Goal: Check status: Check status

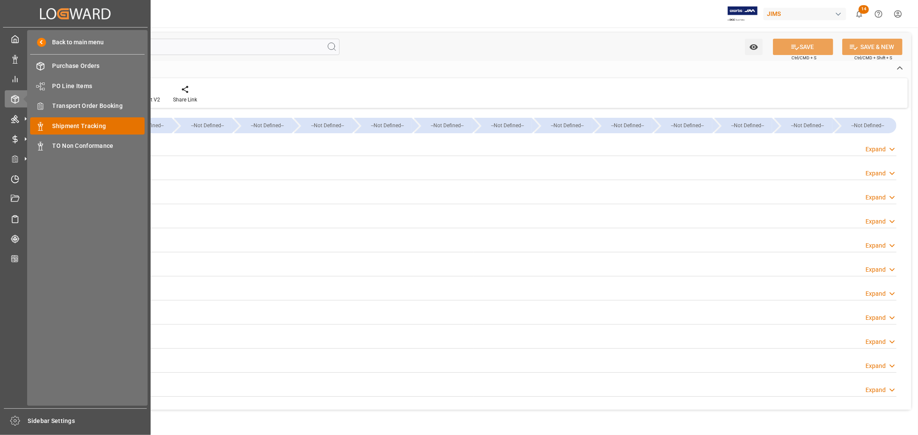
click at [88, 125] on span "Shipment Tracking" at bounding box center [98, 126] width 93 height 9
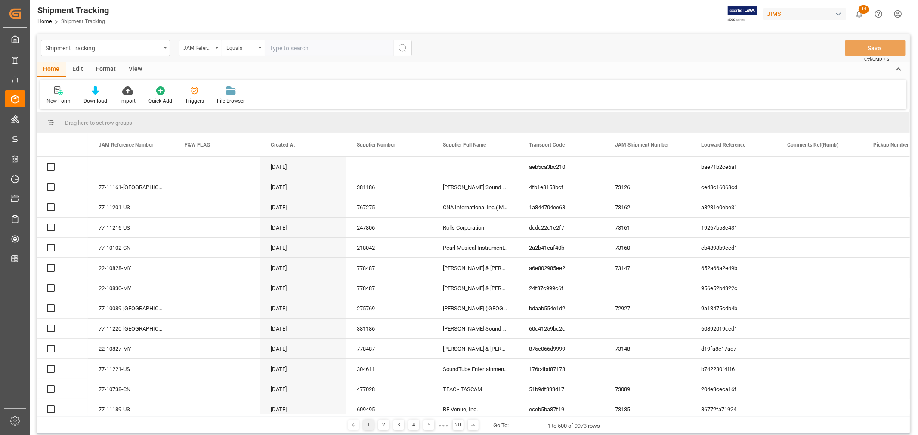
click at [287, 50] on input "text" at bounding box center [329, 48] width 129 height 16
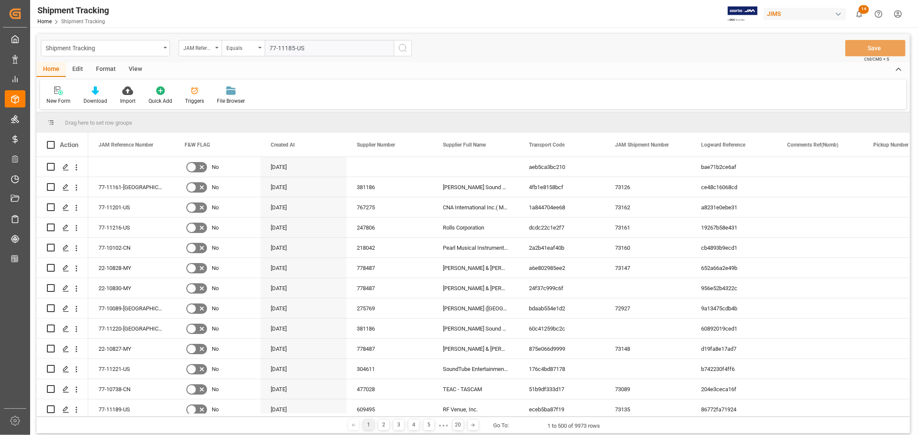
type input "77-11185-US"
click at [402, 48] on icon "search button" at bounding box center [403, 48] width 10 height 10
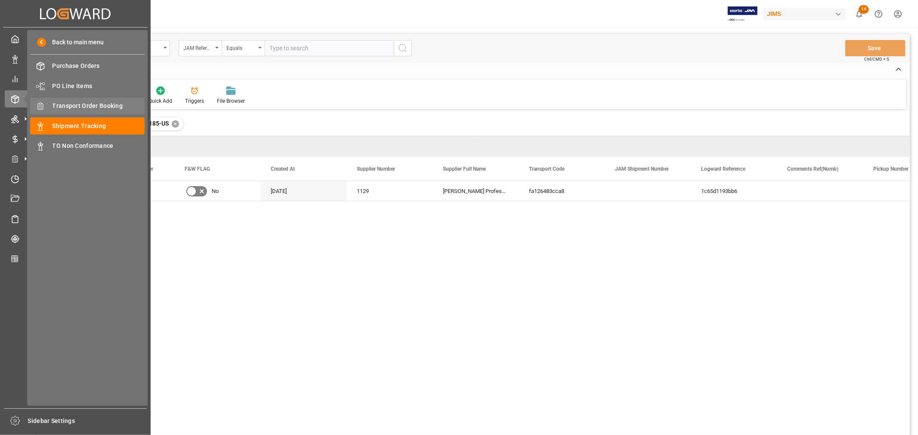
click at [96, 106] on span "Transport Order Booking" at bounding box center [98, 106] width 93 height 9
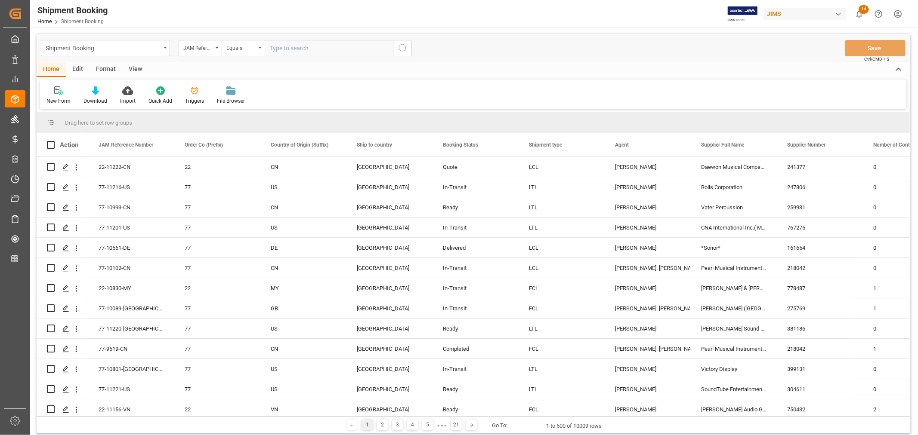
click at [300, 50] on input "text" at bounding box center [329, 48] width 129 height 16
paste input "77-11185-US"
type input "77-11185-US"
click at [405, 46] on icon "search button" at bounding box center [403, 48] width 10 height 10
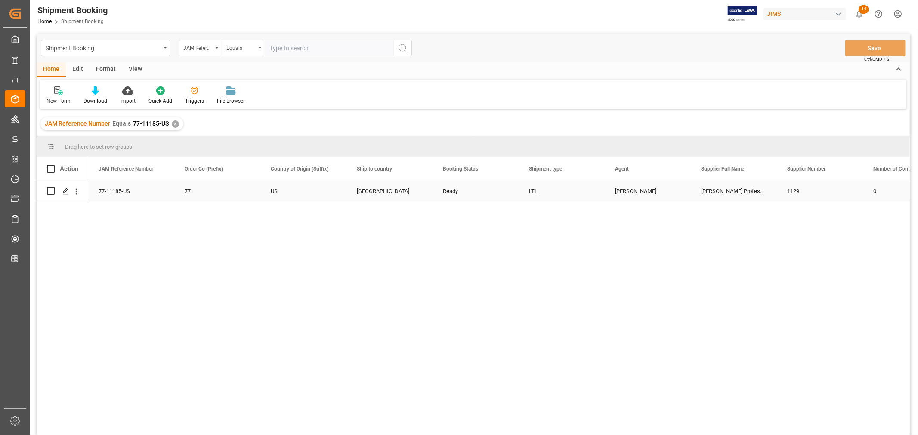
click at [634, 196] on div "Jacques Denis" at bounding box center [647, 192] width 65 height 20
click at [66, 192] on icon "Press SPACE to select this row." at bounding box center [65, 191] width 7 height 7
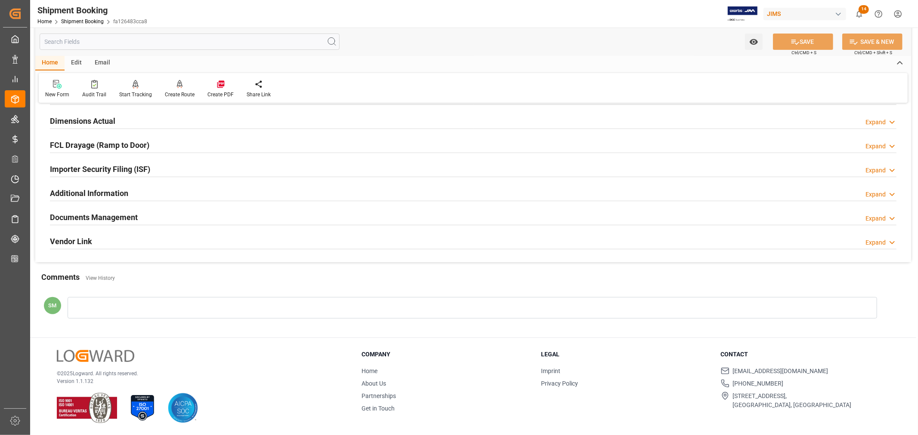
scroll to position [68, 0]
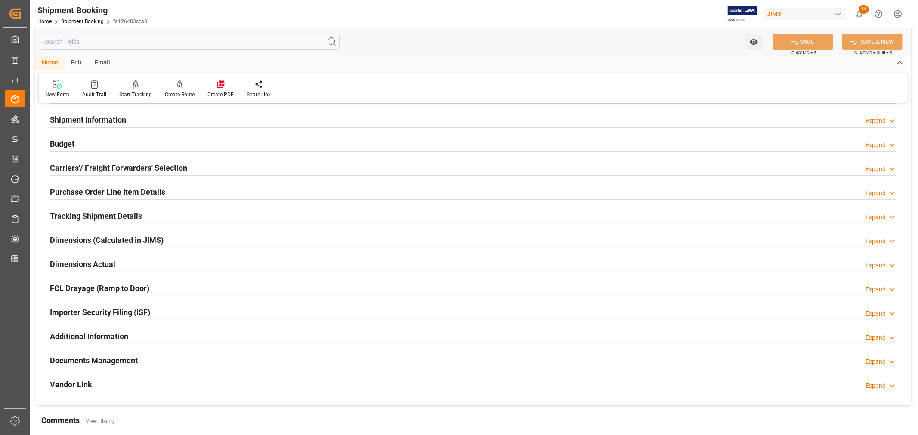
click at [91, 219] on h2 "Tracking Shipment Details" at bounding box center [96, 216] width 92 height 12
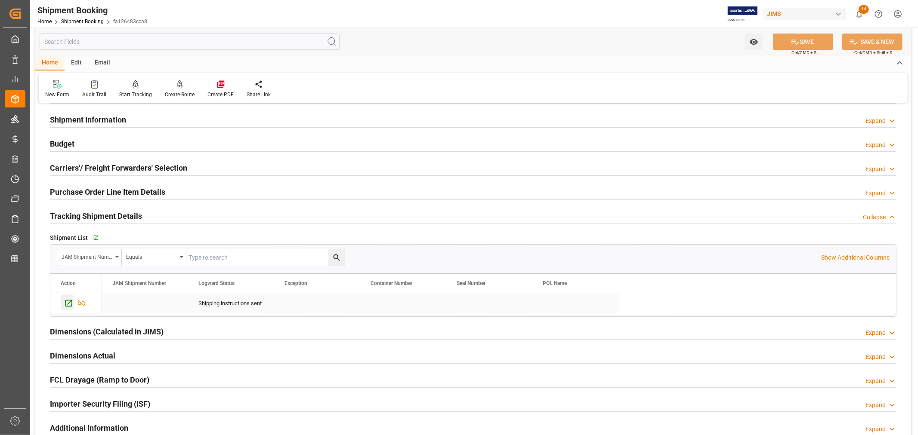
click at [69, 305] on icon "Press SPACE to select this row." at bounding box center [68, 303] width 9 height 9
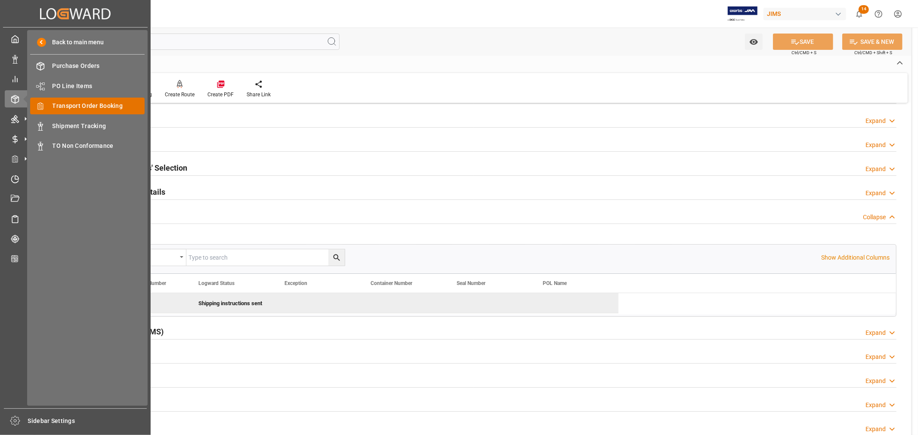
click at [83, 102] on span "Transport Order Booking" at bounding box center [98, 106] width 93 height 9
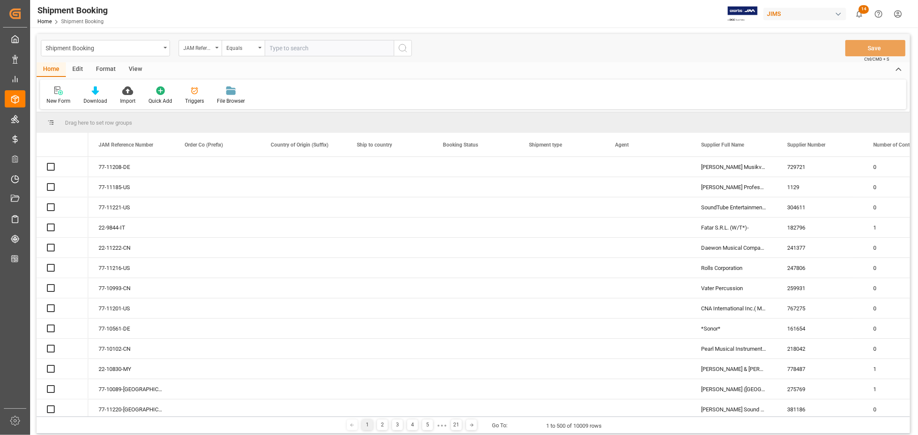
click at [297, 50] on input "text" at bounding box center [329, 48] width 129 height 16
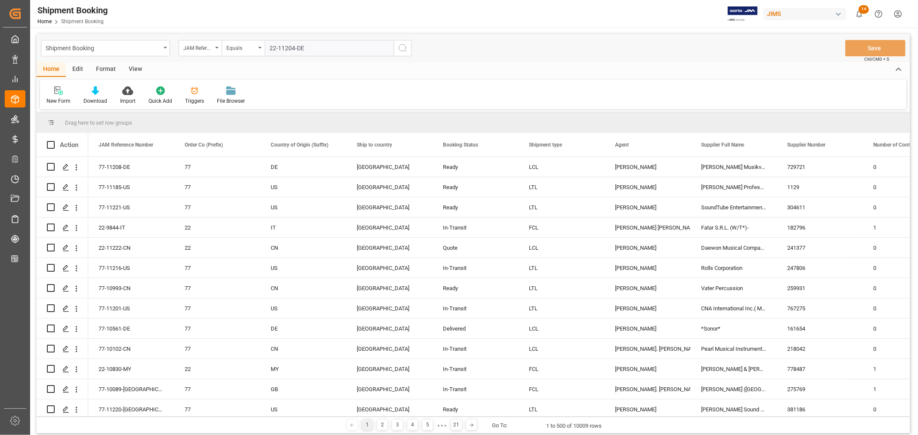
type input "22-11204-DE"
click at [402, 46] on icon "search button" at bounding box center [403, 48] width 10 height 10
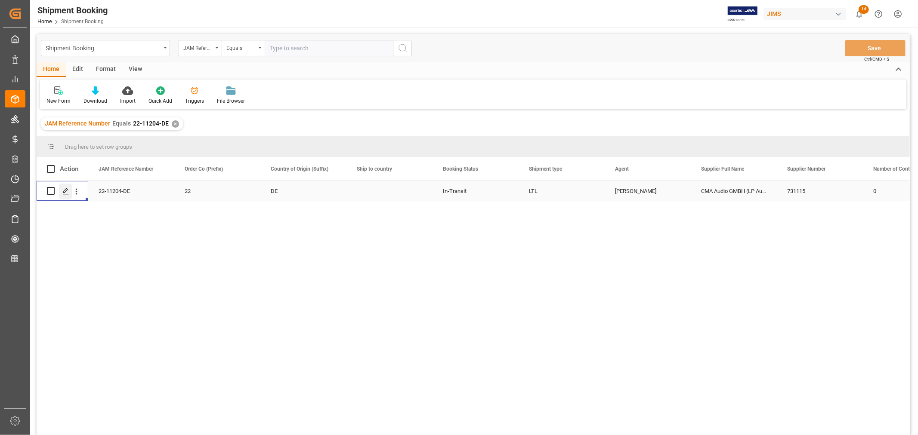
click at [63, 191] on icon "Press SPACE to select this row." at bounding box center [65, 191] width 7 height 7
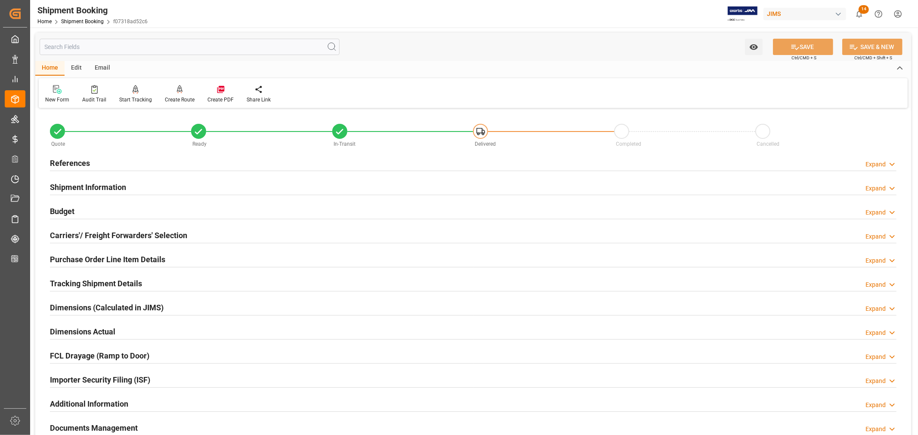
click at [73, 188] on h2 "Shipment Information" at bounding box center [88, 188] width 76 height 12
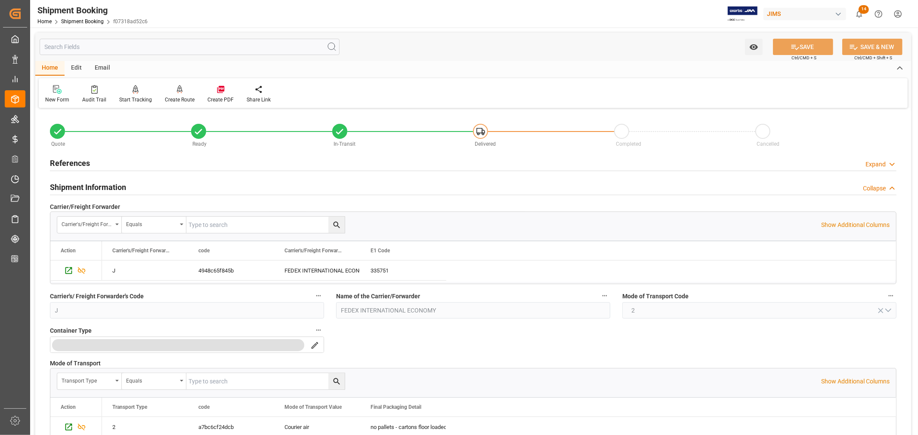
click at [74, 165] on h2 "References" at bounding box center [70, 163] width 40 height 12
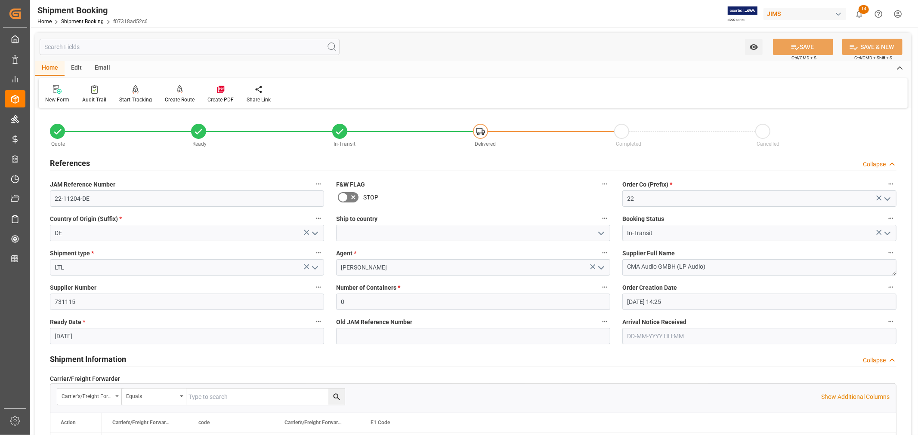
click at [79, 162] on h2 "References" at bounding box center [70, 163] width 40 height 12
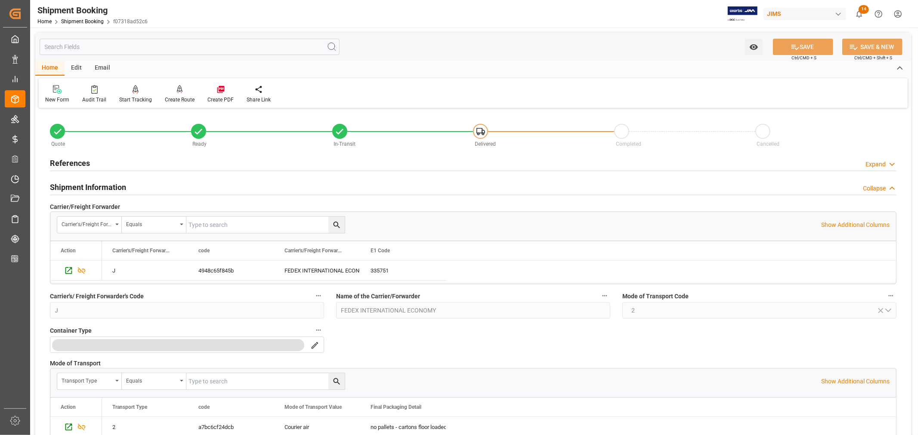
click at [78, 185] on h2 "Shipment Information" at bounding box center [88, 188] width 76 height 12
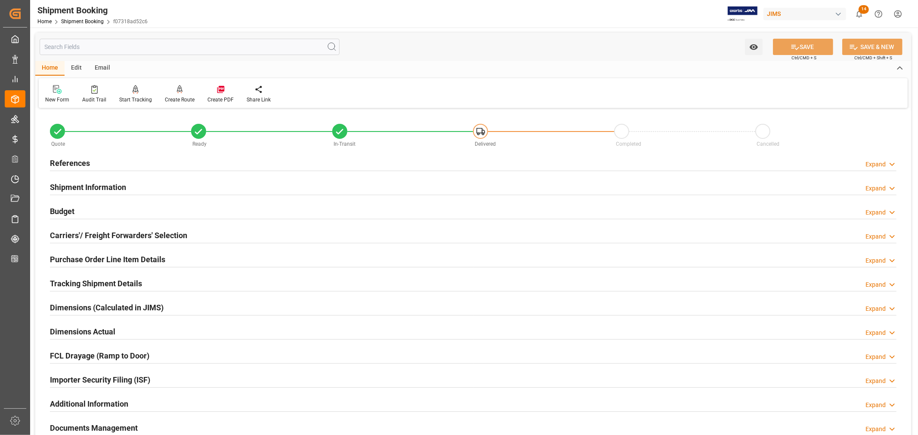
scroll to position [96, 0]
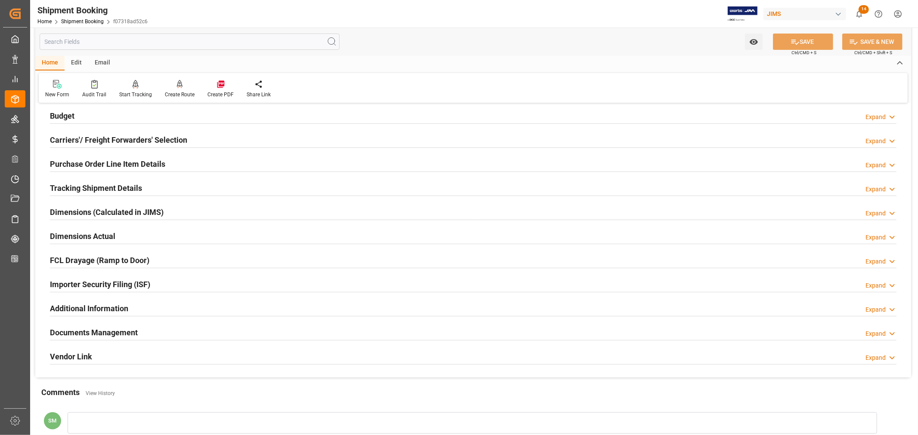
click at [87, 188] on h2 "Tracking Shipment Details" at bounding box center [96, 188] width 92 height 12
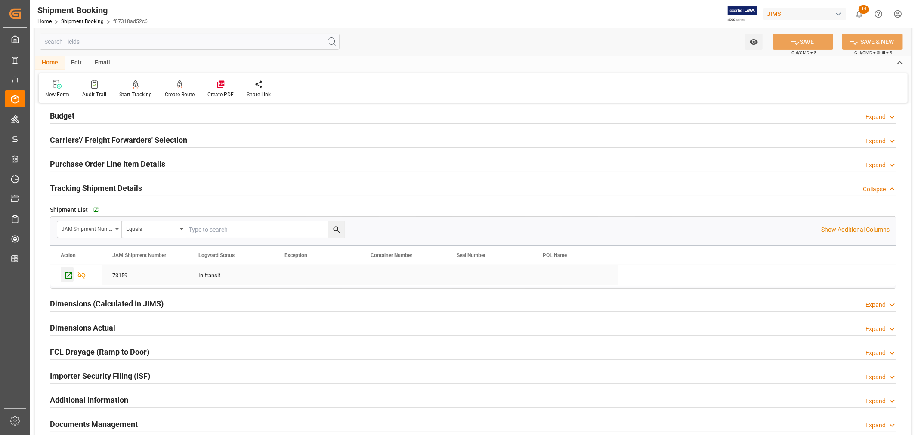
click at [71, 275] on icon "Press SPACE to select this row." at bounding box center [68, 275] width 9 height 9
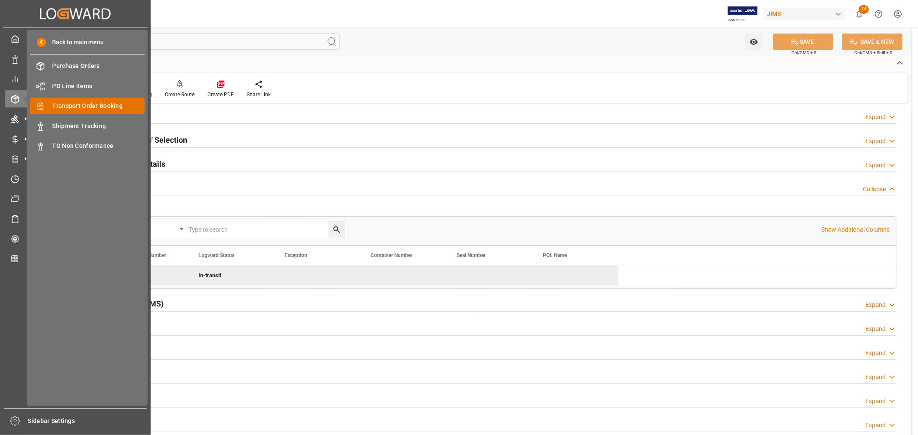
click at [68, 104] on span "Transport Order Booking" at bounding box center [98, 106] width 93 height 9
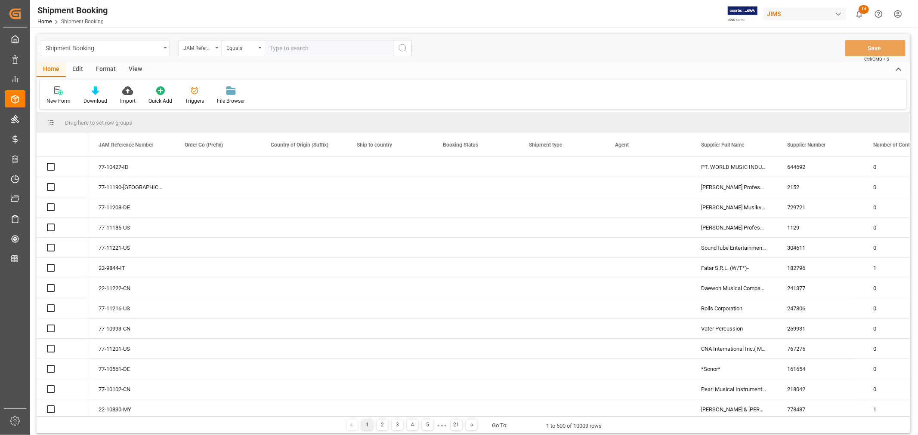
click at [309, 47] on input "text" at bounding box center [329, 48] width 129 height 16
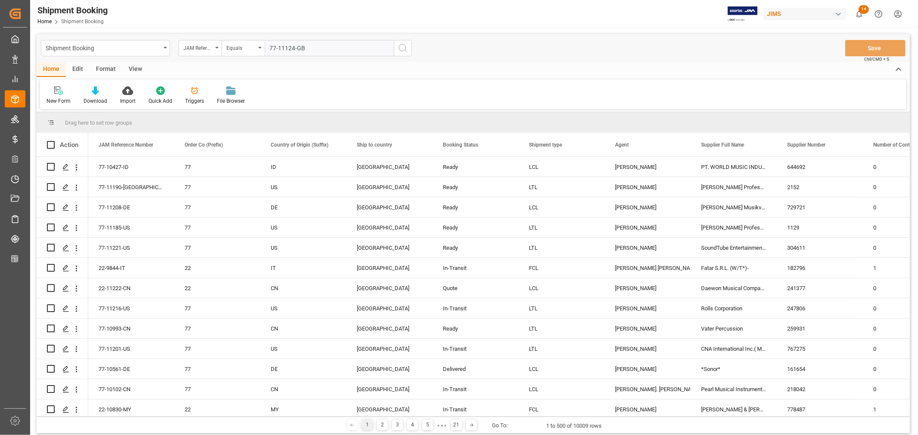
type input "77-11124-GB"
click at [401, 49] on icon "search button" at bounding box center [403, 48] width 10 height 10
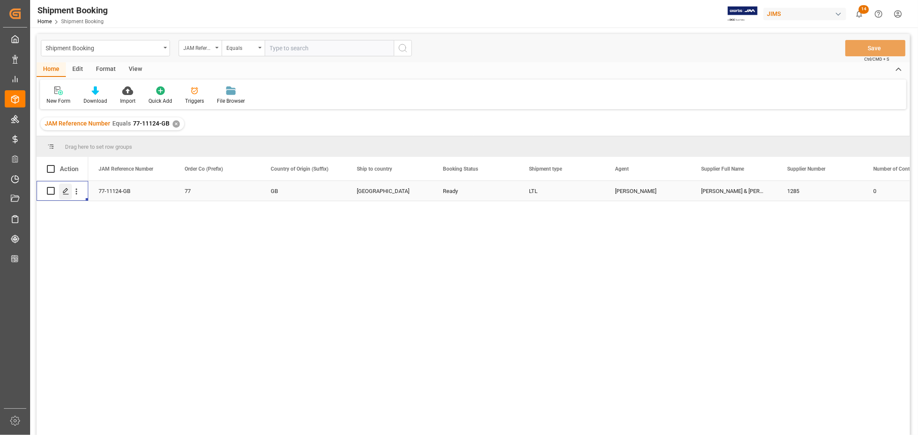
click at [61, 190] on div "Press SPACE to select this row." at bounding box center [65, 192] width 13 height 16
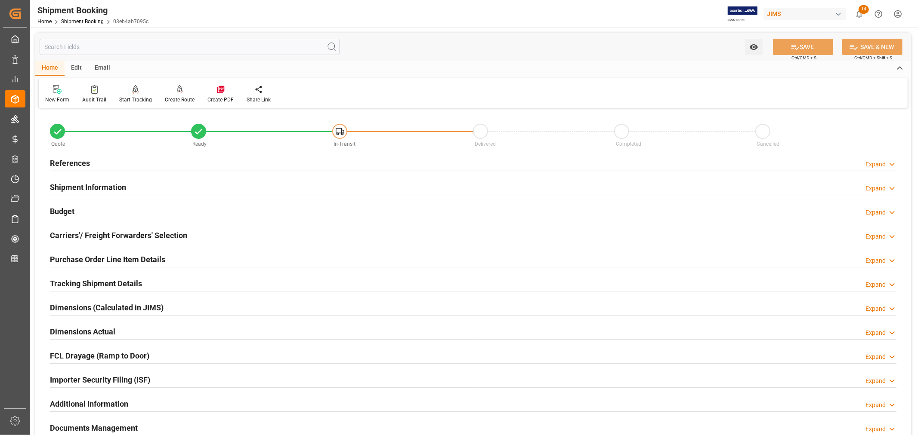
click at [83, 278] on h2 "Tracking Shipment Details" at bounding box center [96, 284] width 92 height 12
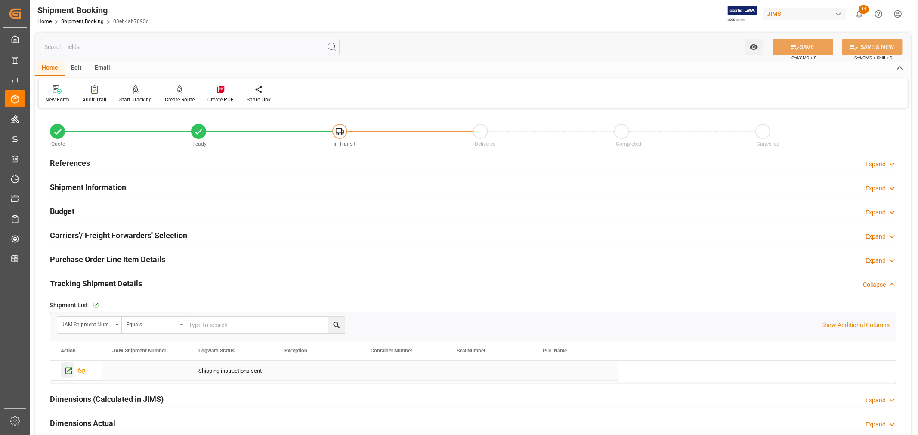
click at [67, 368] on icon "Press SPACE to select this row." at bounding box center [68, 371] width 9 height 9
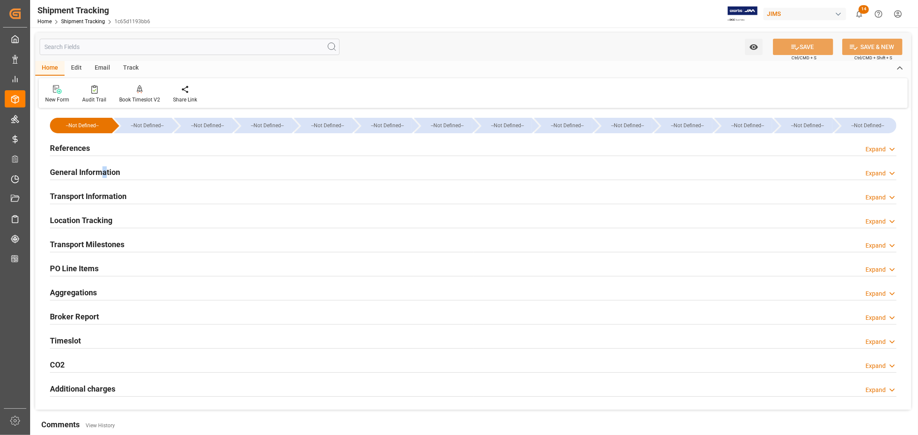
click at [104, 173] on h2 "General Information" at bounding box center [85, 173] width 70 height 12
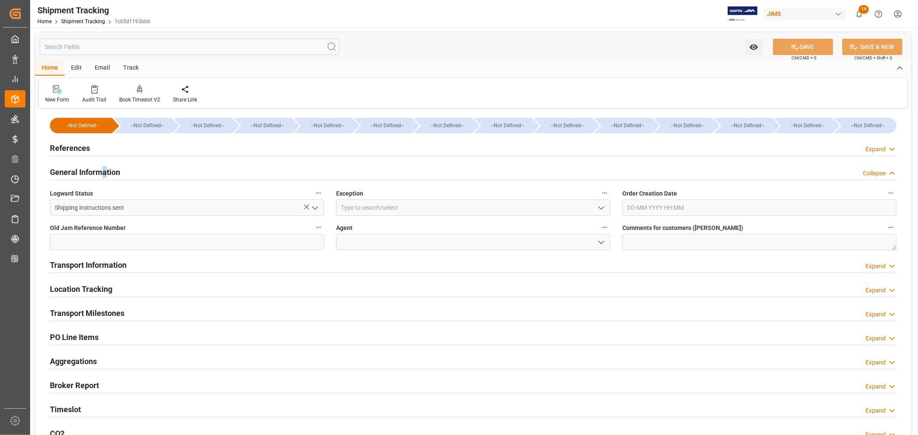
drag, startPoint x: 602, startPoint y: 244, endPoint x: 592, endPoint y: 245, distance: 9.6
click at [602, 244] on icon "open menu" at bounding box center [601, 243] width 10 height 10
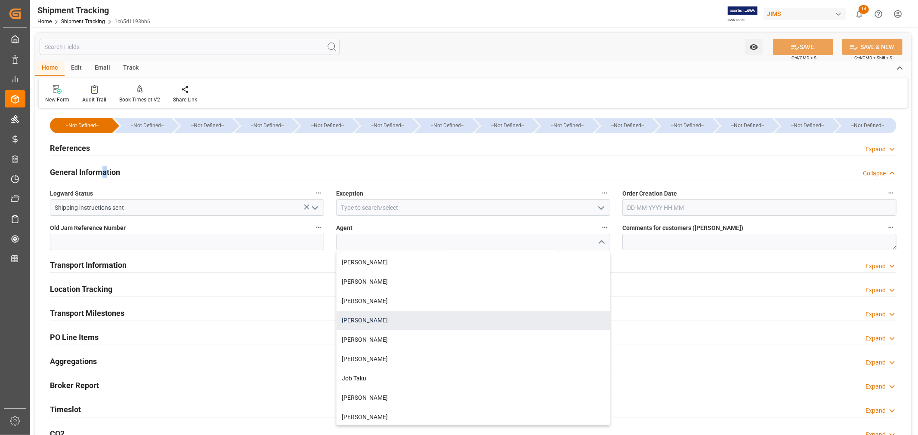
scroll to position [143, 0]
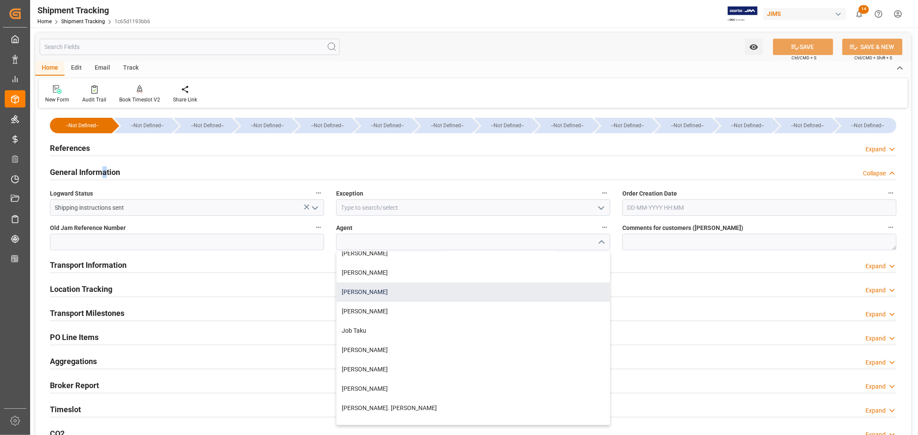
click at [373, 294] on div "[PERSON_NAME]" at bounding box center [472, 292] width 273 height 19
type input "[PERSON_NAME]"
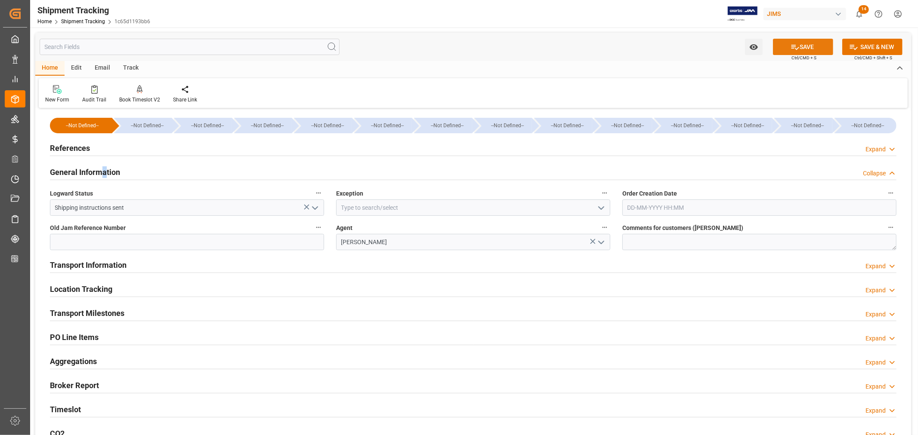
click at [810, 48] on button "SAVE" at bounding box center [803, 47] width 60 height 16
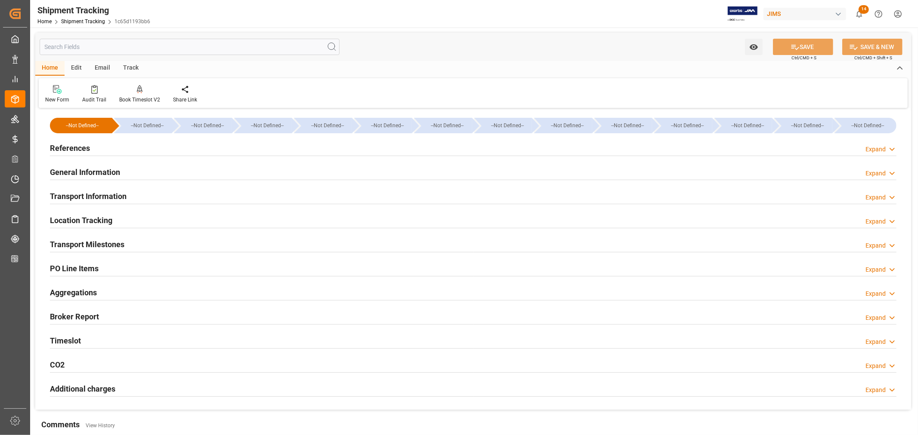
click at [66, 147] on h2 "References" at bounding box center [70, 148] width 40 height 12
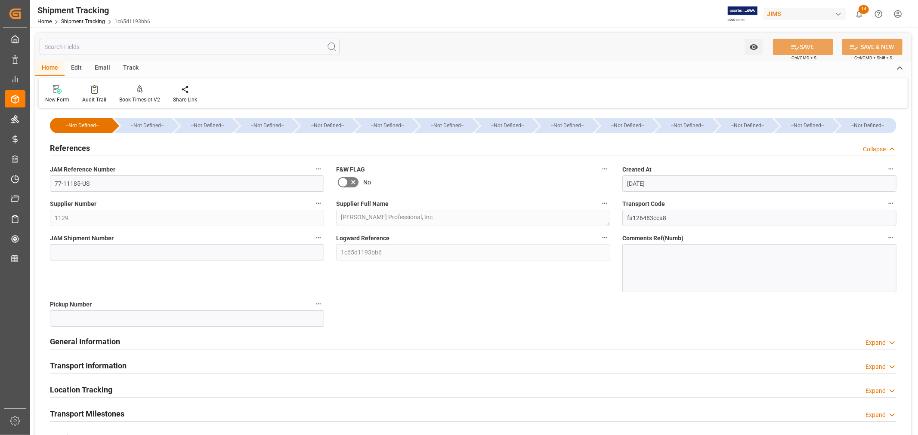
click at [69, 145] on h2 "References" at bounding box center [70, 148] width 40 height 12
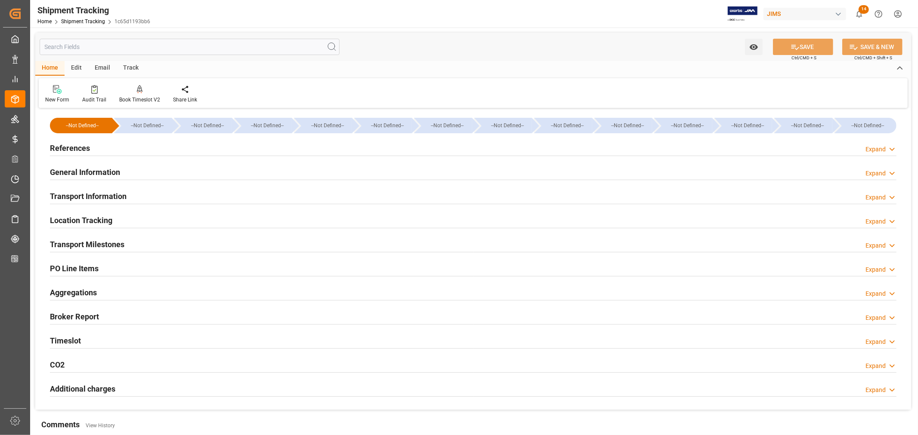
click at [83, 170] on h2 "General Information" at bounding box center [85, 173] width 70 height 12
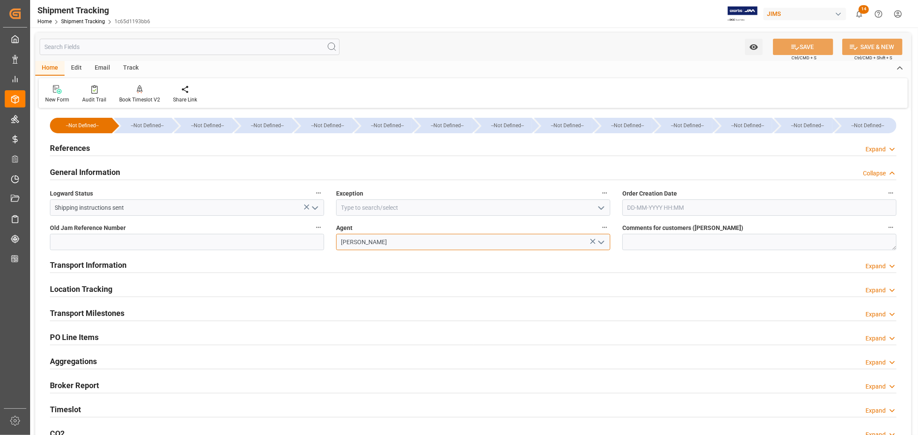
drag, startPoint x: 381, startPoint y: 239, endPoint x: 324, endPoint y: 238, distance: 56.4
click at [324, 238] on div "--Not Defined-- --Not Defined-- --Not Defined-- --Not Defined-- --Not Defined--…" at bounding box center [473, 295] width 876 height 368
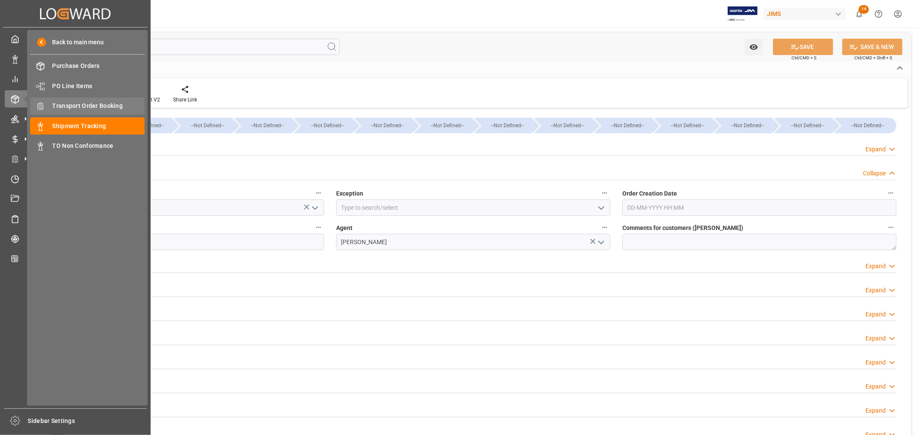
click at [81, 105] on span "Transport Order Booking" at bounding box center [98, 106] width 93 height 9
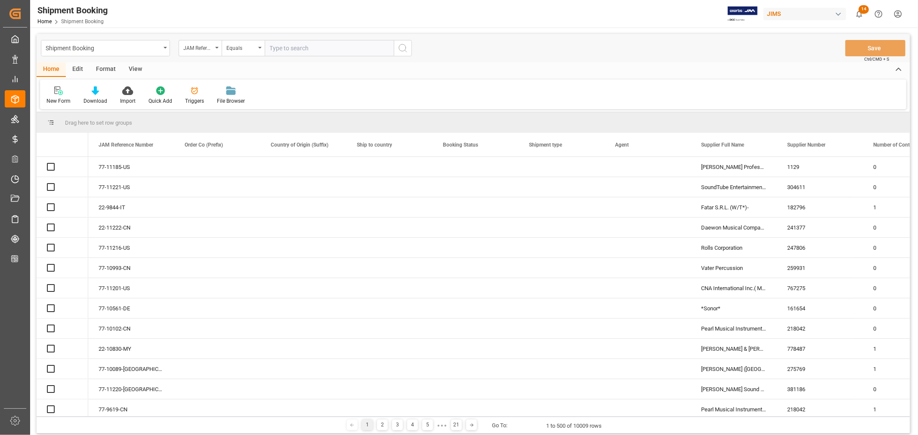
click at [321, 42] on input "text" at bounding box center [329, 48] width 129 height 16
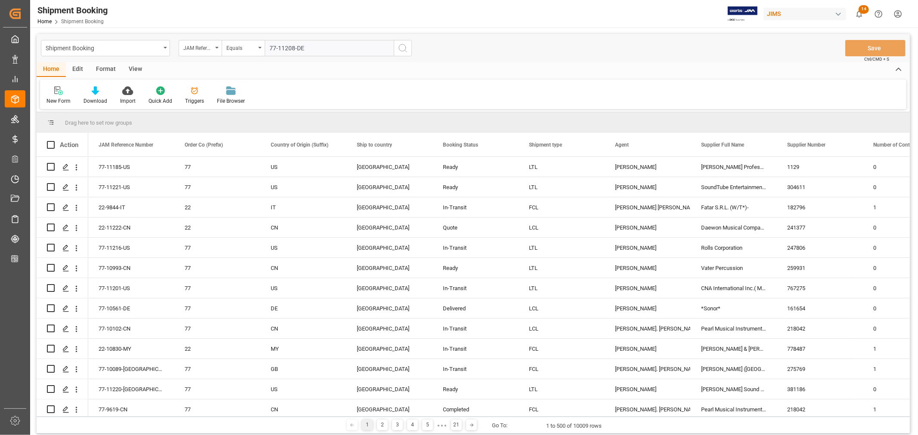
type input "77-11208-DE"
click at [403, 46] on icon "search button" at bounding box center [403, 48] width 10 height 10
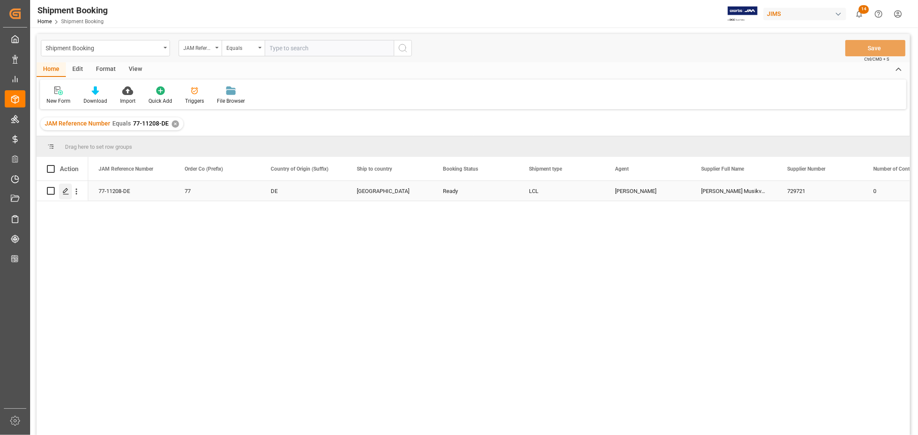
click at [68, 191] on icon "Press SPACE to select this row." at bounding box center [65, 191] width 7 height 7
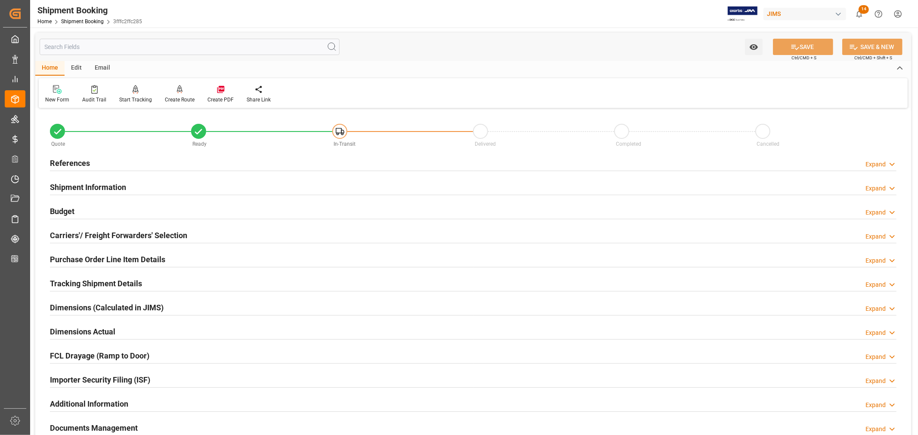
click at [91, 283] on h2 "Tracking Shipment Details" at bounding box center [96, 284] width 92 height 12
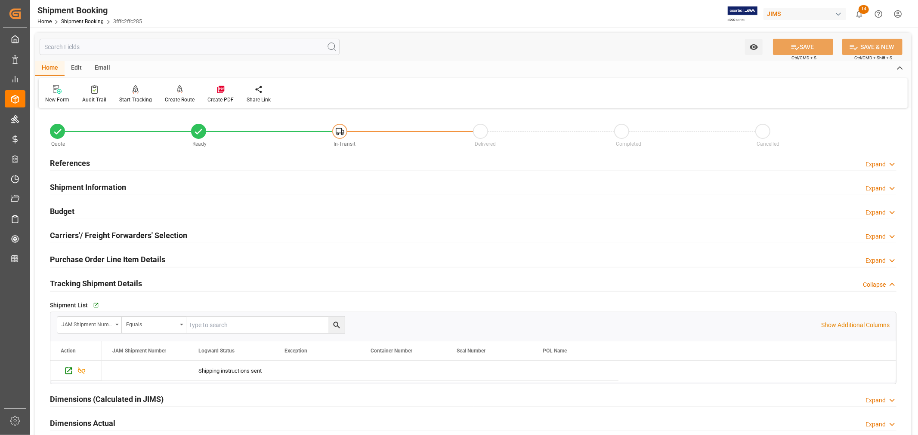
scroll to position [143, 0]
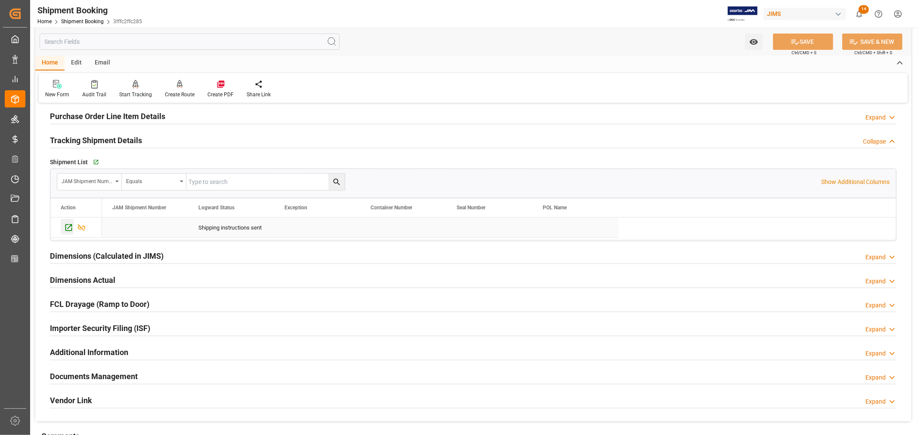
click at [67, 224] on icon "Press SPACE to select this row." at bounding box center [68, 227] width 9 height 9
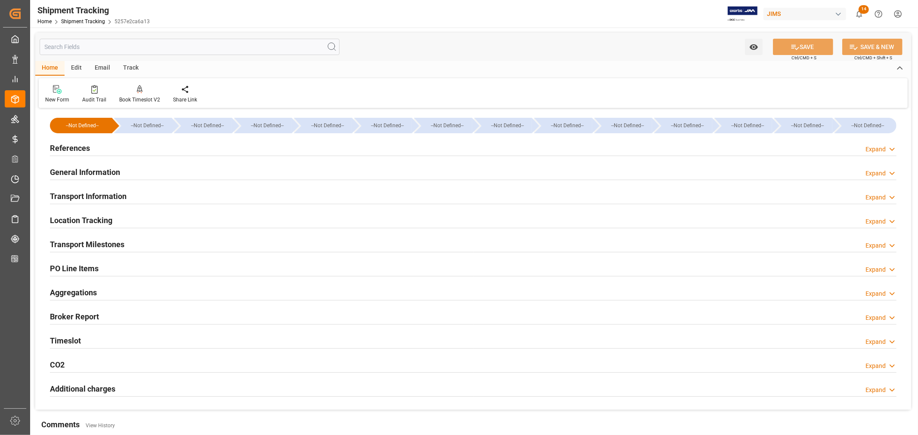
click at [87, 169] on h2 "General Information" at bounding box center [85, 173] width 70 height 12
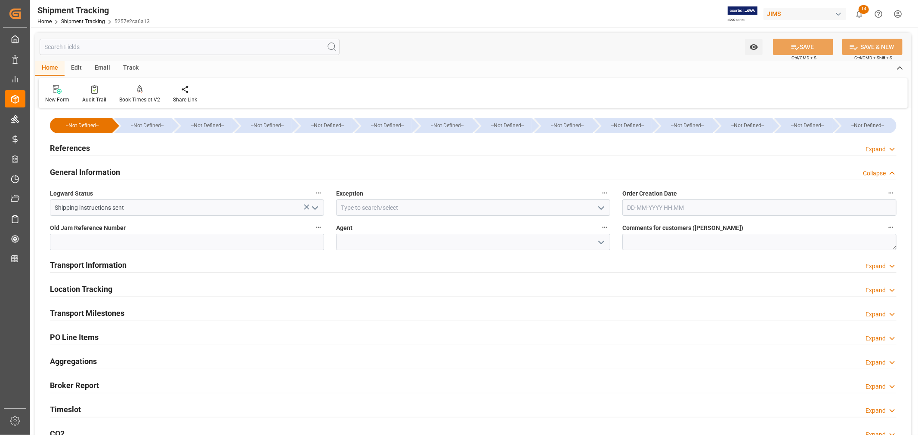
click at [602, 244] on icon "open menu" at bounding box center [601, 243] width 10 height 10
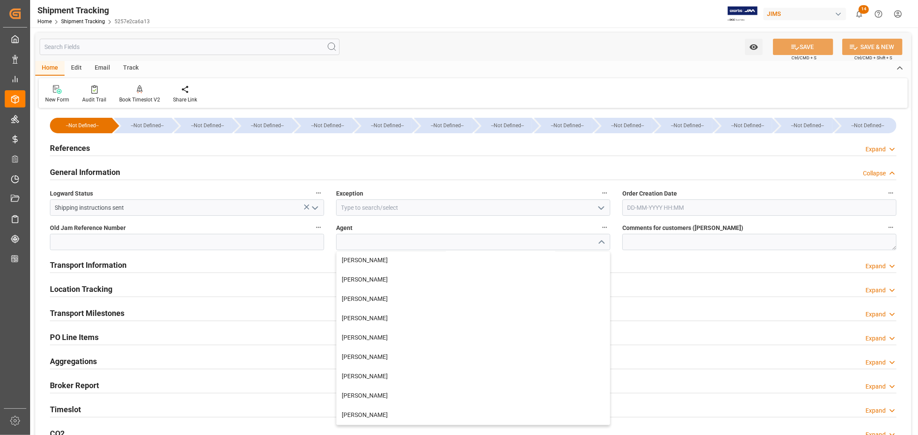
scroll to position [330, 0]
click at [356, 336] on div "[PERSON_NAME]" at bounding box center [472, 338] width 273 height 19
type input "[PERSON_NAME]"
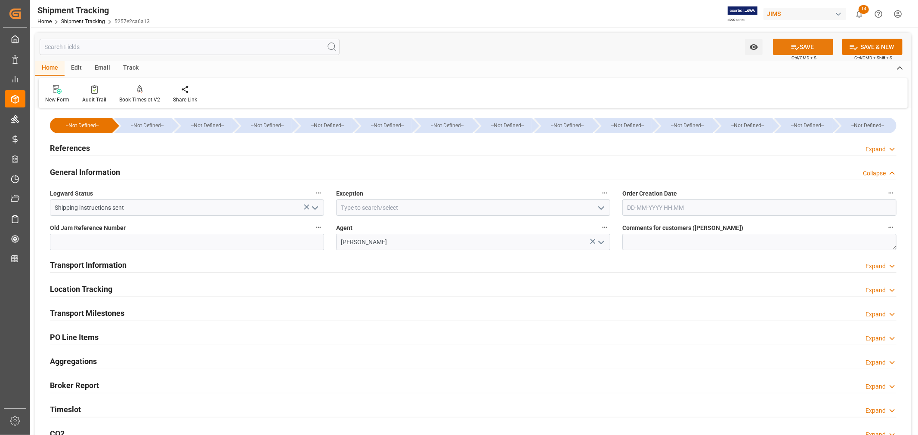
click at [802, 50] on button "SAVE" at bounding box center [803, 47] width 60 height 16
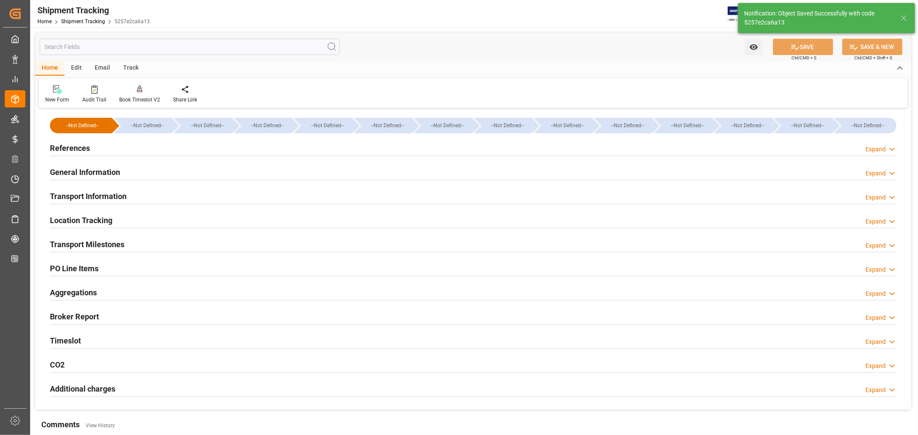
click at [104, 171] on h2 "General Information" at bounding box center [85, 173] width 70 height 12
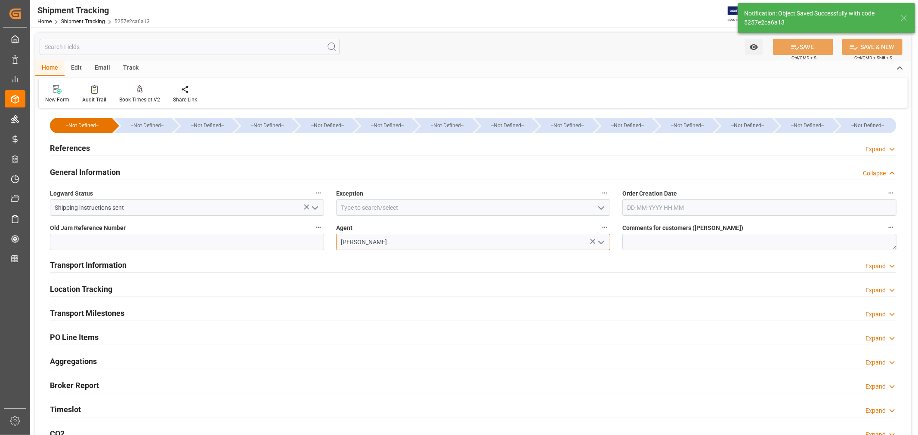
drag, startPoint x: 397, startPoint y: 240, endPoint x: 320, endPoint y: 237, distance: 77.1
click at [320, 237] on div "--Not Defined-- --Not Defined-- --Not Defined-- --Not Defined-- --Not Defined--…" at bounding box center [473, 295] width 876 height 368
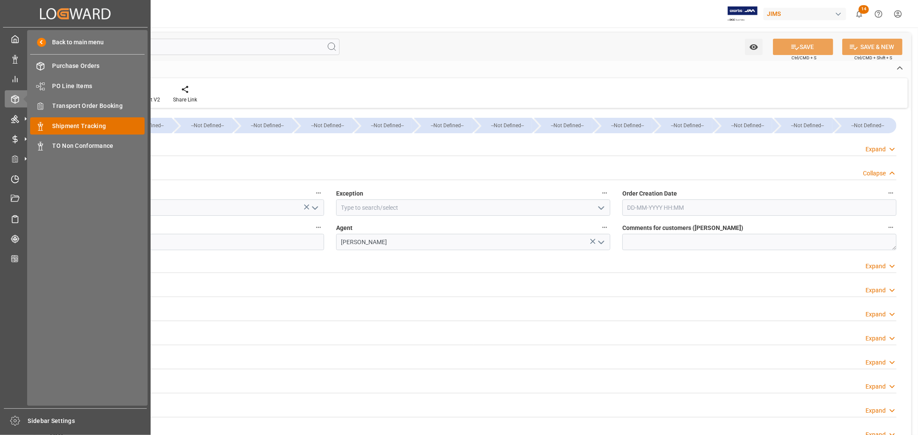
click at [75, 126] on span "Shipment Tracking" at bounding box center [98, 126] width 93 height 9
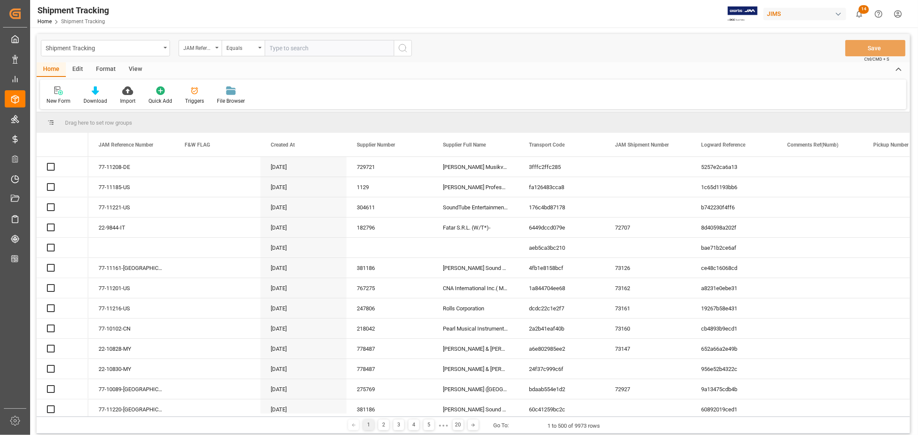
click at [294, 46] on input "text" at bounding box center [329, 48] width 129 height 16
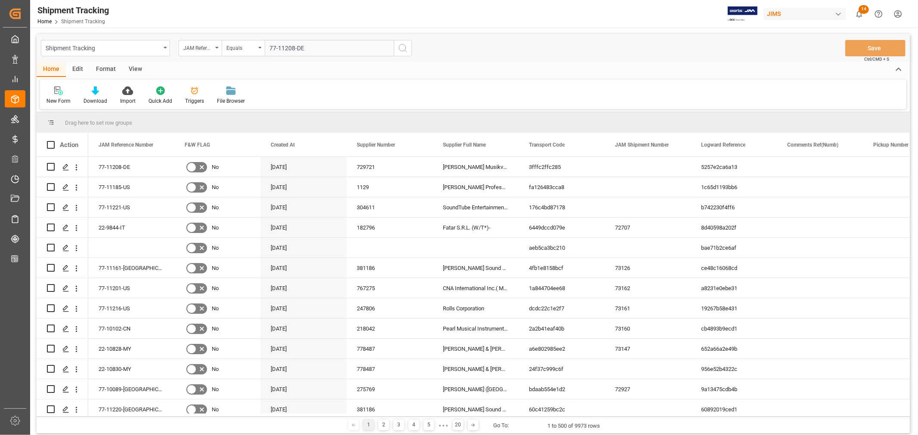
type input "77-11208-DE"
click at [403, 46] on icon "search button" at bounding box center [403, 48] width 10 height 10
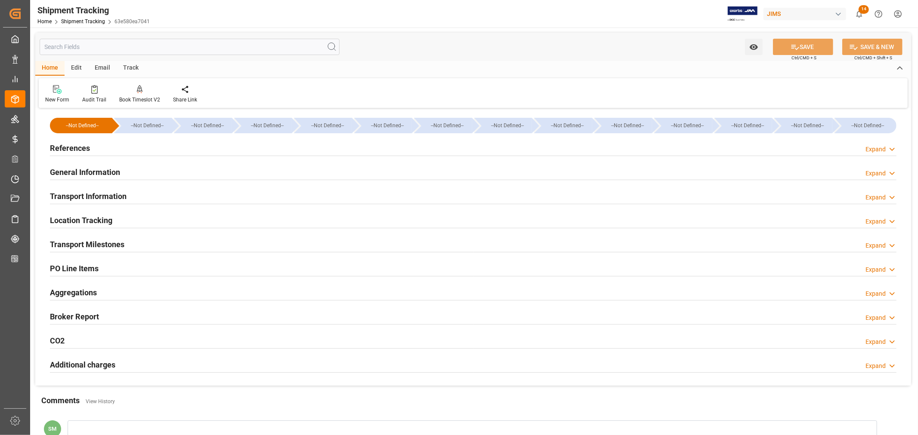
type input "[DATE] 14:25"
click at [111, 173] on h2 "General Information" at bounding box center [85, 173] width 70 height 12
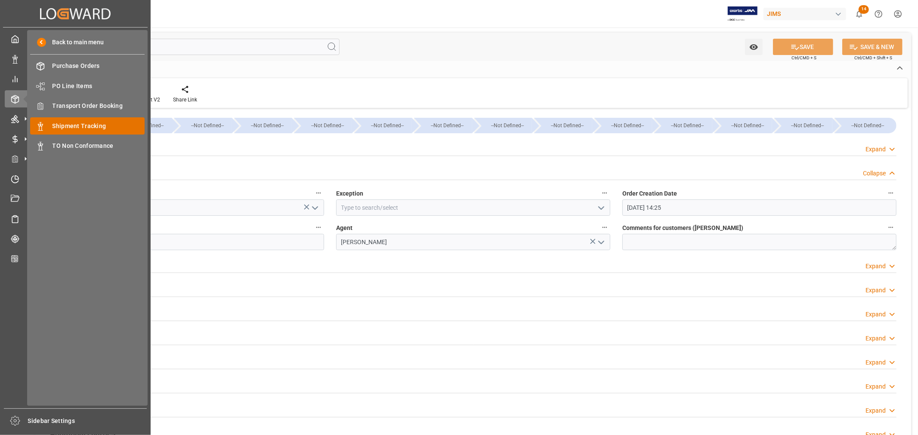
click at [80, 125] on span "Shipment Tracking" at bounding box center [98, 126] width 93 height 9
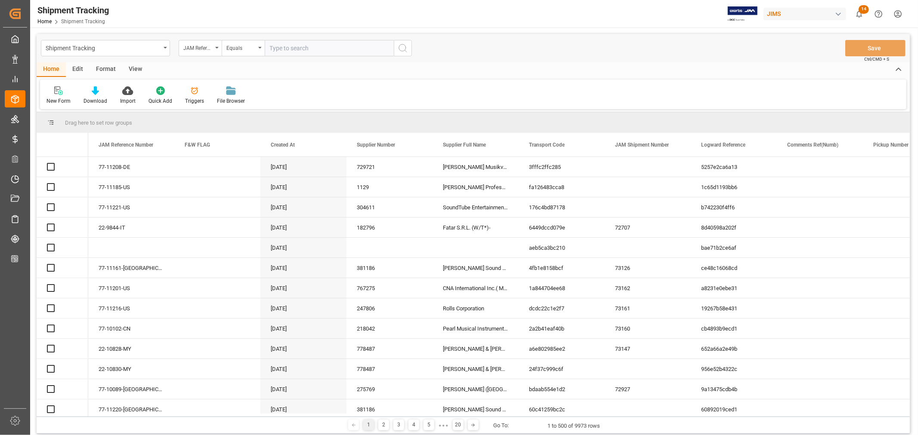
click at [291, 50] on input "text" at bounding box center [329, 48] width 129 height 16
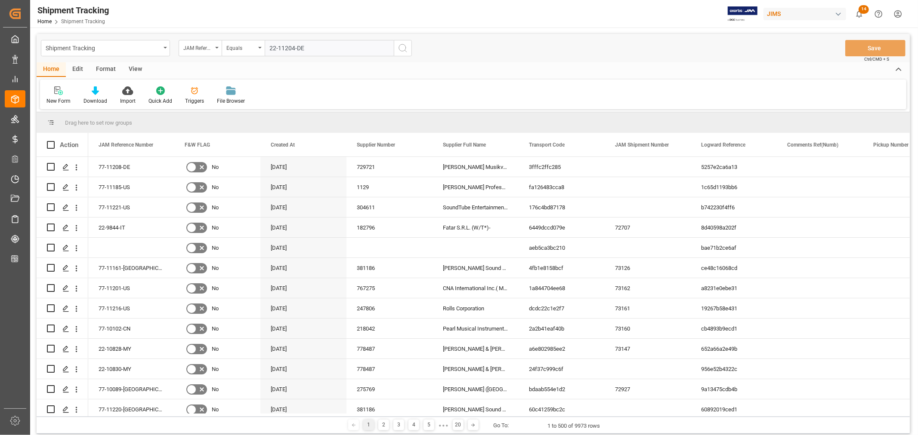
type input "22-11204-DE"
click at [407, 46] on icon "search button" at bounding box center [403, 48] width 10 height 10
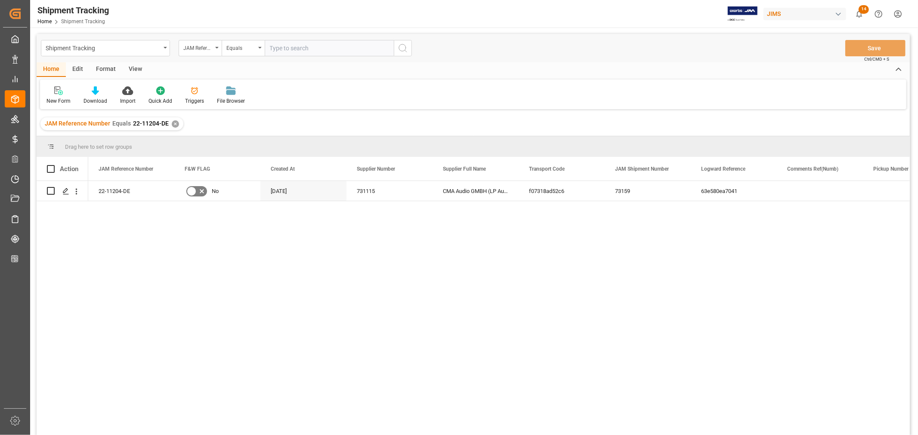
click at [177, 123] on div "JAM Reference Number Equals 22-11204-DE ✕" at bounding box center [111, 123] width 143 height 13
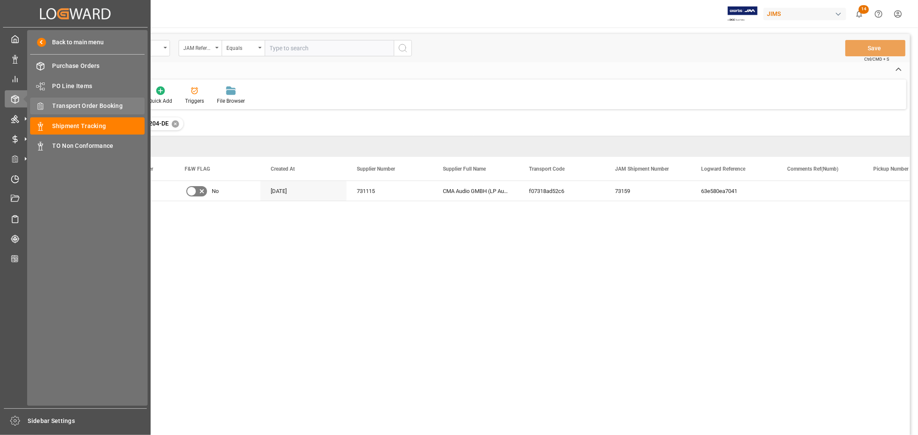
click at [85, 109] on span "Transport Order Booking" at bounding box center [98, 106] width 93 height 9
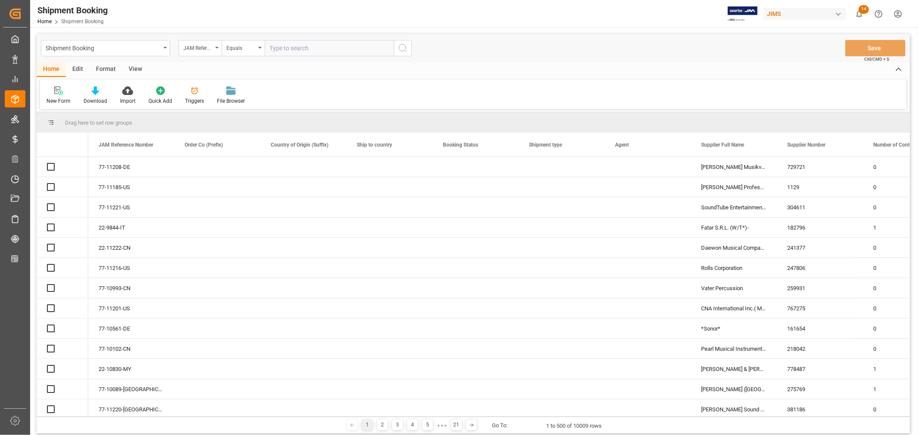
click at [325, 47] on input "text" at bounding box center [329, 48] width 129 height 16
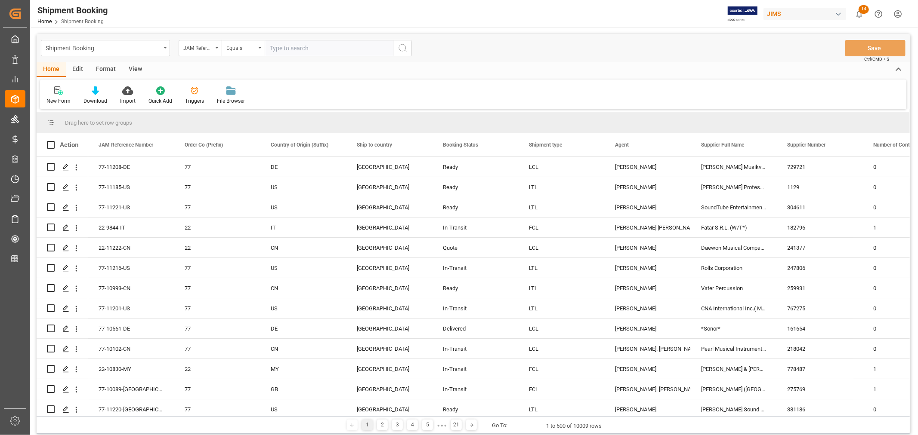
paste input "77-11190-[GEOGRAPHIC_DATA]"
type input "77-11190-[GEOGRAPHIC_DATA]"
click at [403, 47] on icon "search button" at bounding box center [403, 48] width 10 height 10
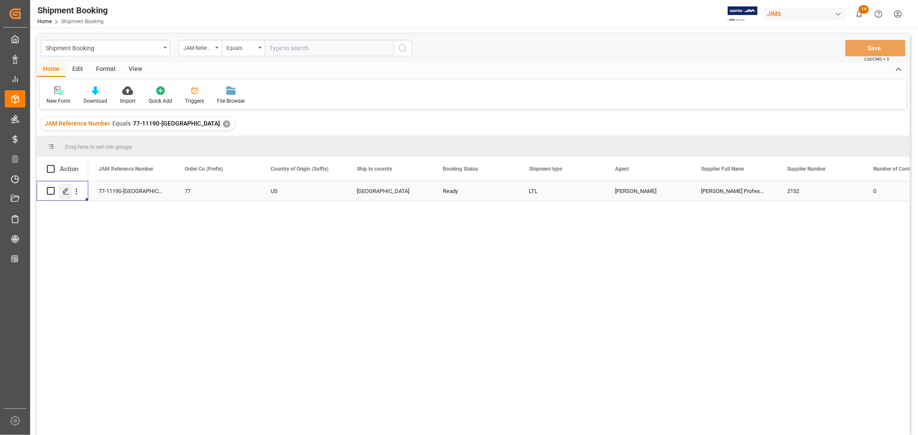
click at [69, 193] on div "Press SPACE to select this row." at bounding box center [65, 192] width 13 height 16
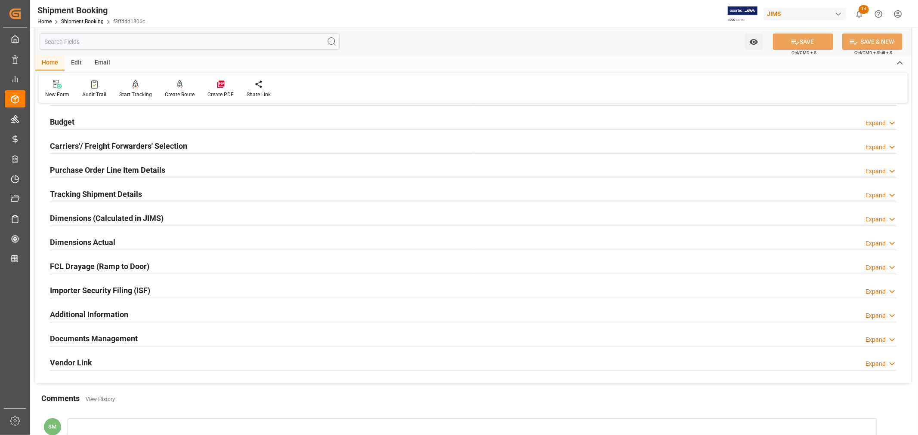
scroll to position [96, 0]
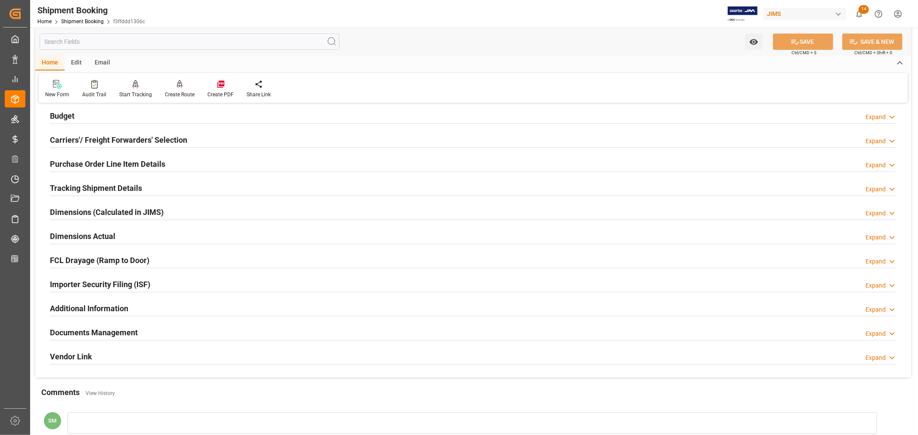
click at [81, 187] on h2 "Tracking Shipment Details" at bounding box center [96, 188] width 92 height 12
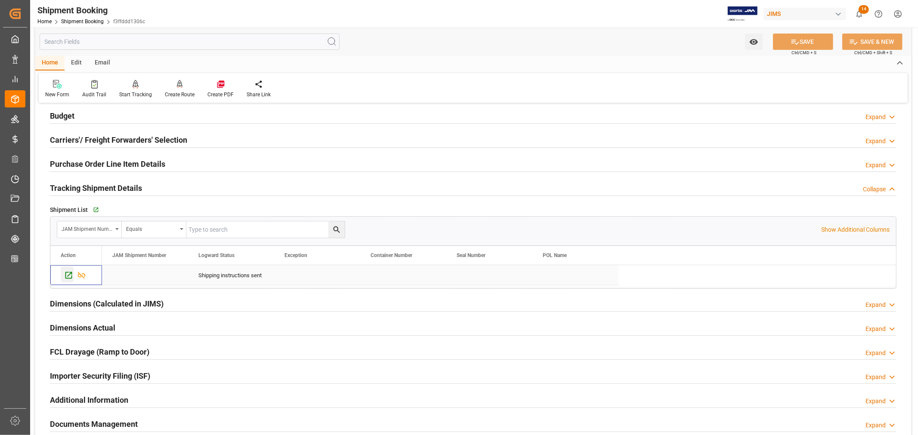
click at [65, 275] on icon "Press SPACE to select this row." at bounding box center [68, 275] width 7 height 7
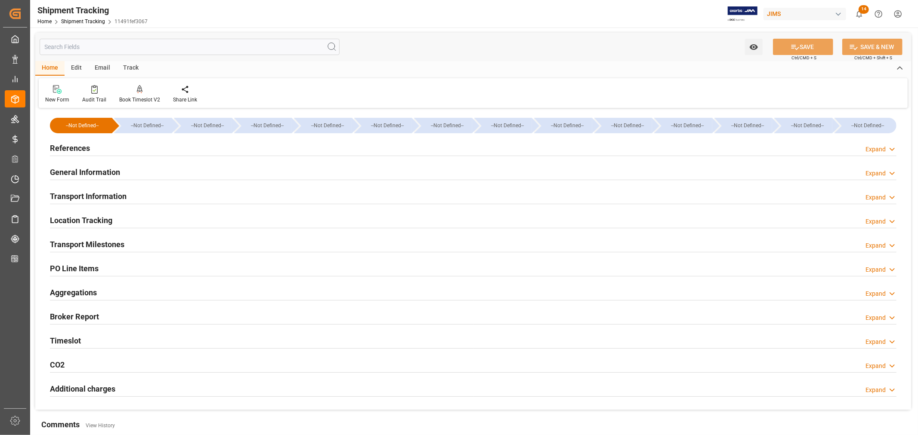
click at [102, 177] on h2 "General Information" at bounding box center [85, 173] width 70 height 12
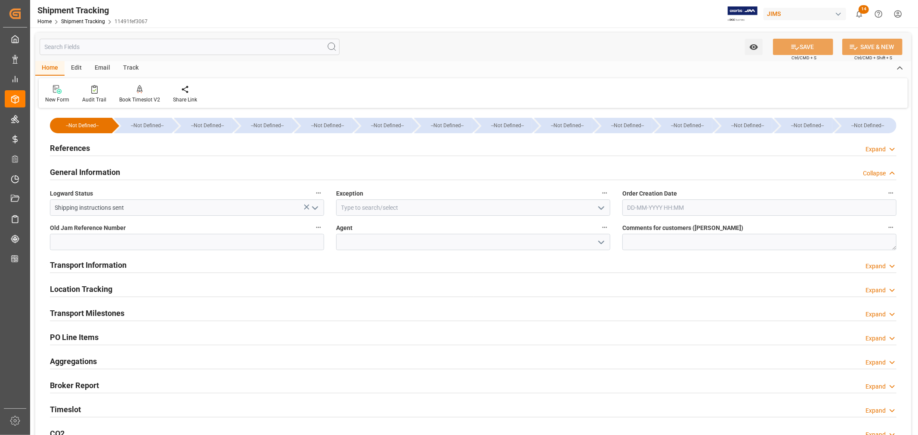
click at [601, 240] on icon "open menu" at bounding box center [601, 243] width 10 height 10
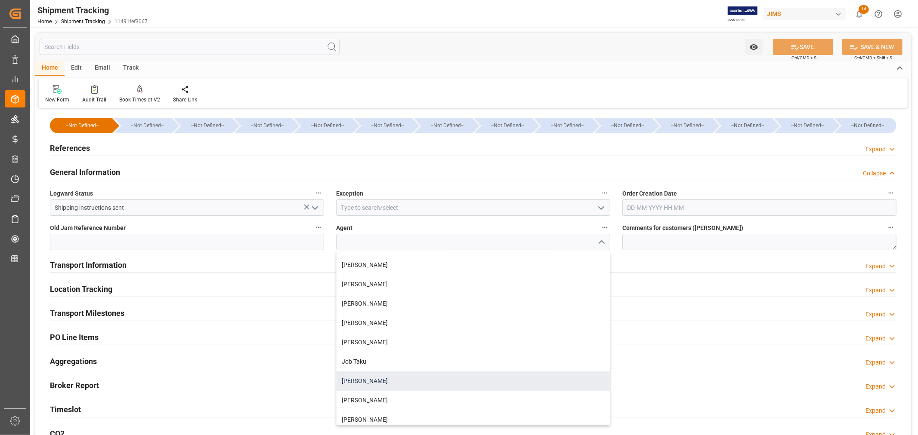
scroll to position [96, 0]
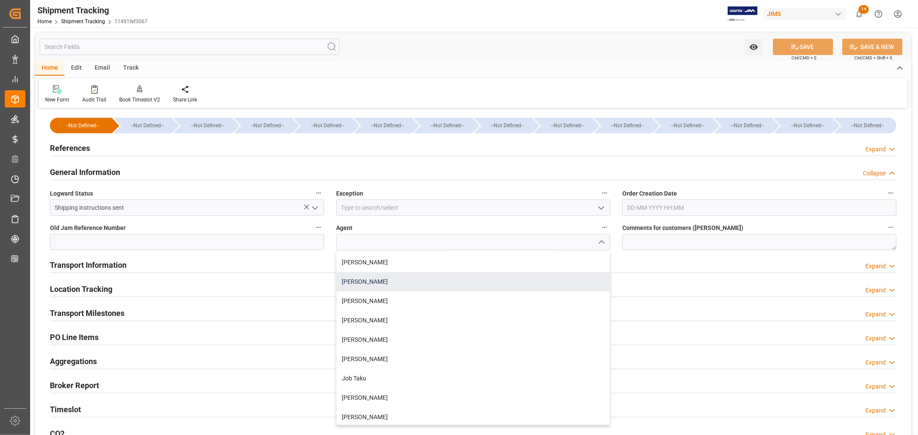
click at [352, 280] on div "[PERSON_NAME]" at bounding box center [472, 281] width 273 height 19
type input "[PERSON_NAME]"
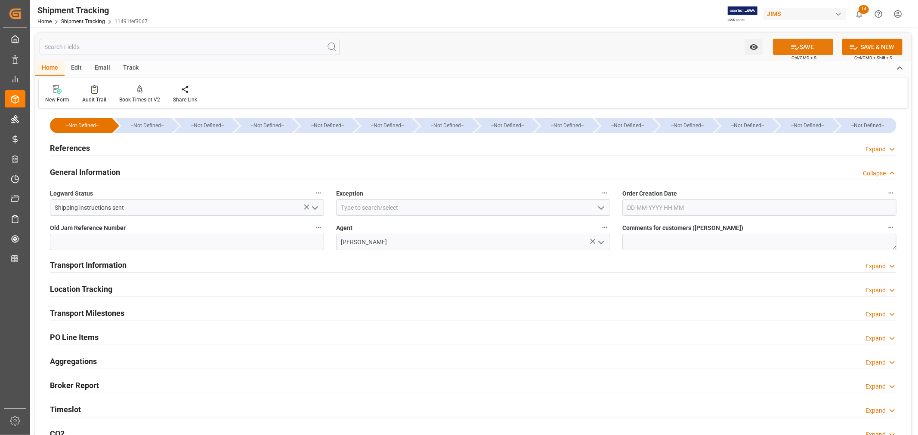
click at [805, 48] on button "SAVE" at bounding box center [803, 47] width 60 height 16
drag, startPoint x: 373, startPoint y: 242, endPoint x: 336, endPoint y: 240, distance: 37.9
click at [336, 240] on input "[PERSON_NAME]" at bounding box center [473, 242] width 274 height 16
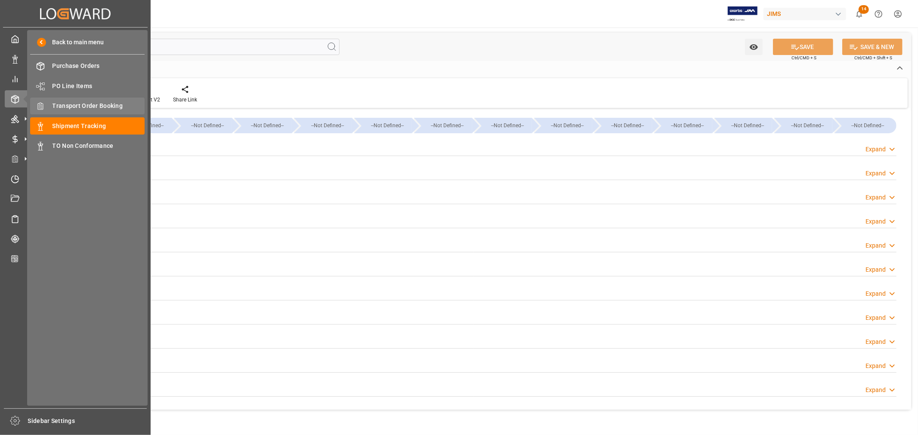
click at [95, 103] on span "Transport Order Booking" at bounding box center [98, 106] width 93 height 9
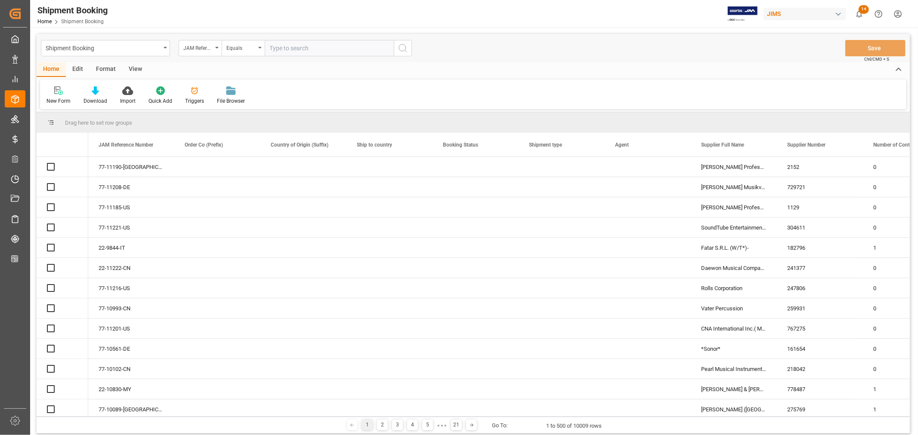
click at [304, 49] on input "text" at bounding box center [329, 48] width 129 height 16
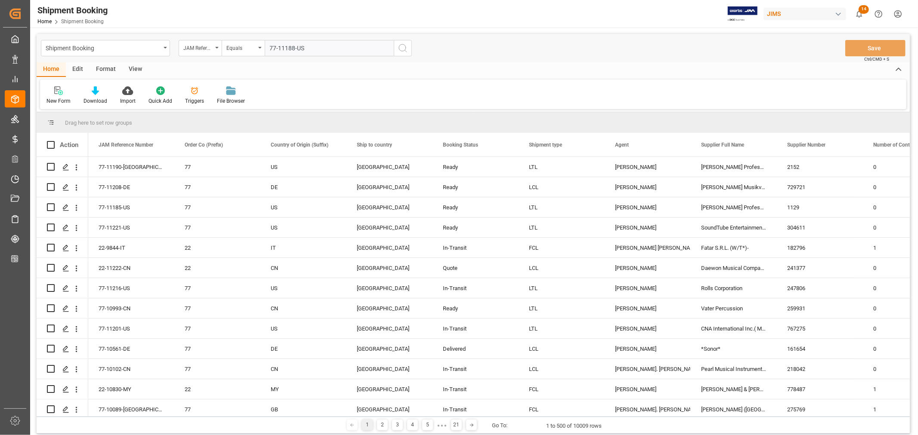
type input "77-11188-US"
click at [399, 48] on icon "search button" at bounding box center [403, 48] width 10 height 10
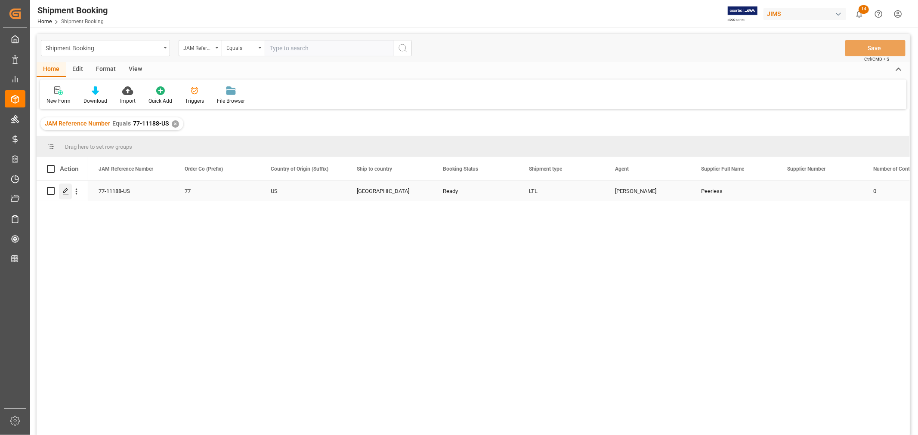
click at [65, 192] on icon "Press SPACE to select this row." at bounding box center [65, 191] width 7 height 7
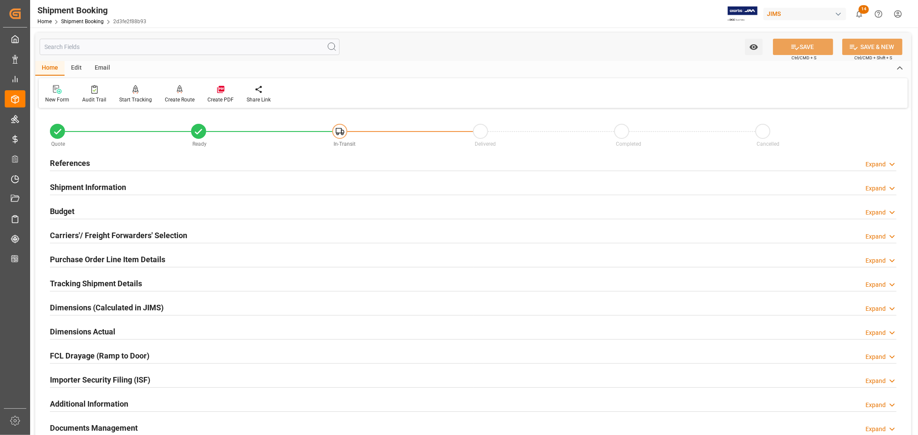
scroll to position [48, 0]
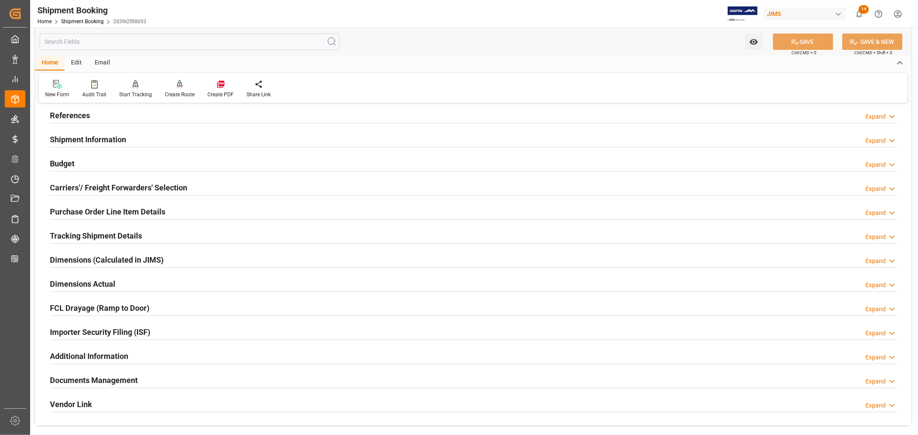
click at [89, 237] on h2 "Tracking Shipment Details" at bounding box center [96, 236] width 92 height 12
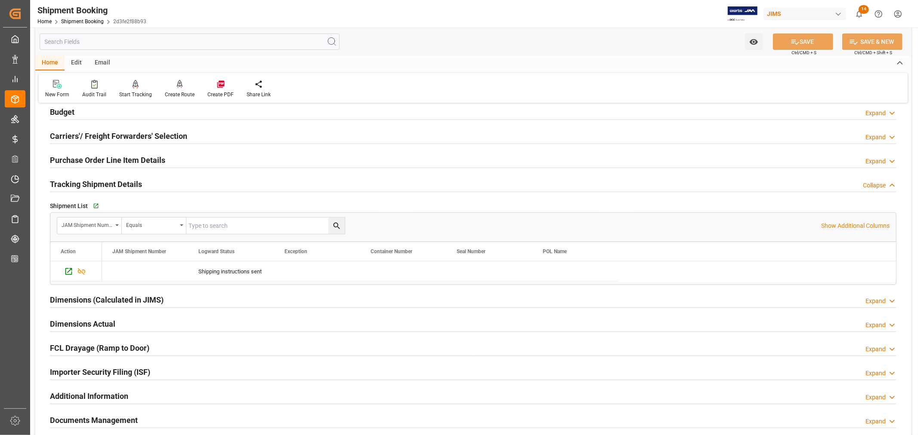
scroll to position [143, 0]
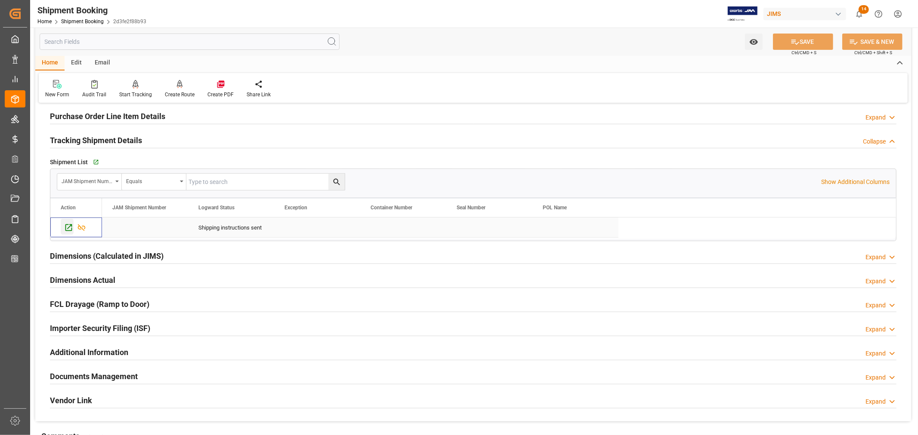
click at [68, 226] on icon "Press SPACE to select this row." at bounding box center [68, 227] width 9 height 9
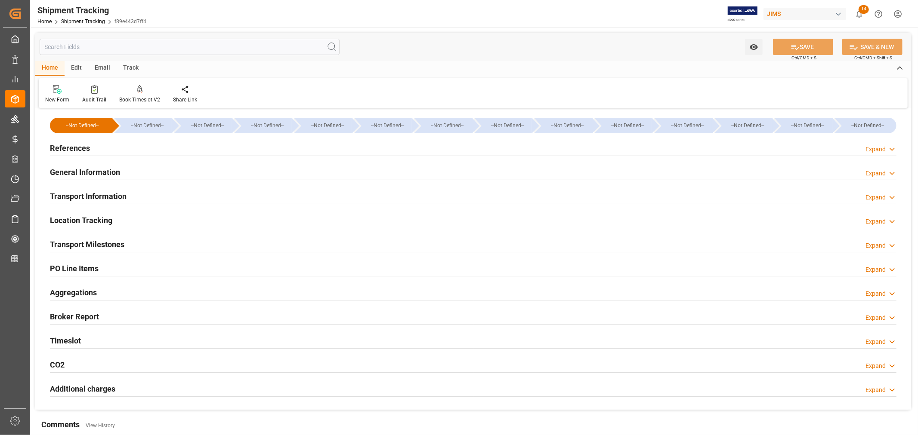
click at [88, 173] on h2 "General Information" at bounding box center [85, 173] width 70 height 12
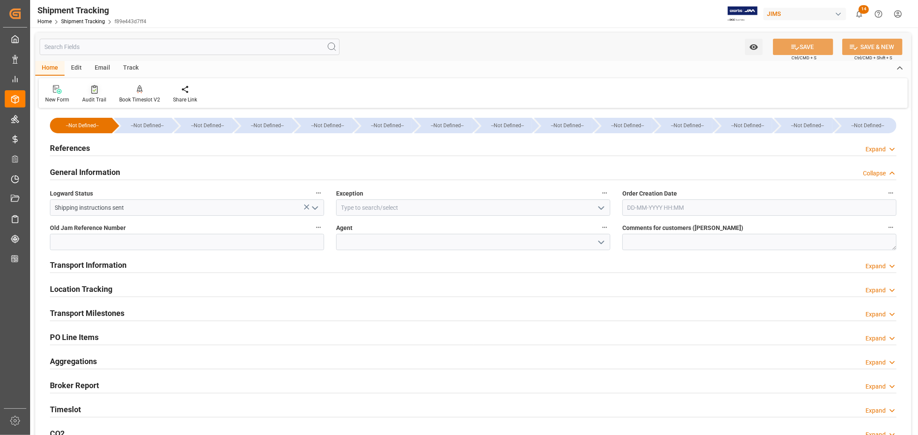
click at [91, 96] on div "Audit Trail" at bounding box center [94, 100] width 24 height 8
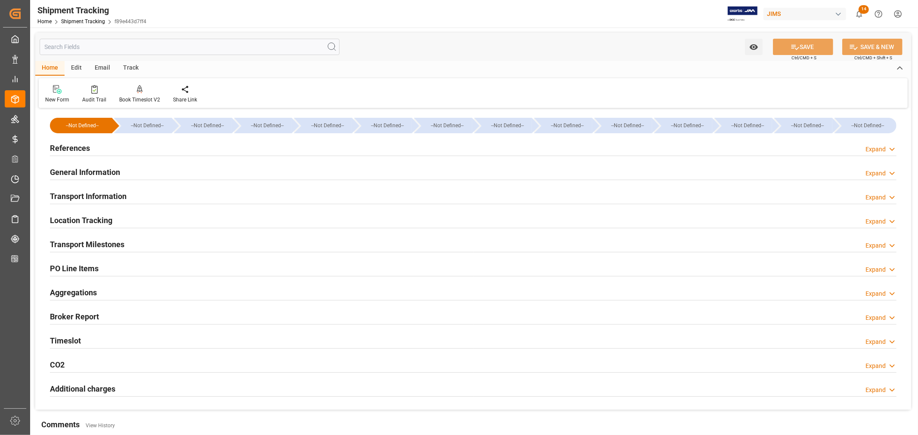
click at [87, 170] on h2 "General Information" at bounding box center [85, 173] width 70 height 12
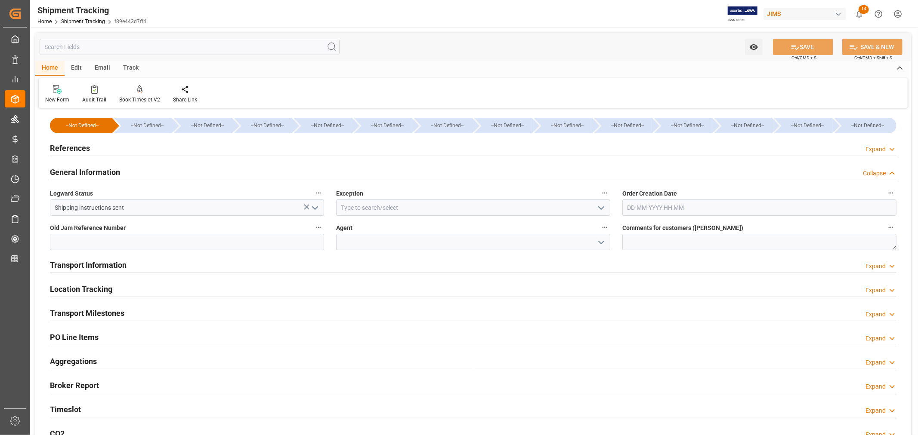
click at [599, 243] on icon "open menu" at bounding box center [601, 243] width 10 height 10
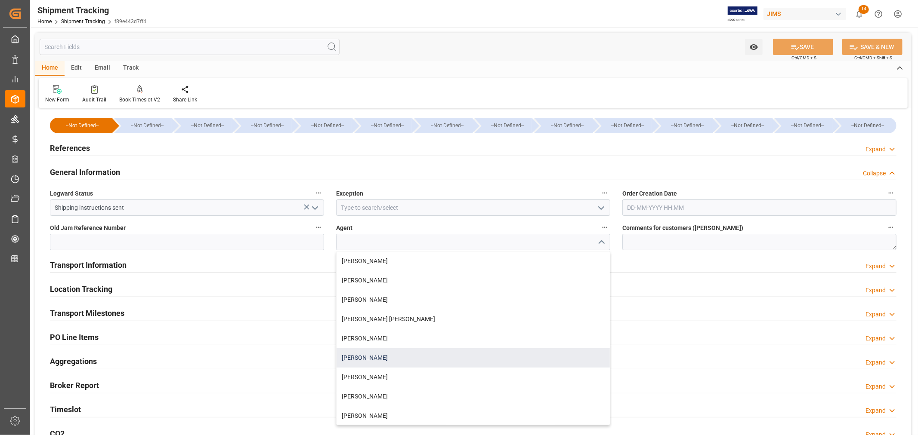
click at [364, 355] on div "Daniel Sokolyk" at bounding box center [472, 358] width 273 height 19
type input "Daniel Sokolyk"
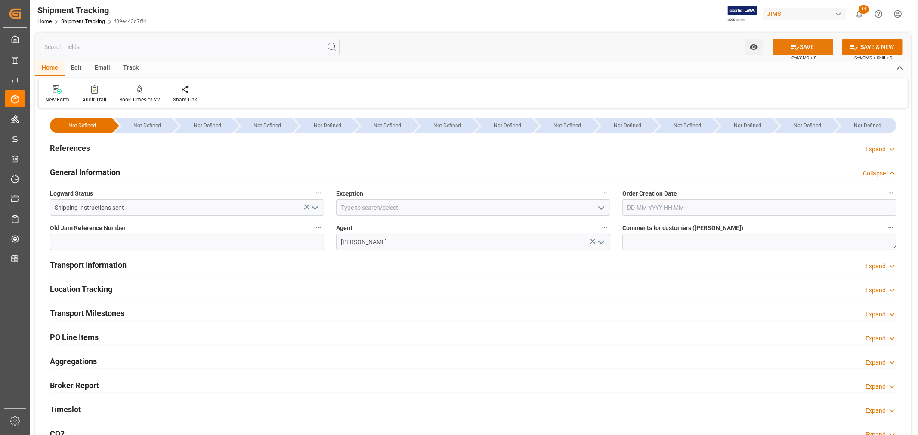
click at [807, 47] on button "SAVE" at bounding box center [803, 47] width 60 height 16
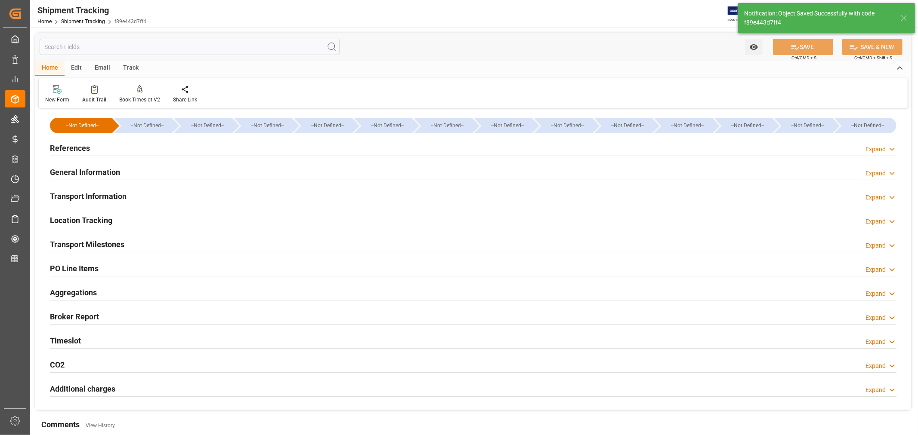
drag, startPoint x: 99, startPoint y: 170, endPoint x: 108, endPoint y: 171, distance: 8.3
click at [99, 170] on h2 "General Information" at bounding box center [85, 173] width 70 height 12
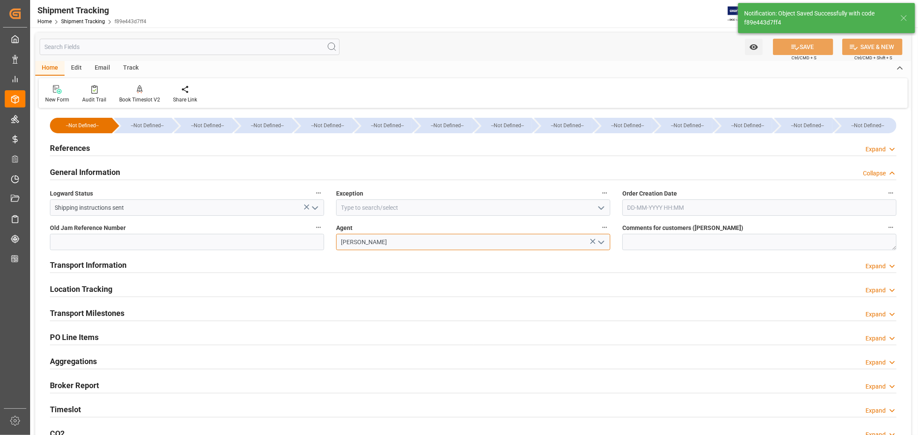
drag, startPoint x: 387, startPoint y: 240, endPoint x: 338, endPoint y: 238, distance: 49.5
click at [338, 238] on input "Daniel Sokolyk" at bounding box center [473, 242] width 274 height 16
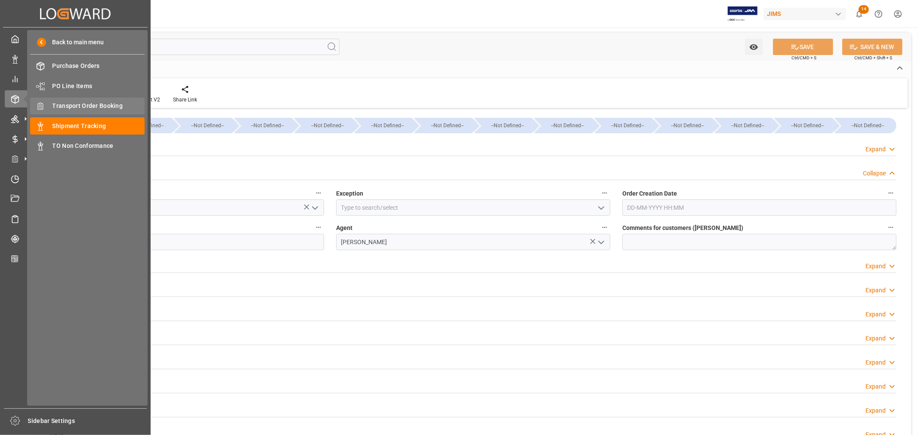
click at [80, 100] on div "Transport Order Booking Transport Order Booking" at bounding box center [87, 106] width 114 height 17
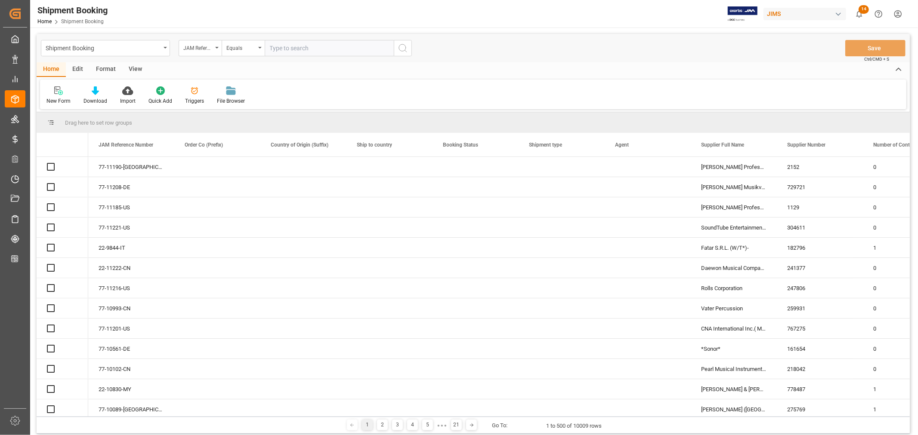
click at [294, 47] on input "text" at bounding box center [329, 48] width 129 height 16
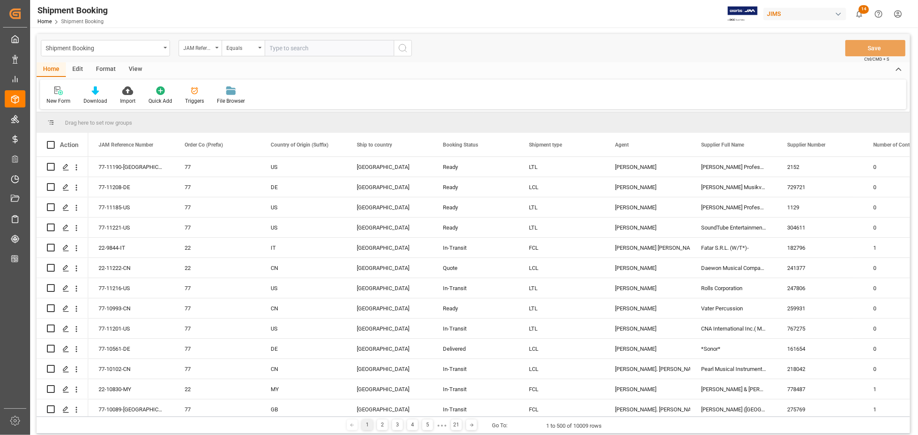
click at [294, 46] on input "text" at bounding box center [329, 48] width 129 height 16
type input "22-10145-MY"
click at [407, 46] on icon "search button" at bounding box center [403, 48] width 10 height 10
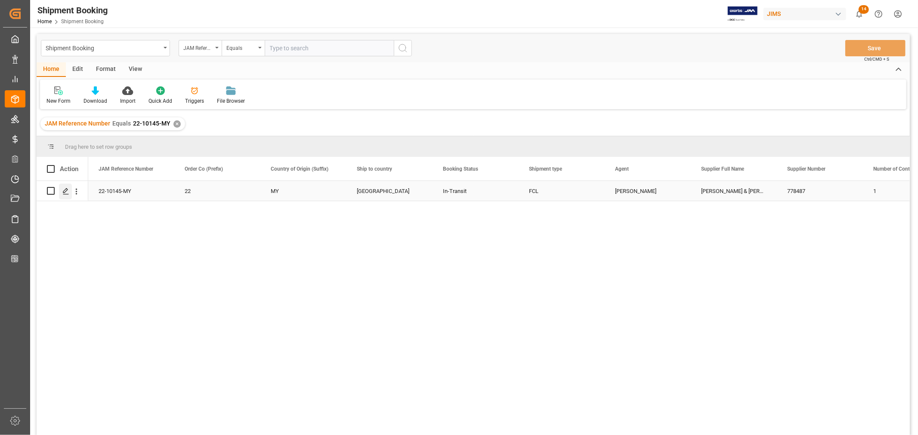
click at [65, 192] on icon "Press SPACE to select this row." at bounding box center [65, 191] width 7 height 7
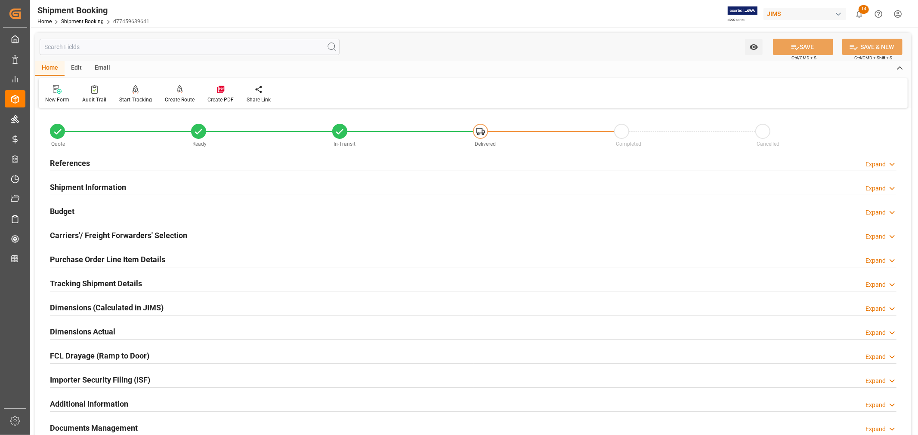
click at [82, 190] on h2 "Shipment Information" at bounding box center [88, 188] width 76 height 12
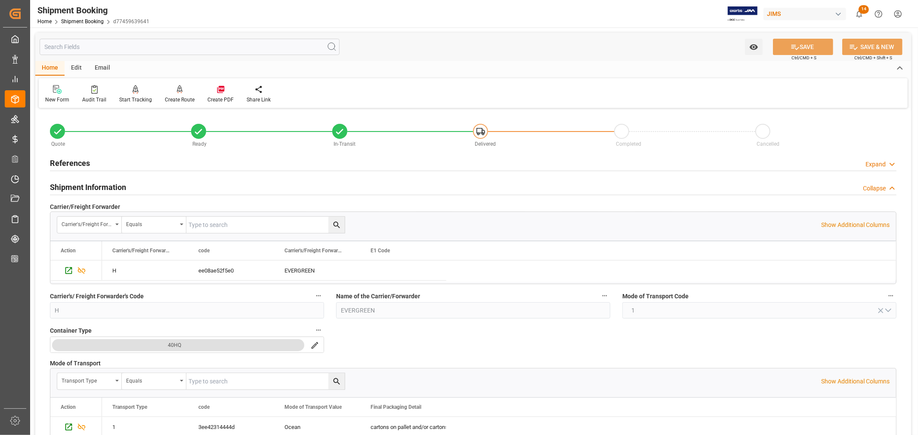
click at [83, 186] on h2 "Shipment Information" at bounding box center [88, 188] width 76 height 12
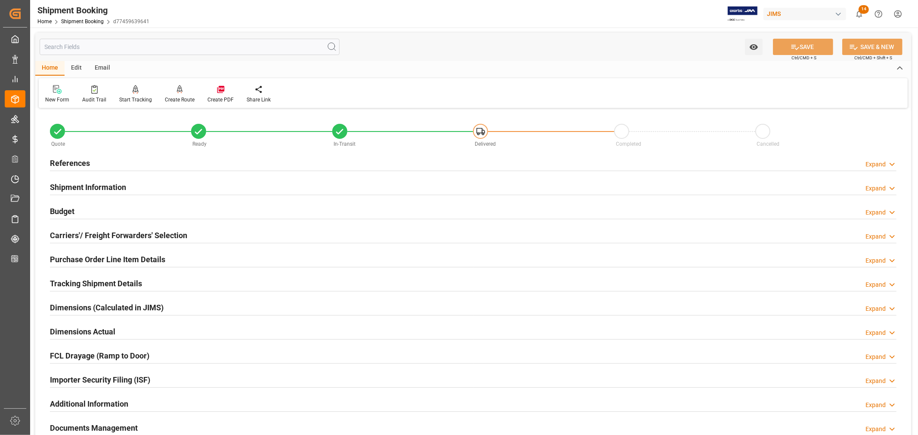
click at [79, 161] on h2 "References" at bounding box center [70, 163] width 40 height 12
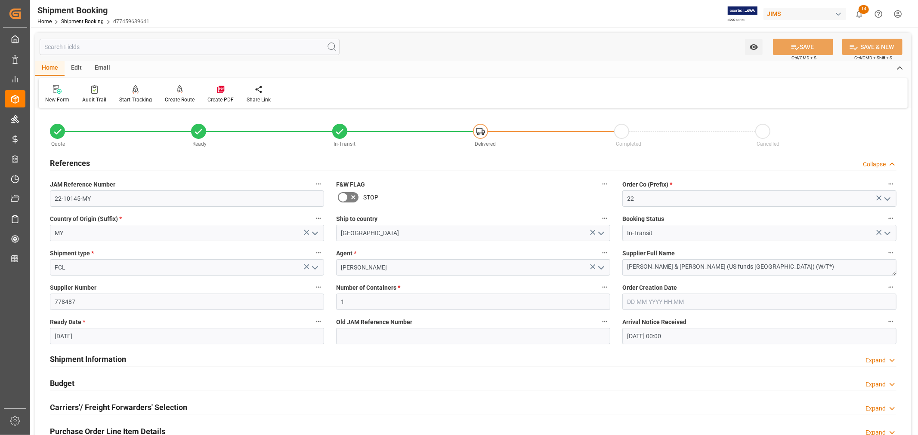
click at [79, 161] on h2 "References" at bounding box center [70, 163] width 40 height 12
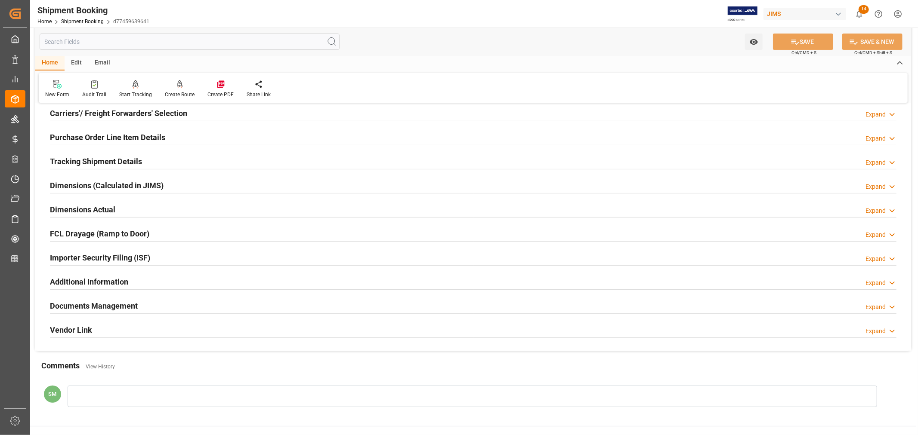
scroll to position [143, 0]
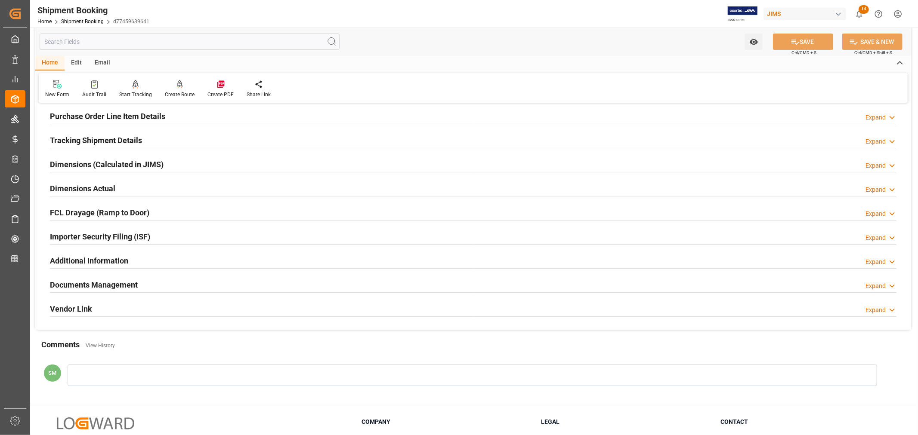
click at [109, 139] on h2 "Tracking Shipment Details" at bounding box center [96, 141] width 92 height 12
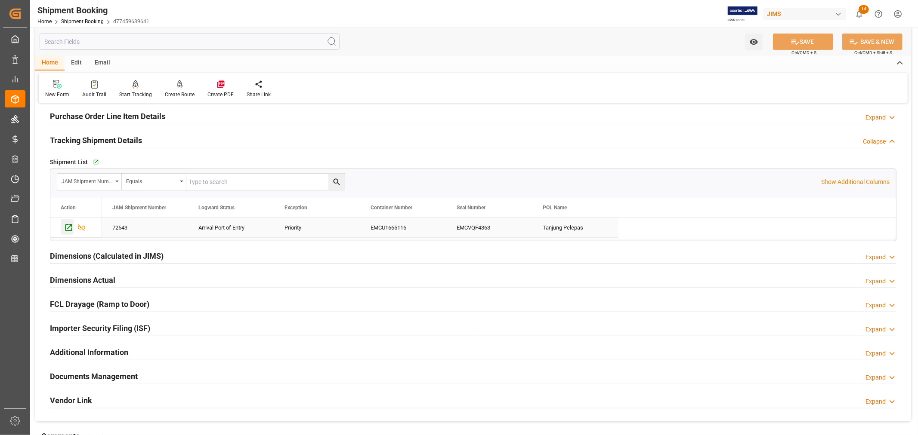
click at [66, 226] on icon "Press SPACE to select this row." at bounding box center [68, 228] width 7 height 7
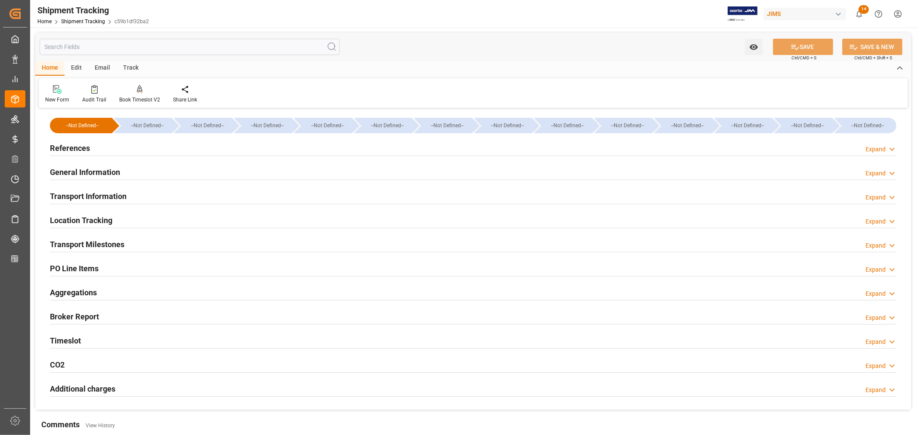
click at [80, 146] on h2 "References" at bounding box center [70, 148] width 40 height 12
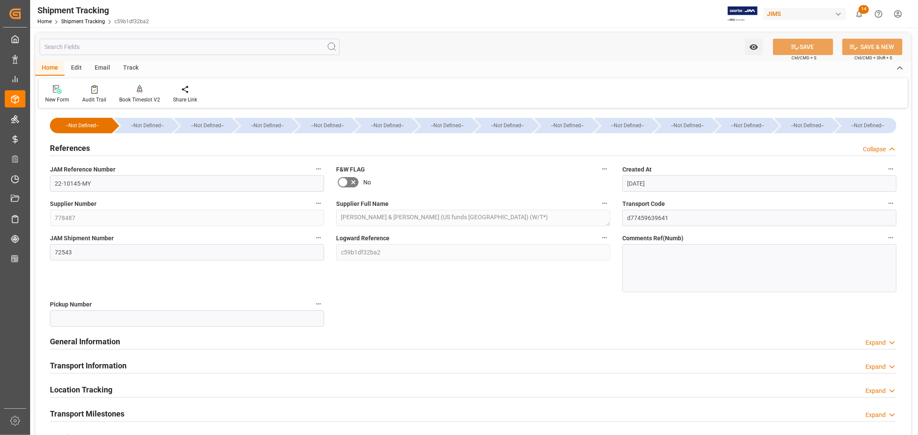
click at [83, 147] on h2 "References" at bounding box center [70, 148] width 40 height 12
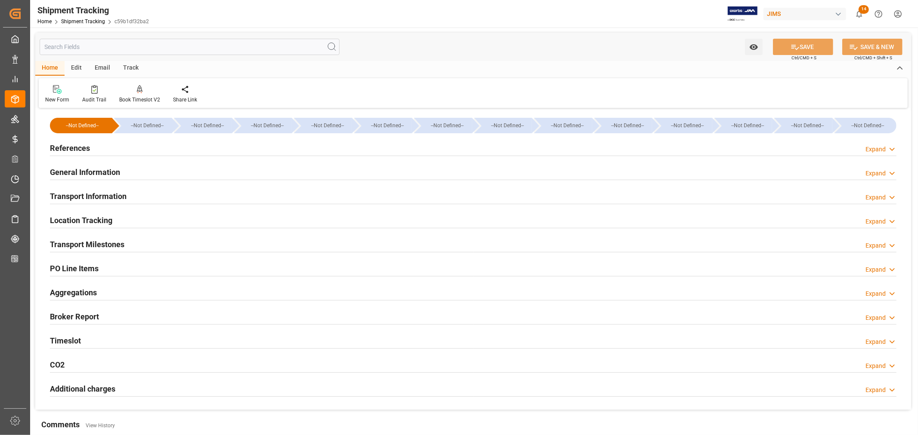
click at [86, 170] on h2 "General Information" at bounding box center [85, 173] width 70 height 12
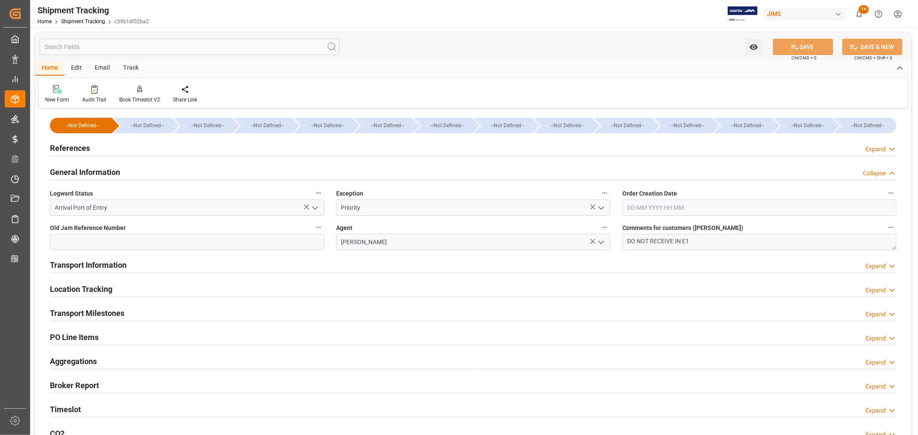
click at [86, 170] on h2 "General Information" at bounding box center [85, 173] width 70 height 12
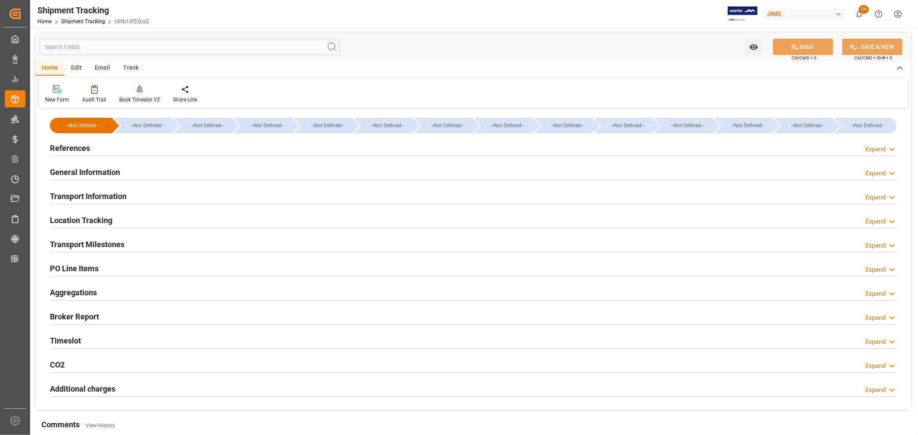
click at [65, 149] on h2 "References" at bounding box center [70, 148] width 40 height 12
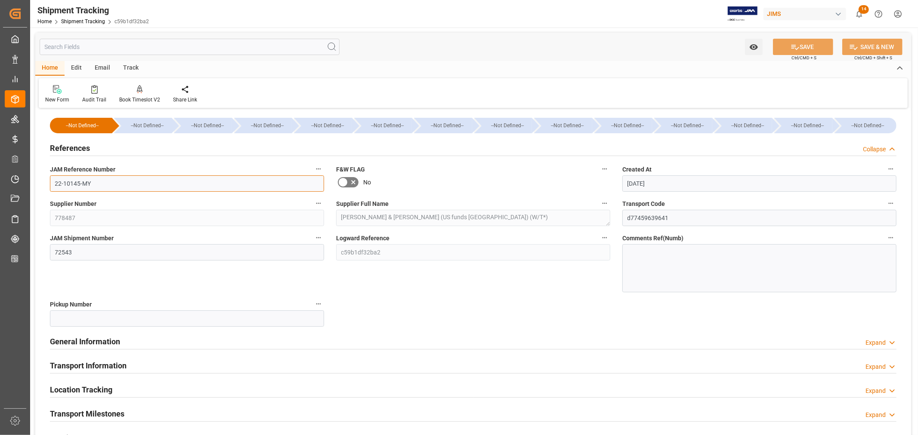
drag, startPoint x: 96, startPoint y: 183, endPoint x: 45, endPoint y: 185, distance: 51.2
click at [45, 185] on div "JAM Reference Number 22-10145-MY" at bounding box center [187, 177] width 286 height 34
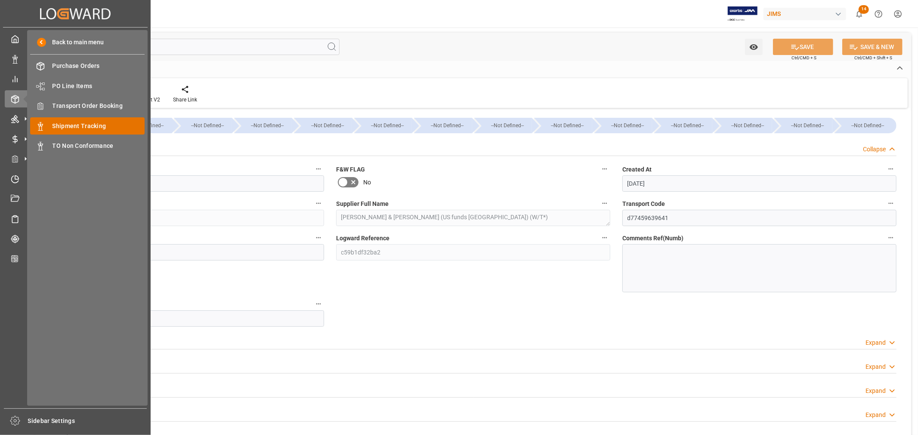
click at [82, 126] on span "Shipment Tracking" at bounding box center [98, 126] width 93 height 9
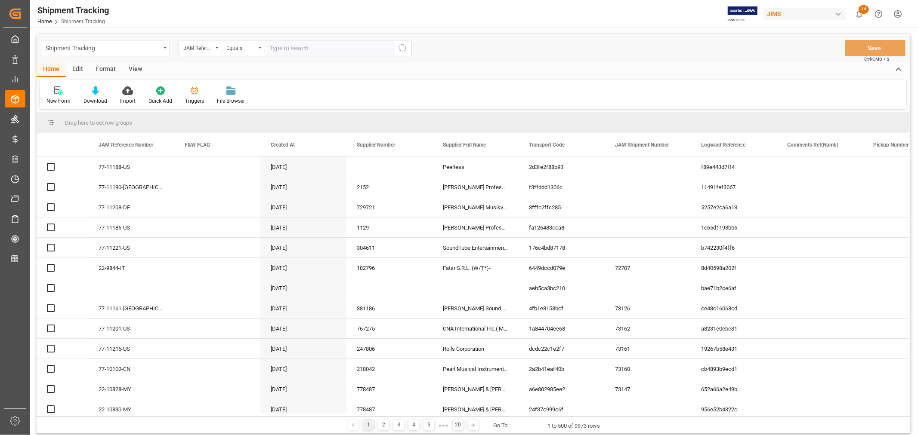
click at [293, 50] on input "text" at bounding box center [329, 48] width 129 height 16
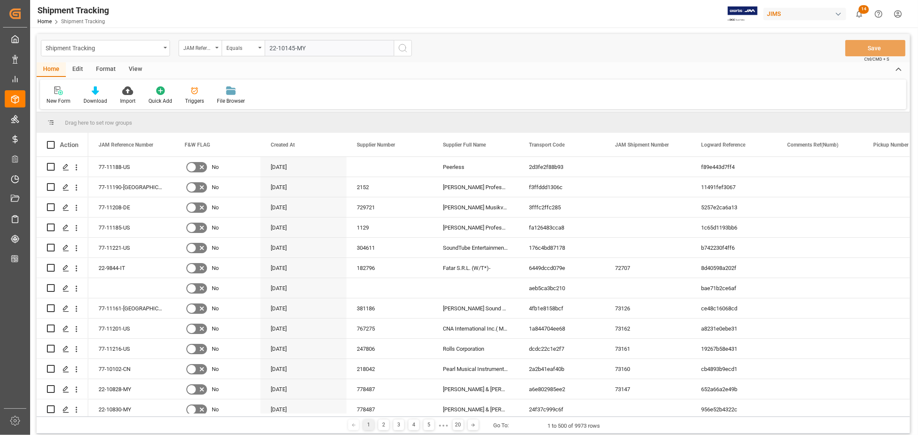
type input "22-10145-MY"
click at [399, 46] on icon "search button" at bounding box center [403, 48] width 10 height 10
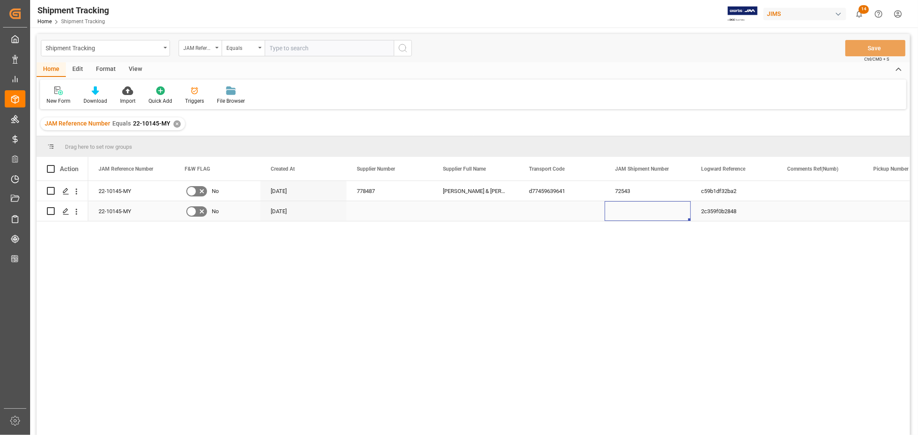
click at [621, 213] on div "Press SPACE to select this row." at bounding box center [648, 211] width 86 height 20
click at [724, 213] on div "2c359f0b2848" at bounding box center [734, 211] width 86 height 20
click at [75, 212] on icon "open menu" at bounding box center [76, 211] width 9 height 9
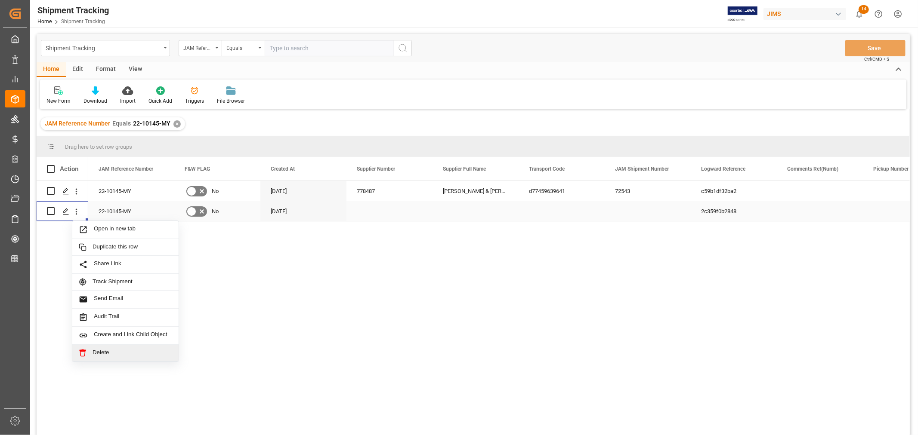
click at [101, 351] on span "Delete" at bounding box center [133, 353] width 80 height 8
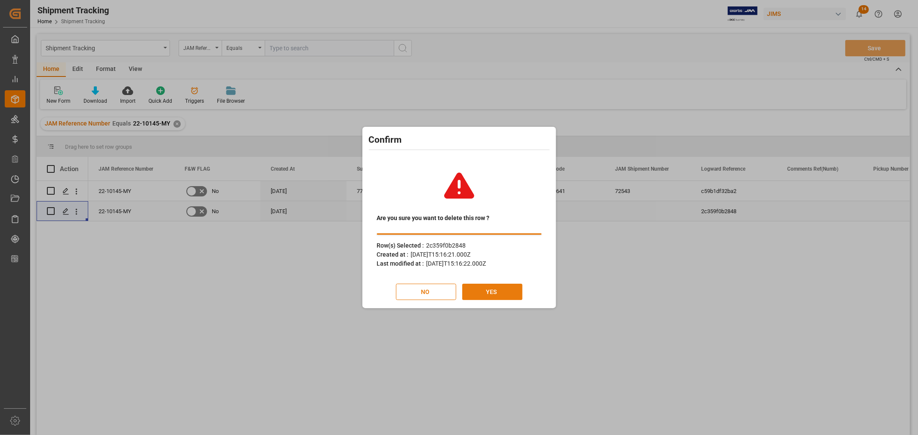
click at [495, 296] on button "YES" at bounding box center [492, 292] width 60 height 16
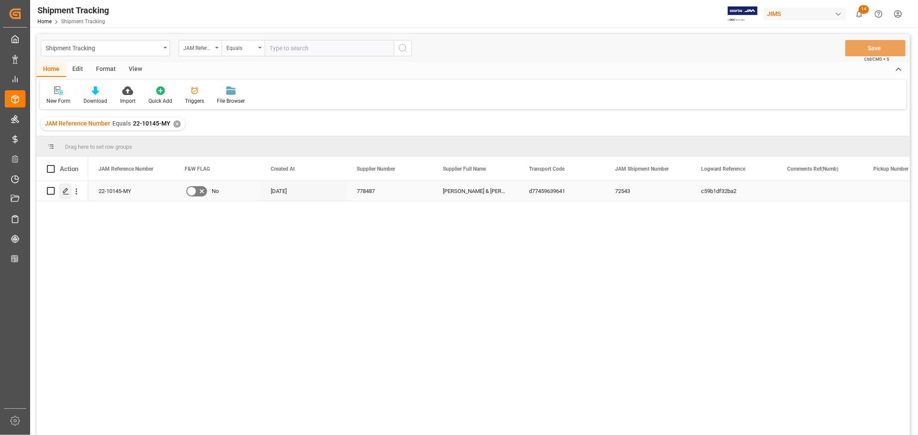
click at [67, 192] on icon "Press SPACE to select this row." at bounding box center [65, 191] width 7 height 7
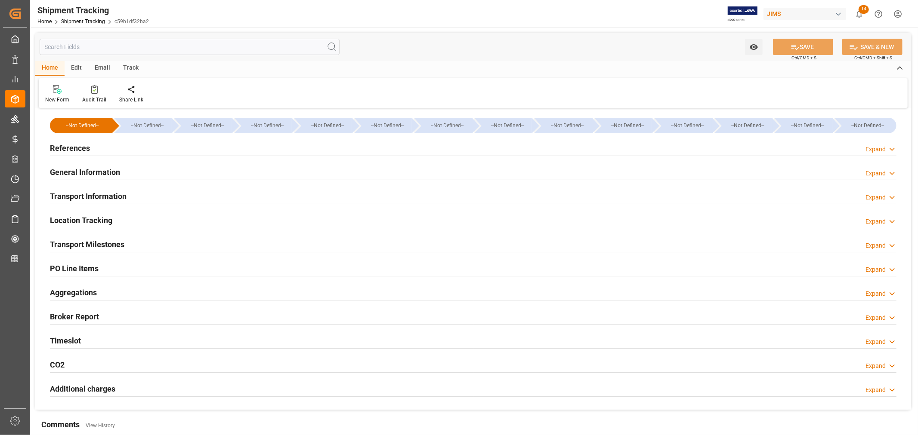
type input "Evergreen"
type input "Evergreen Marine Corp."
type input "9935284"
type input "162213.09"
click at [95, 194] on h2 "Transport Information" at bounding box center [88, 197] width 77 height 12
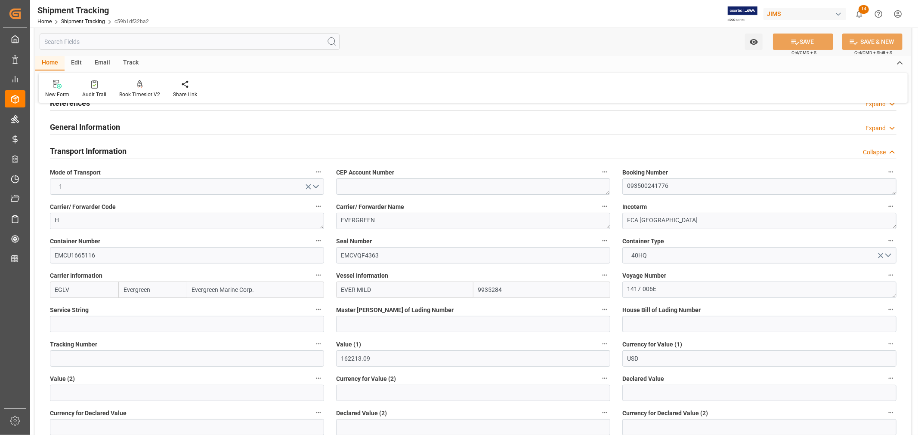
scroll to position [96, 0]
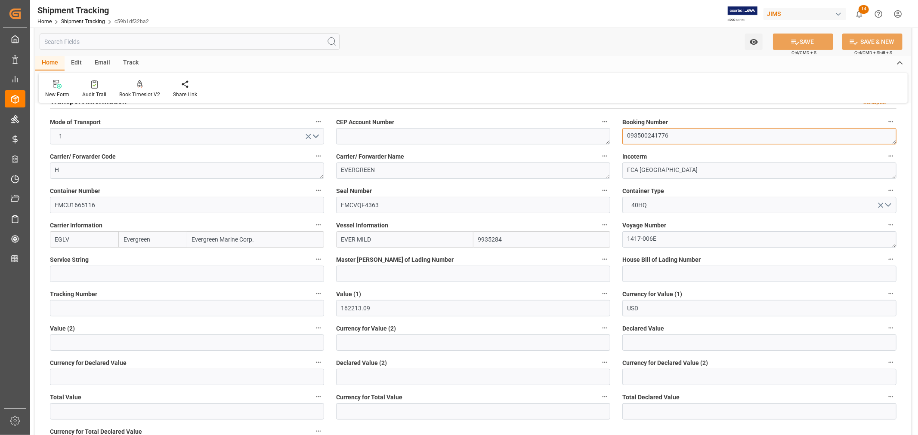
click at [645, 136] on textarea "093500241776" at bounding box center [759, 136] width 274 height 16
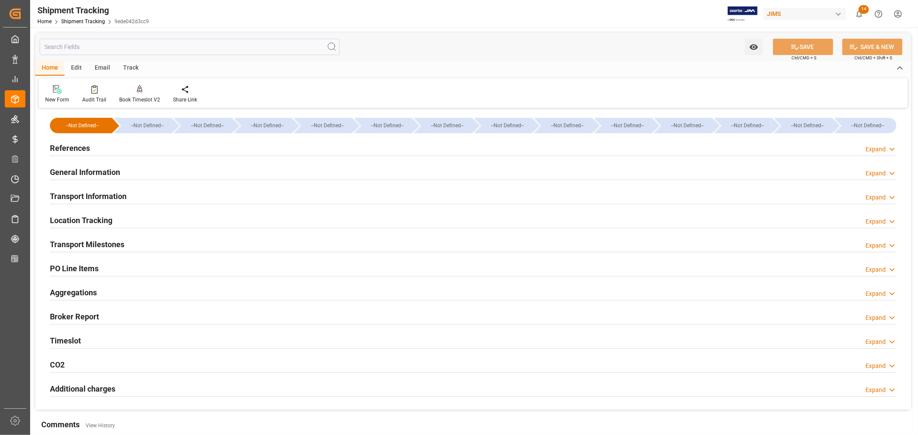
click at [117, 172] on h2 "General Information" at bounding box center [85, 173] width 70 height 12
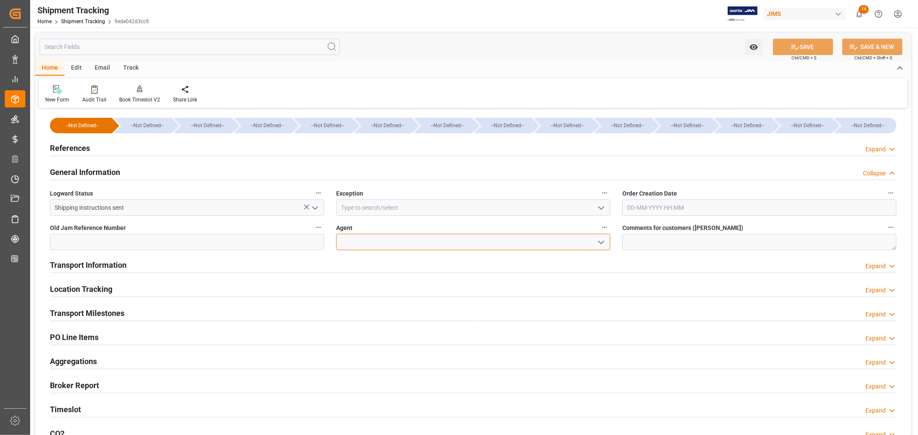
click at [387, 247] on input at bounding box center [473, 242] width 274 height 16
click at [599, 241] on icon "open menu" at bounding box center [601, 243] width 10 height 10
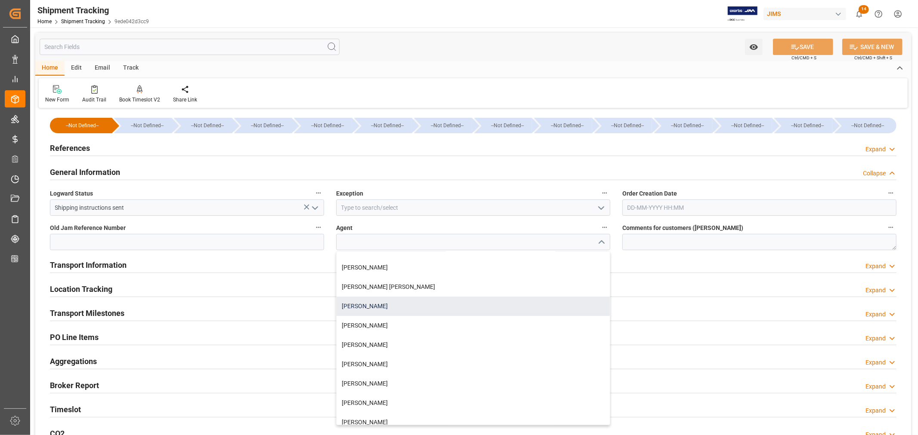
scroll to position [48, 0]
click at [369, 310] on div "[PERSON_NAME]" at bounding box center [472, 310] width 273 height 19
type input "[PERSON_NAME]"
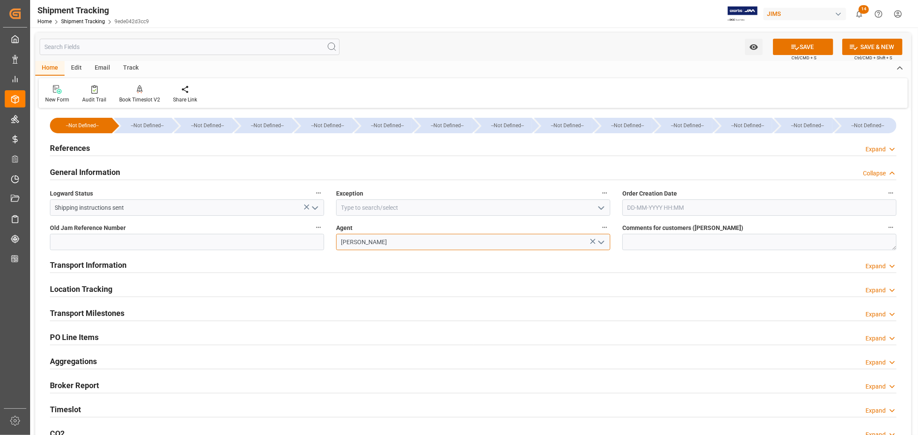
drag, startPoint x: 397, startPoint y: 244, endPoint x: 323, endPoint y: 243, distance: 74.0
click at [323, 243] on div "--Not Defined-- --Not Defined-- --Not Defined-- --Not Defined-- --Not Defined--…" at bounding box center [473, 295] width 876 height 368
click at [791, 46] on icon at bounding box center [794, 47] width 9 height 9
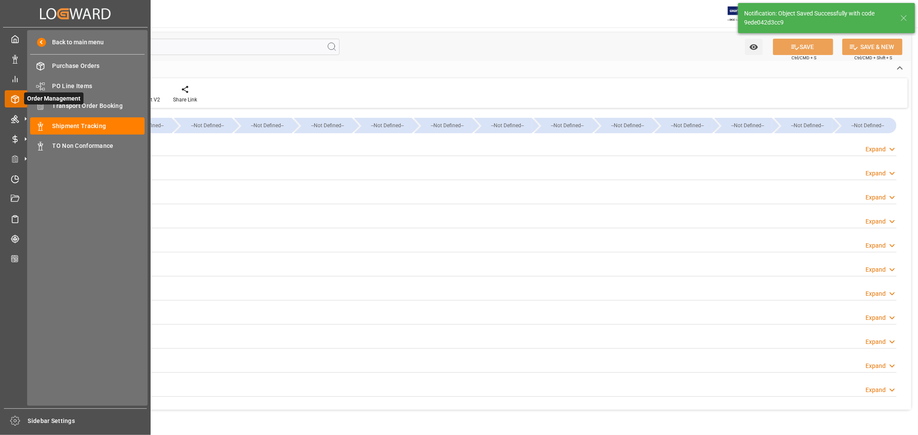
click at [73, 104] on span "Order Management" at bounding box center [53, 99] width 59 height 12
click at [74, 105] on span "Transport Order Booking" at bounding box center [98, 106] width 93 height 9
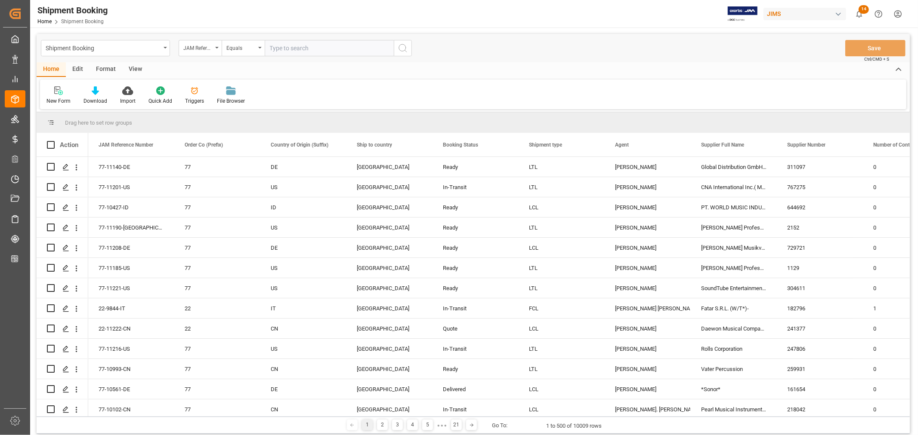
click at [278, 46] on input "text" at bounding box center [329, 48] width 129 height 16
type input "77-11106-FR"
click at [401, 47] on icon "search button" at bounding box center [403, 48] width 10 height 10
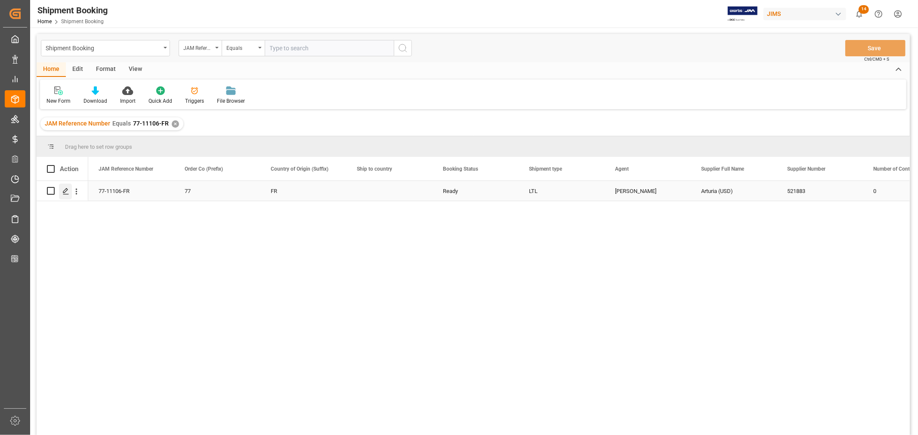
click at [62, 192] on icon "Press SPACE to select this row." at bounding box center [65, 191] width 7 height 7
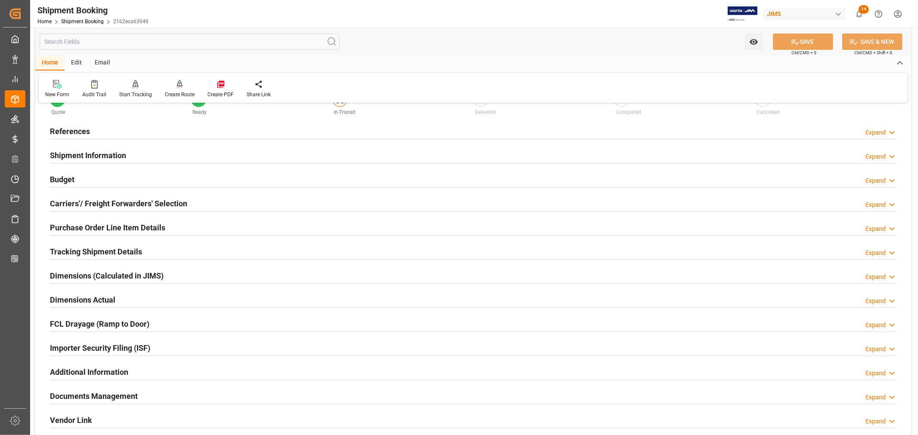
scroll to position [48, 0]
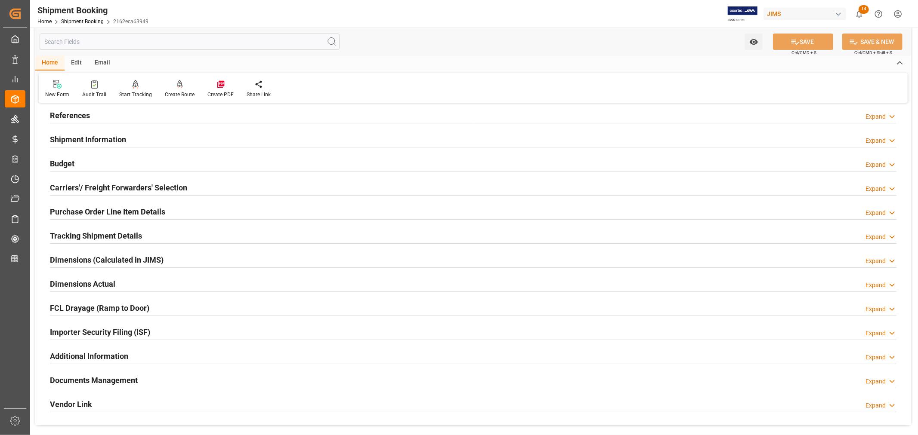
click at [67, 234] on h2 "Tracking Shipment Details" at bounding box center [96, 236] width 92 height 12
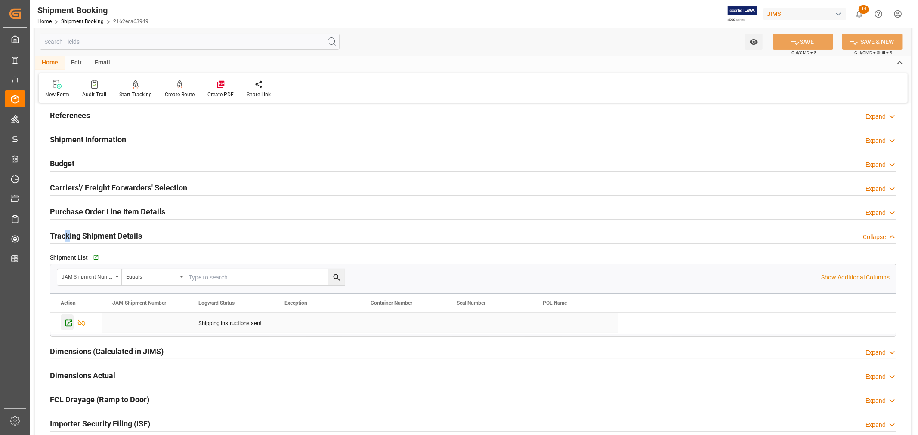
click at [71, 321] on icon "Press SPACE to select this row." at bounding box center [68, 323] width 7 height 7
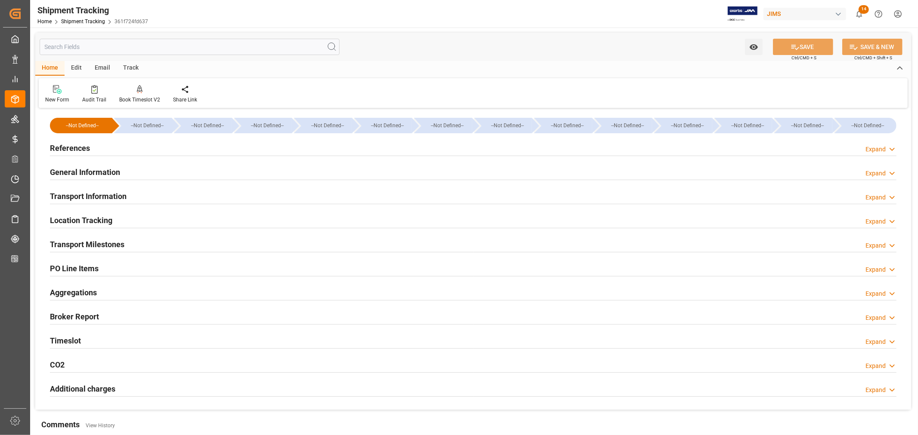
click at [78, 147] on h2 "References" at bounding box center [70, 148] width 40 height 12
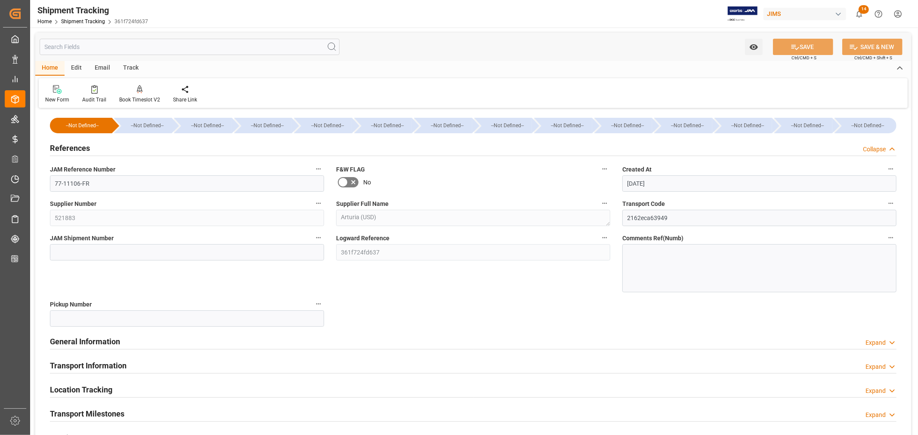
click at [78, 148] on h2 "References" at bounding box center [70, 148] width 40 height 12
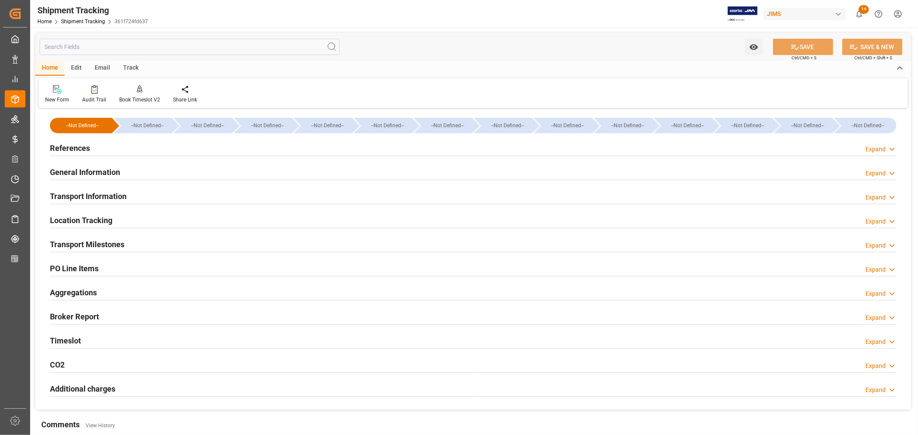
click at [75, 170] on h2 "General Information" at bounding box center [85, 173] width 70 height 12
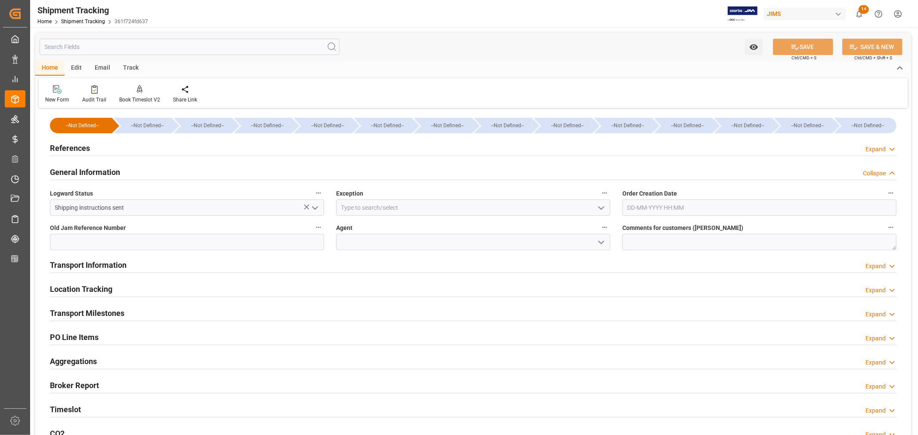
click at [600, 242] on icon "open menu" at bounding box center [601, 243] width 10 height 10
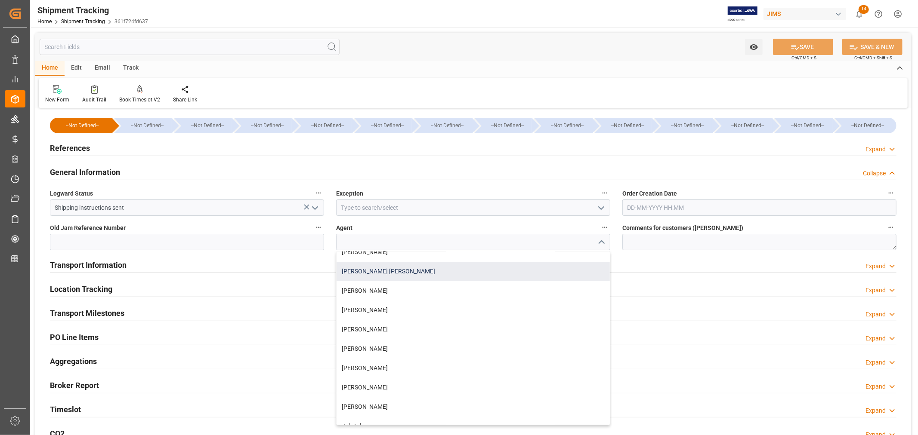
scroll to position [96, 0]
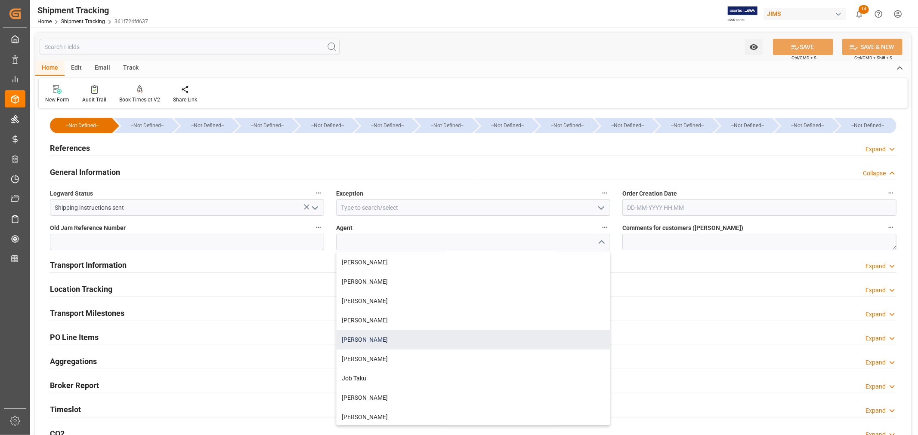
click at [360, 338] on div "[PERSON_NAME]" at bounding box center [472, 339] width 273 height 19
type input "[PERSON_NAME]"
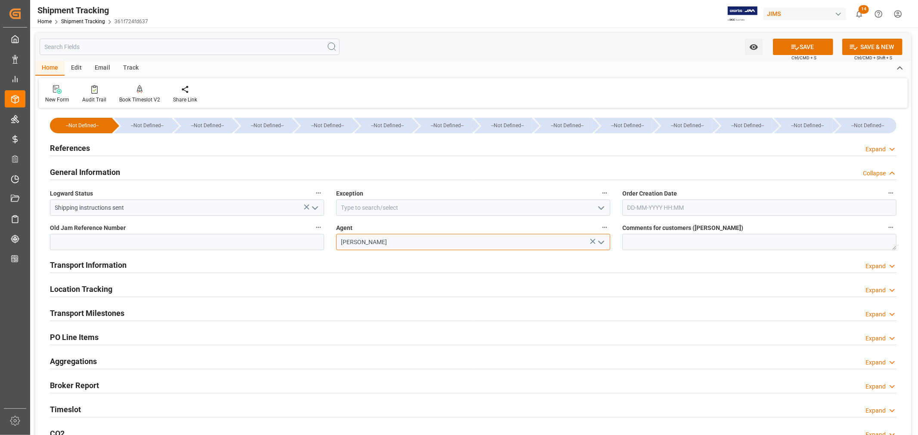
drag, startPoint x: 384, startPoint y: 240, endPoint x: 327, endPoint y: 240, distance: 56.8
click at [327, 240] on div "--Not Defined-- --Not Defined-- --Not Defined-- --Not Defined-- --Not Defined--…" at bounding box center [473, 295] width 876 height 368
click at [807, 47] on button "SAVE" at bounding box center [803, 47] width 60 height 16
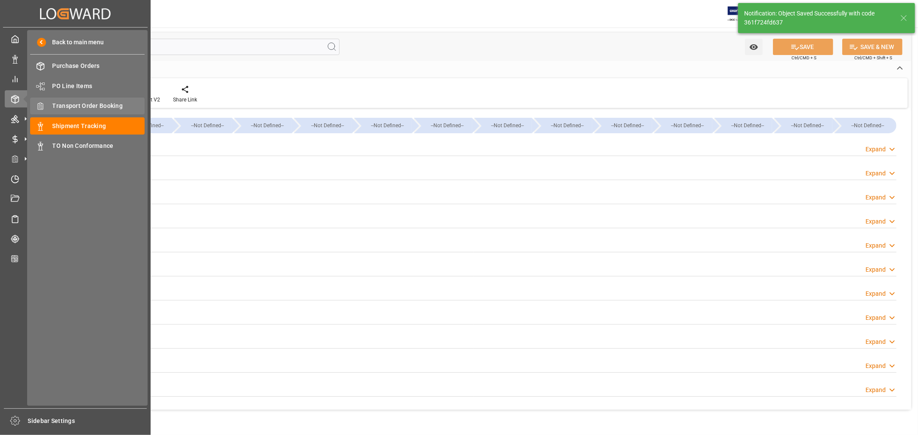
click at [89, 105] on span "Transport Order Booking" at bounding box center [98, 106] width 93 height 9
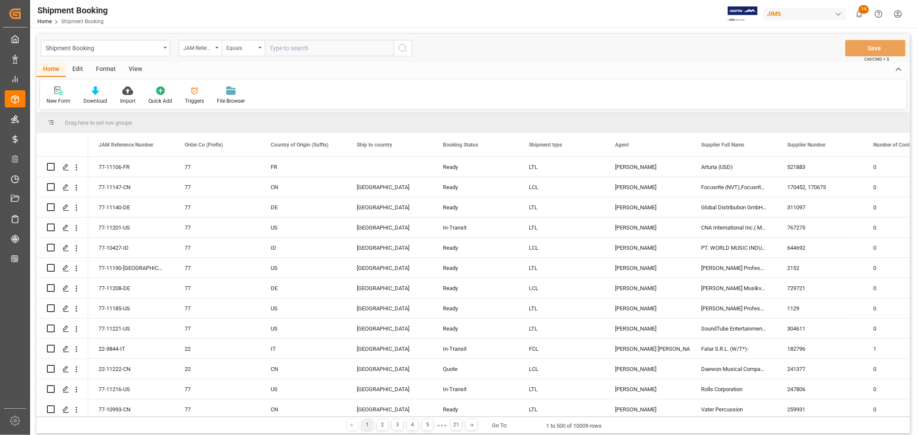
click at [306, 46] on input "text" at bounding box center [329, 48] width 129 height 16
type input "77-11037-US"
click at [403, 46] on icon "search button" at bounding box center [403, 48] width 10 height 10
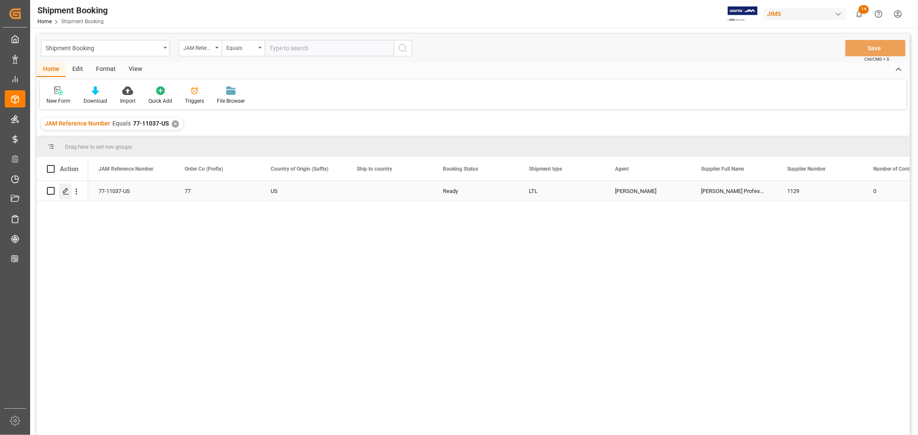
click at [62, 191] on div "Press SPACE to select this row." at bounding box center [65, 192] width 13 height 16
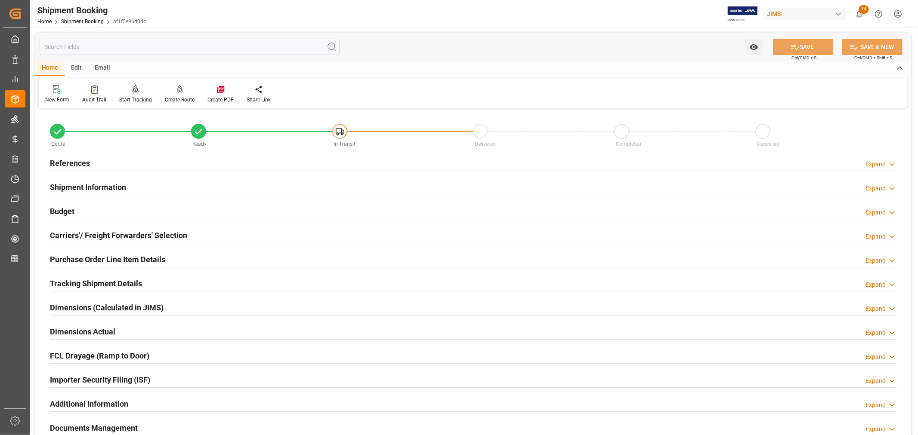
click at [82, 191] on h2 "Shipment Information" at bounding box center [88, 188] width 76 height 12
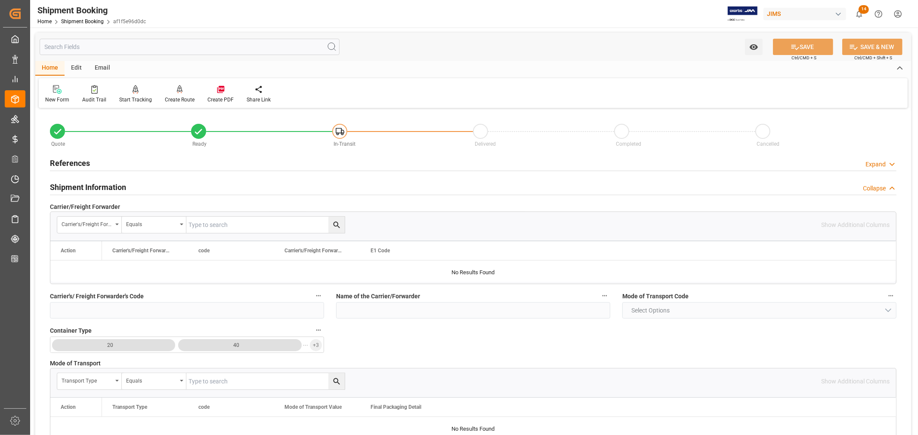
click at [92, 190] on h2 "Shipment Information" at bounding box center [88, 188] width 76 height 12
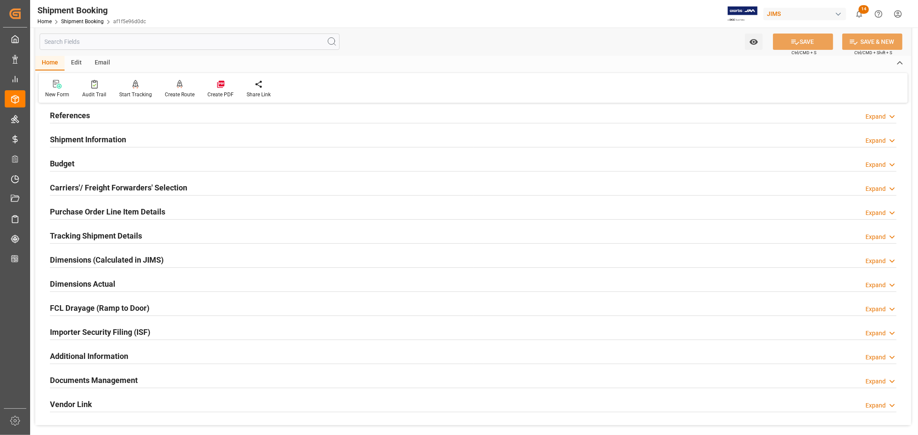
click at [84, 234] on h2 "Tracking Shipment Details" at bounding box center [96, 236] width 92 height 12
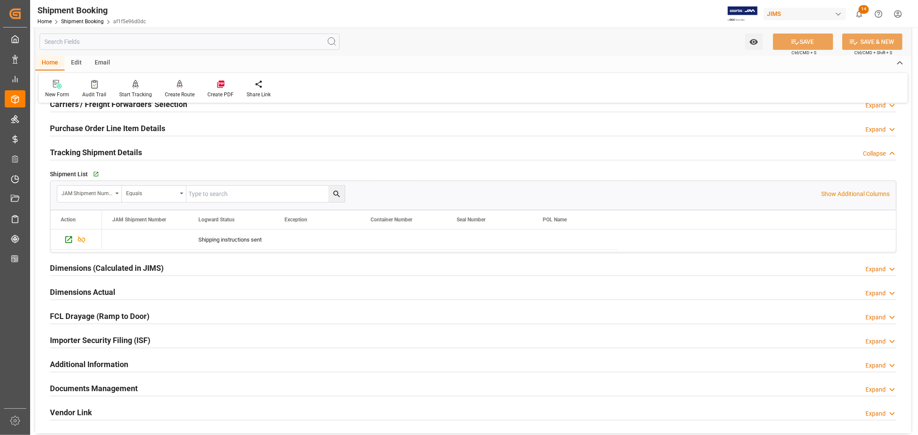
scroll to position [143, 0]
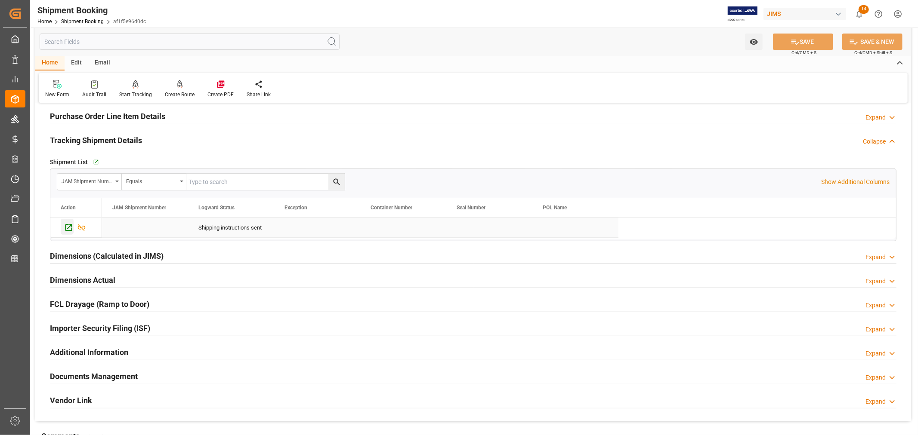
click at [70, 225] on icon "Press SPACE to select this row." at bounding box center [68, 227] width 9 height 9
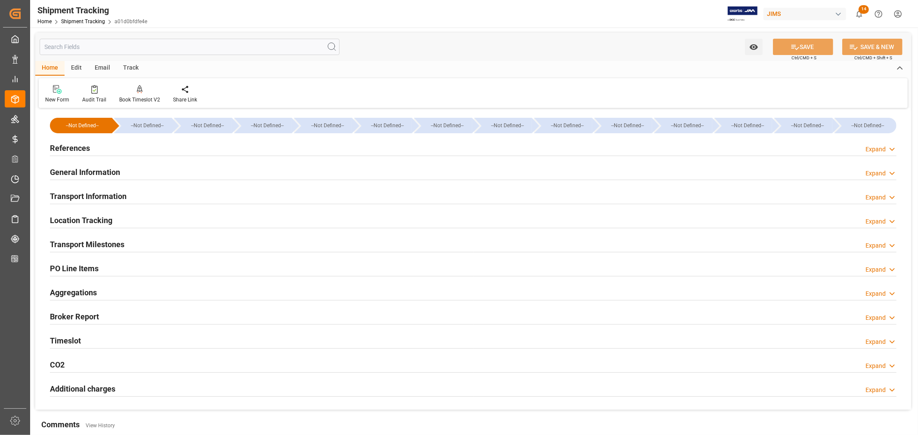
click at [121, 171] on div "General Information Expand" at bounding box center [473, 171] width 846 height 16
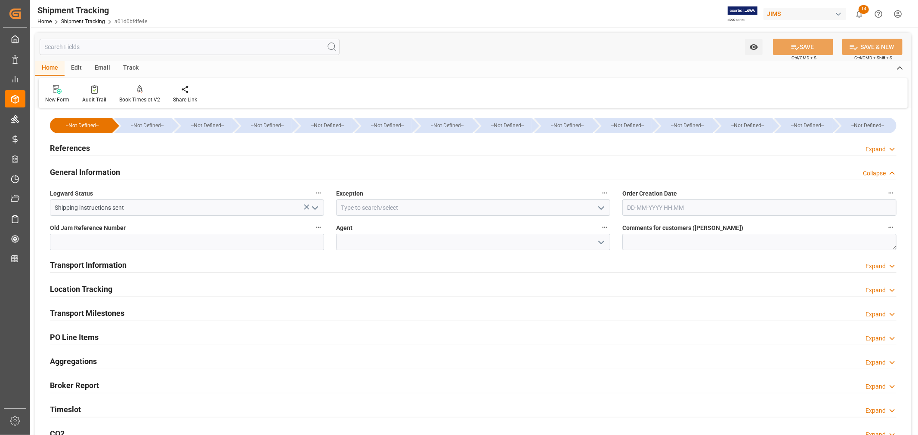
click at [603, 245] on icon "open menu" at bounding box center [601, 243] width 10 height 10
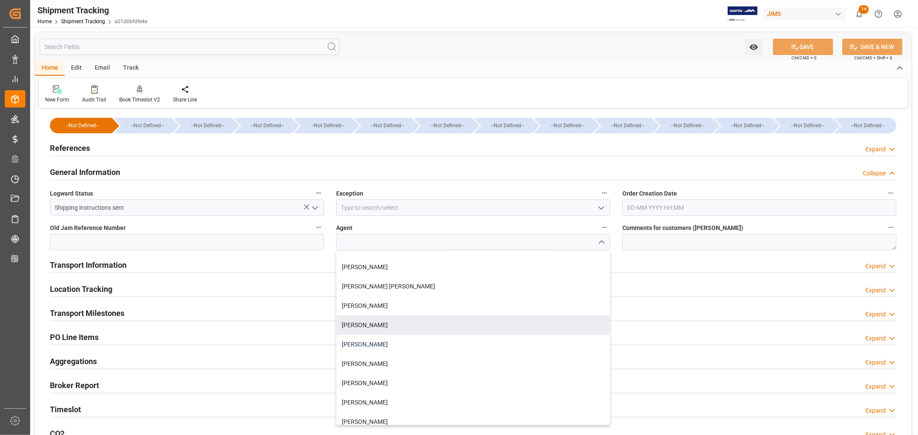
scroll to position [48, 0]
click at [360, 329] on div "[PERSON_NAME]" at bounding box center [472, 329] width 273 height 19
type input "[PERSON_NAME]"
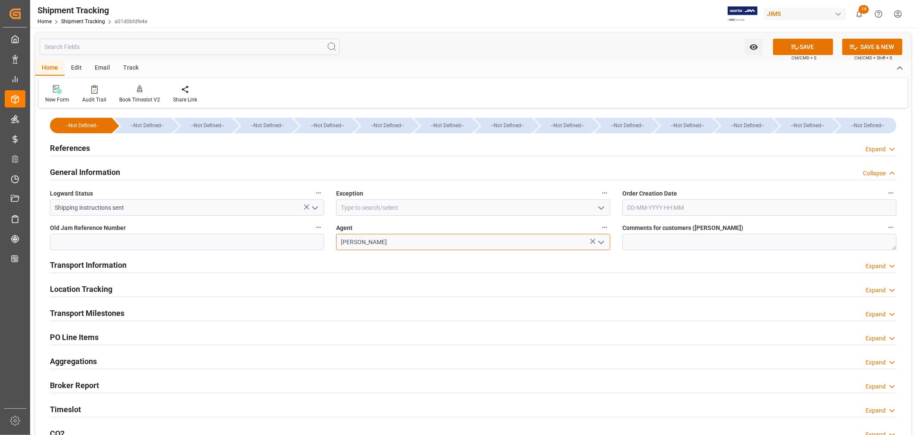
drag, startPoint x: 379, startPoint y: 239, endPoint x: 302, endPoint y: 241, distance: 77.5
click at [302, 241] on div "--Not Defined-- --Not Defined-- --Not Defined-- --Not Defined-- --Not Defined--…" at bounding box center [473, 295] width 876 height 368
click at [803, 46] on button "SAVE" at bounding box center [803, 47] width 60 height 16
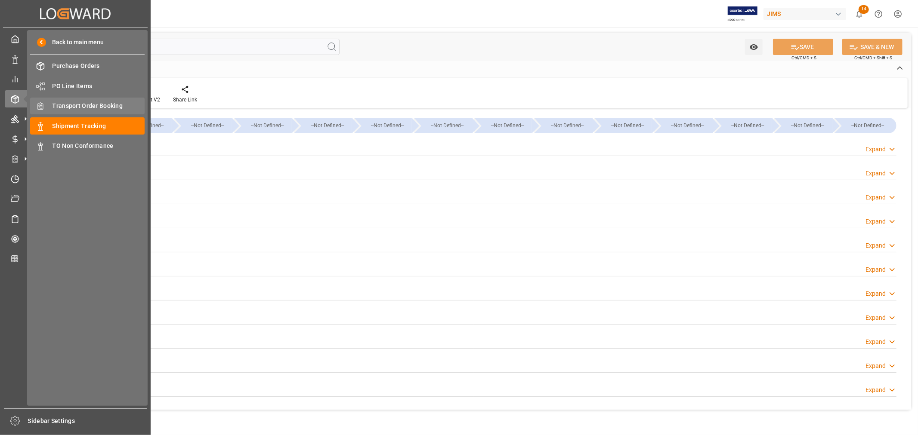
click at [80, 102] on span "Transport Order Booking" at bounding box center [98, 106] width 93 height 9
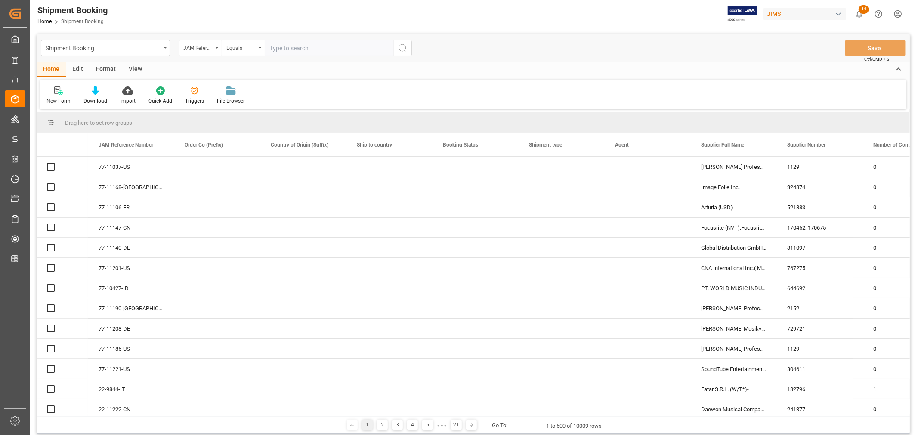
click at [289, 49] on input "text" at bounding box center [329, 48] width 129 height 16
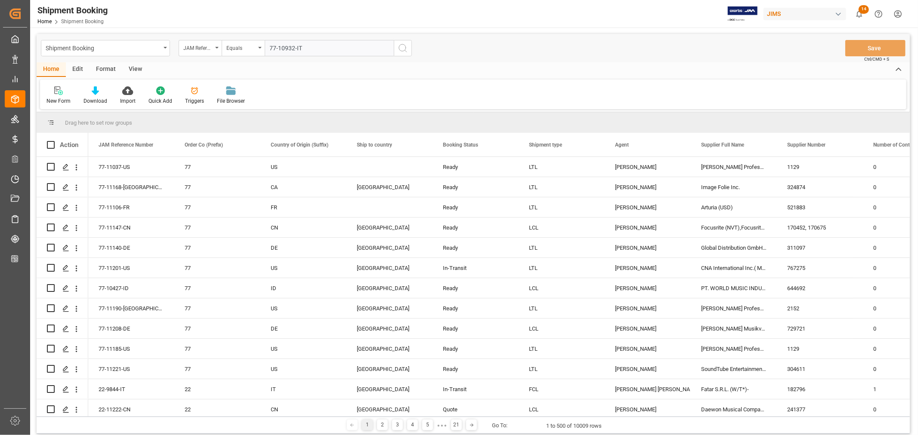
type input "77-10932-IT"
click at [401, 47] on icon "search button" at bounding box center [403, 48] width 10 height 10
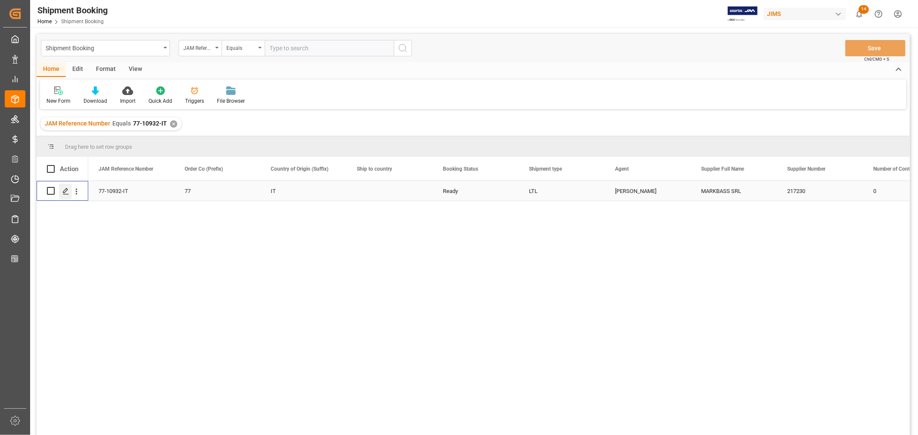
click at [66, 191] on icon "Press SPACE to select this row." at bounding box center [65, 191] width 7 height 7
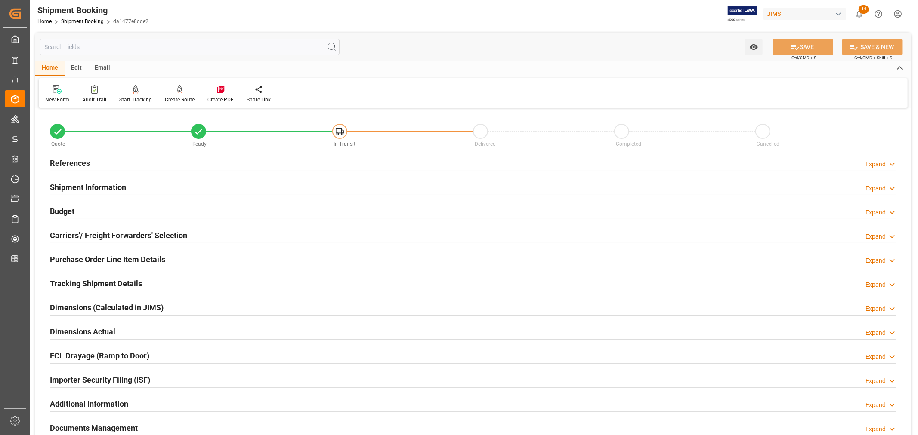
click at [92, 186] on h2 "Shipment Information" at bounding box center [88, 188] width 76 height 12
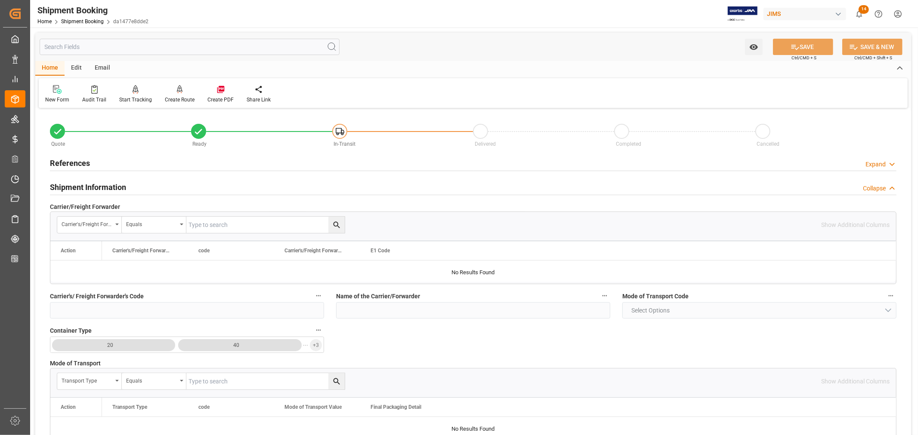
click at [92, 186] on h2 "Shipment Information" at bounding box center [88, 188] width 76 height 12
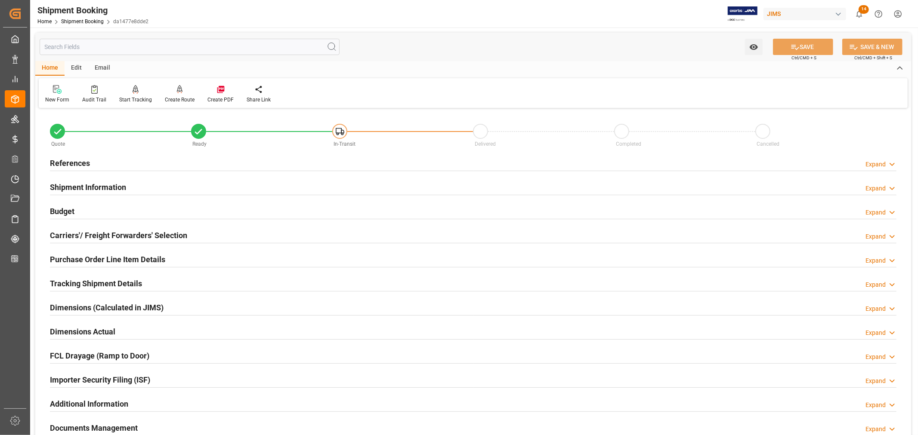
click at [78, 166] on h2 "References" at bounding box center [70, 163] width 40 height 12
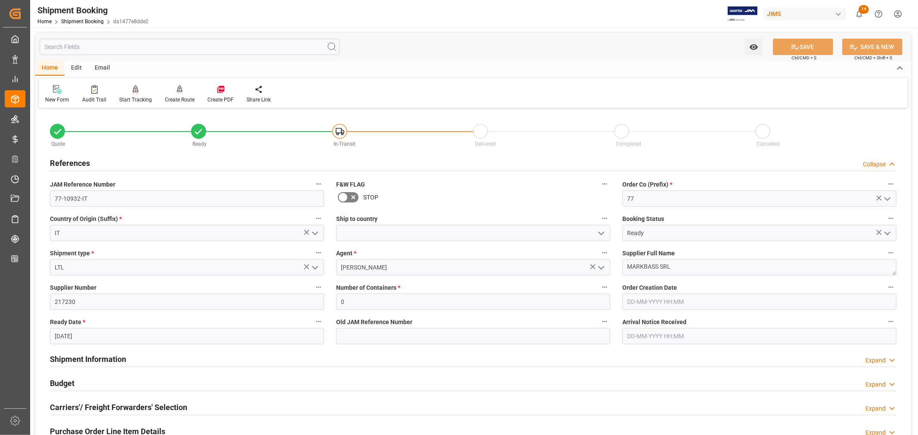
click at [78, 166] on h2 "References" at bounding box center [70, 163] width 40 height 12
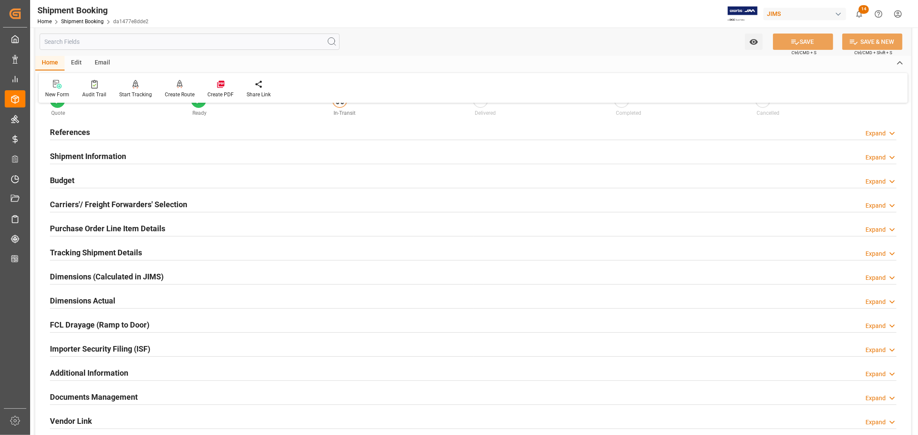
scroll to position [48, 0]
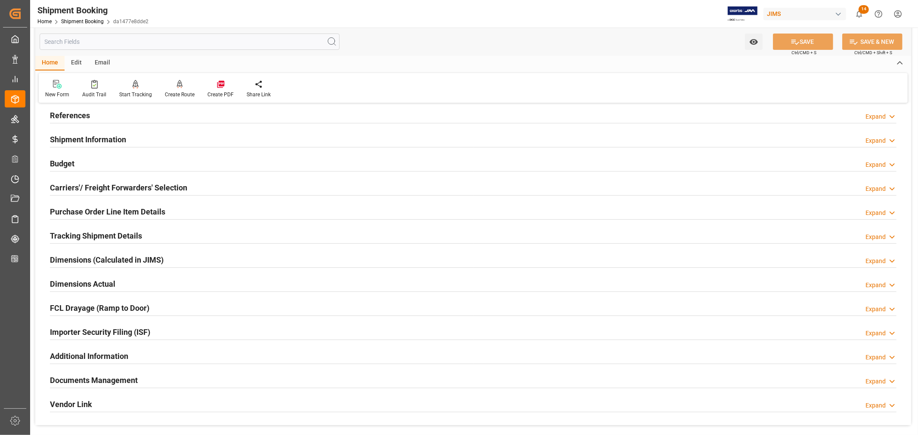
click at [69, 213] on h2 "Purchase Order Line Item Details" at bounding box center [107, 212] width 115 height 12
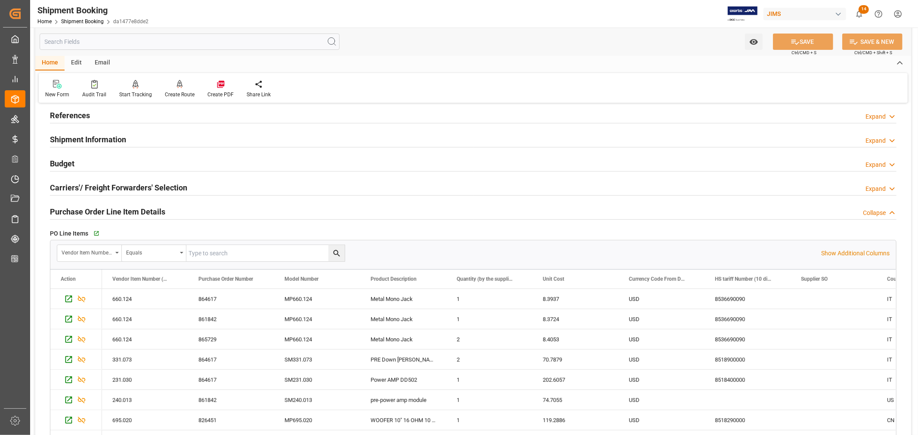
click at [69, 213] on h2 "Purchase Order Line Item Details" at bounding box center [107, 212] width 115 height 12
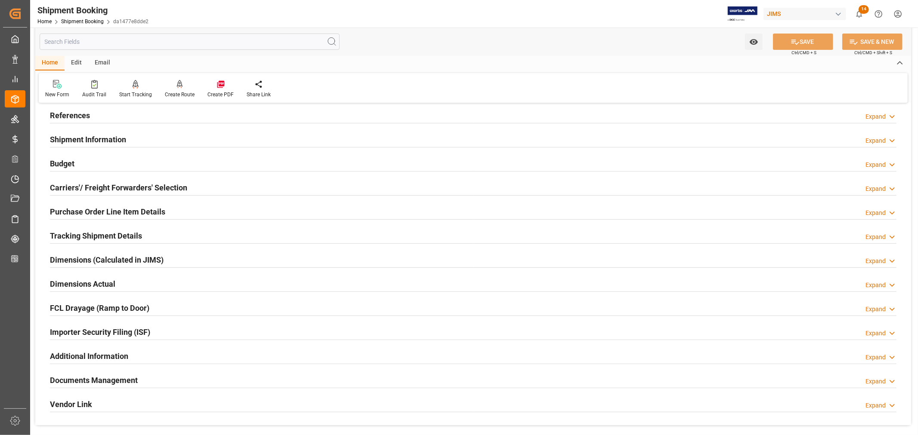
click at [72, 234] on h2 "Tracking Shipment Details" at bounding box center [96, 236] width 92 height 12
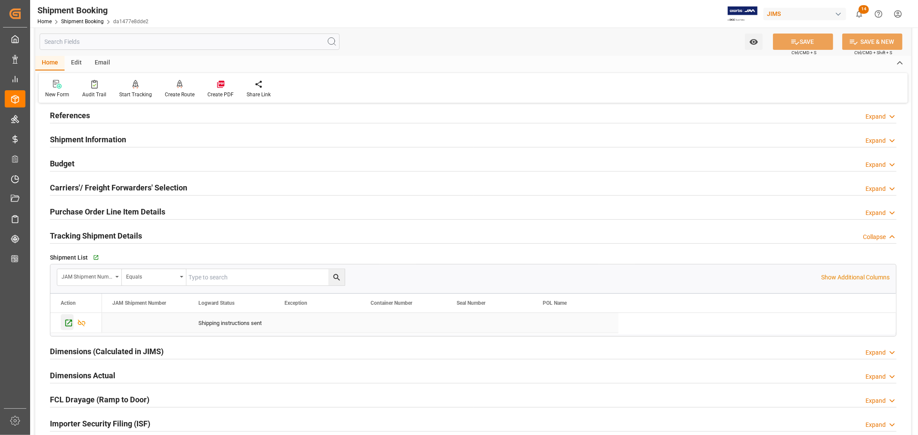
click at [71, 324] on icon "Press SPACE to select this row." at bounding box center [68, 323] width 9 height 9
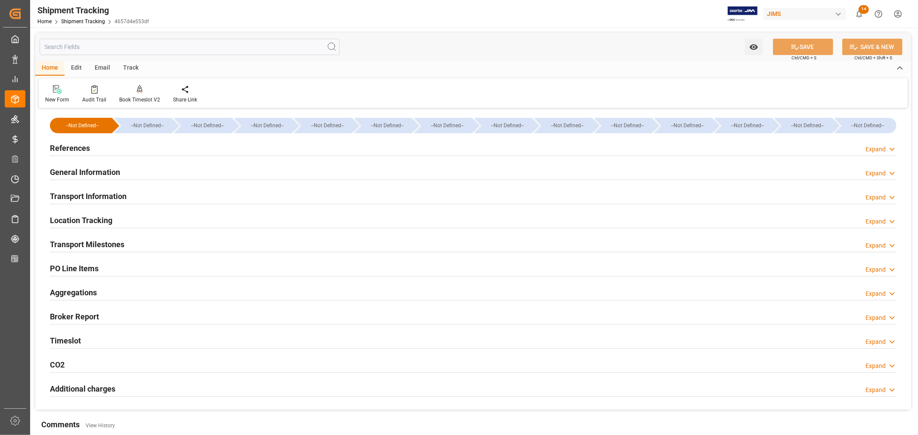
click at [79, 175] on h2 "General Information" at bounding box center [85, 173] width 70 height 12
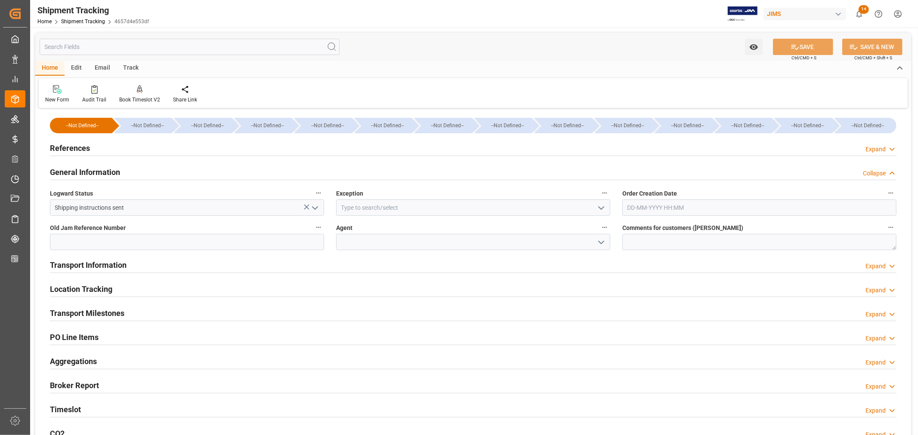
click at [602, 242] on polyline "open menu" at bounding box center [600, 242] width 5 height 3
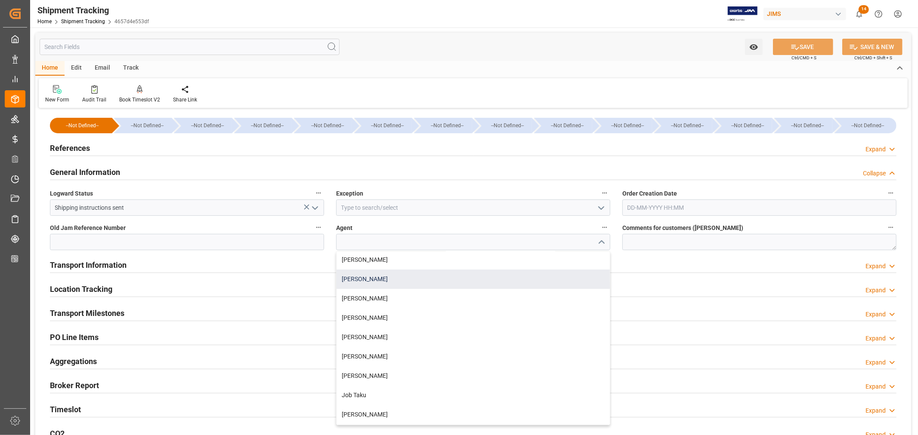
scroll to position [96, 0]
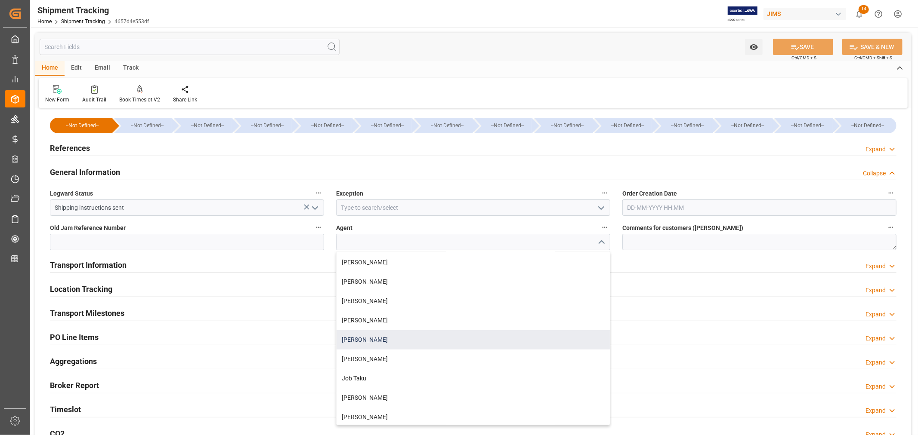
click at [358, 339] on div "[PERSON_NAME]" at bounding box center [472, 339] width 273 height 19
type input "[PERSON_NAME]"
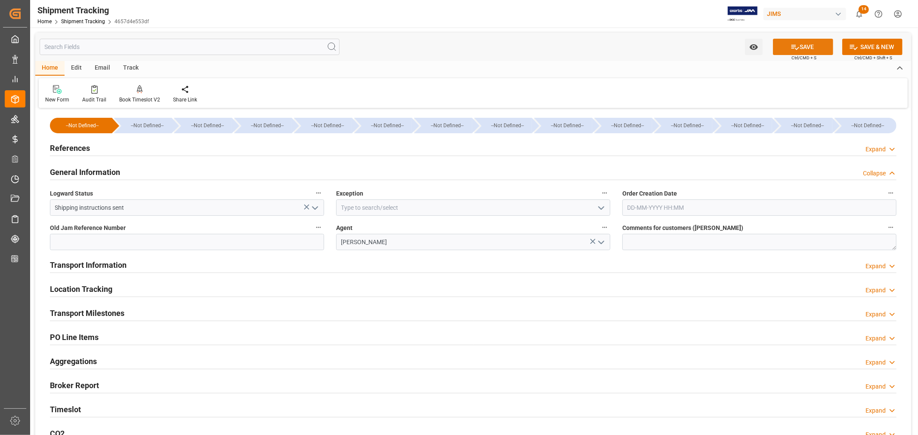
click at [805, 52] on button "SAVE" at bounding box center [803, 47] width 60 height 16
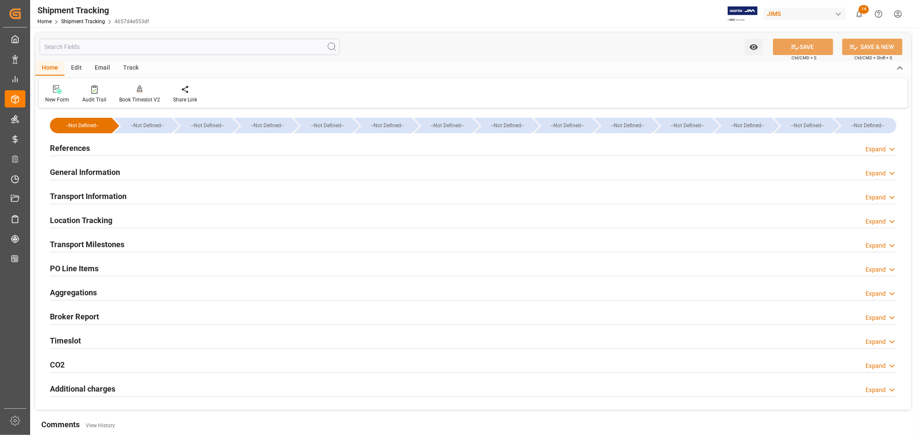
click at [63, 173] on h2 "General Information" at bounding box center [85, 173] width 70 height 12
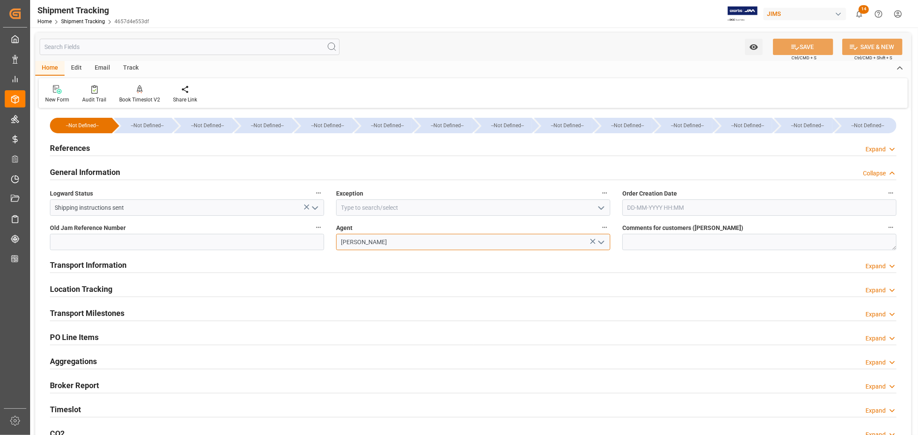
drag, startPoint x: 385, startPoint y: 246, endPoint x: 302, endPoint y: 247, distance: 82.6
click at [302, 247] on div "--Not Defined-- --Not Defined-- --Not Defined-- --Not Defined-- --Not Defined--…" at bounding box center [473, 295] width 876 height 368
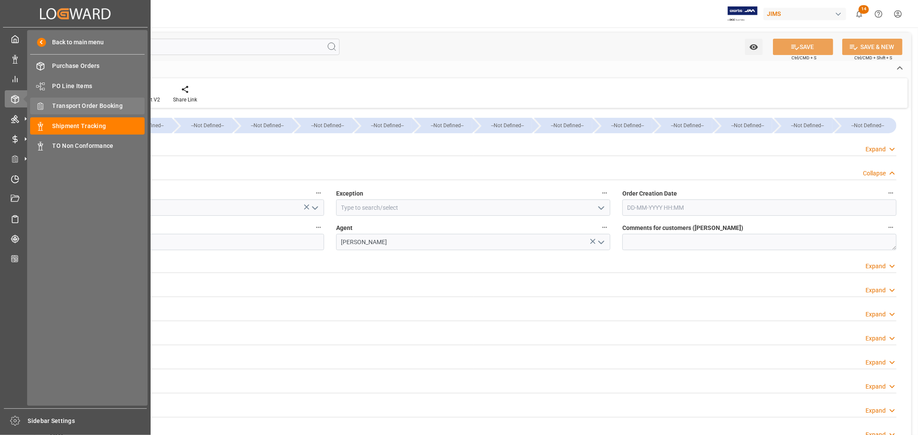
click at [82, 109] on span "Transport Order Booking" at bounding box center [98, 106] width 93 height 9
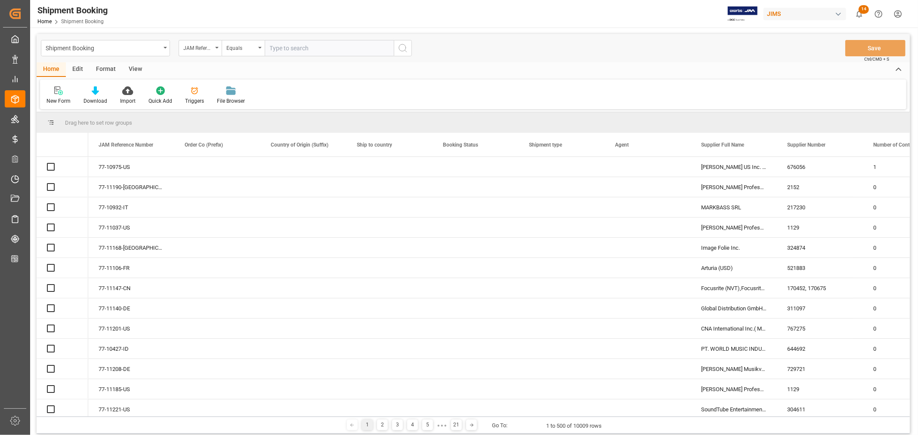
click at [287, 47] on input "text" at bounding box center [329, 48] width 129 height 16
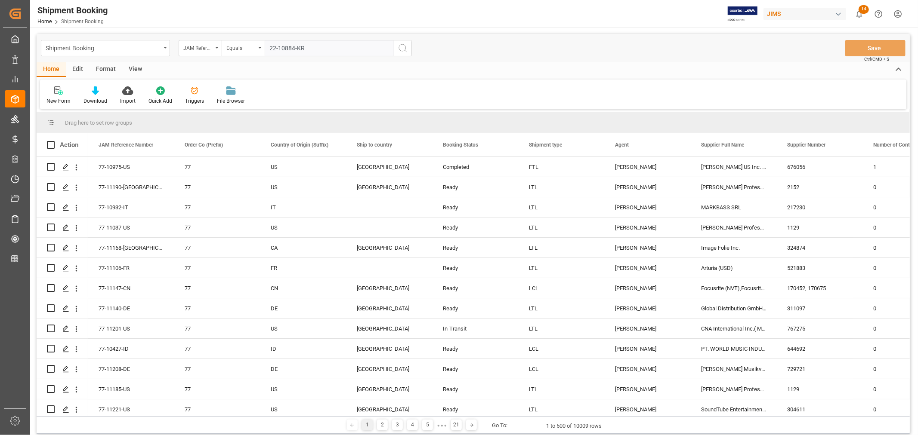
type input "22-10884-KR"
click at [399, 48] on circle "search button" at bounding box center [402, 47] width 7 height 7
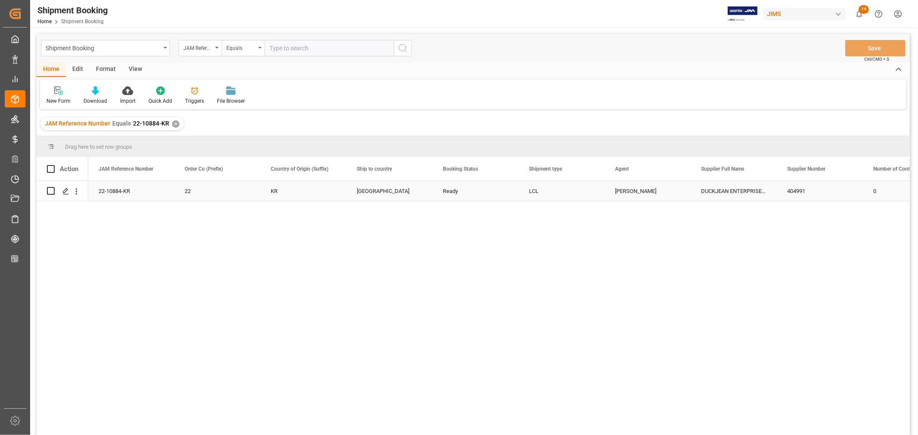
click at [629, 191] on div "[PERSON_NAME]" at bounding box center [647, 192] width 65 height 20
click at [65, 190] on icon "Press SPACE to select this row." at bounding box center [65, 191] width 7 height 7
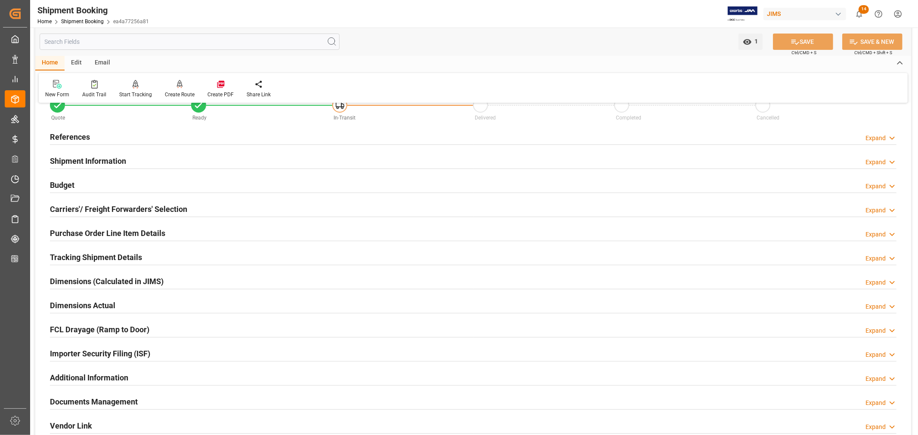
scroll to position [48, 0]
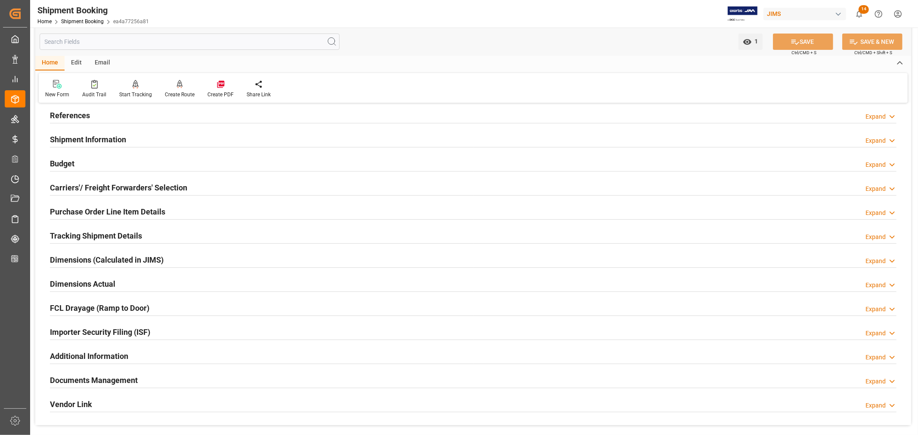
click at [72, 233] on h2 "Tracking Shipment Details" at bounding box center [96, 236] width 92 height 12
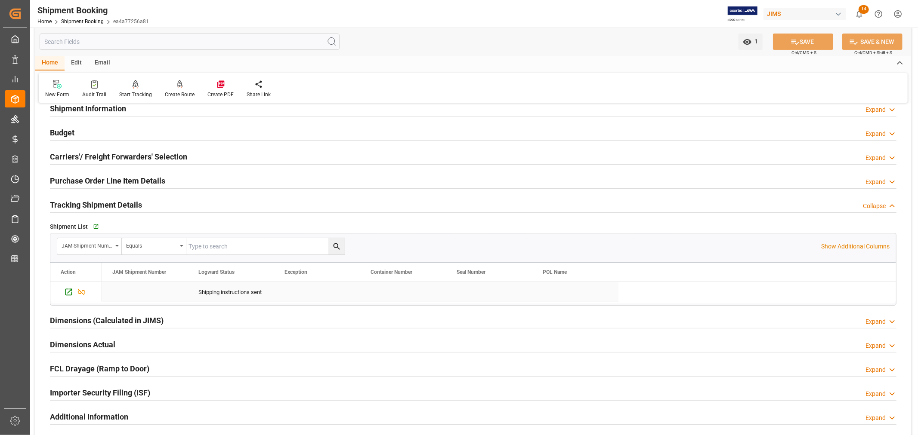
scroll to position [96, 0]
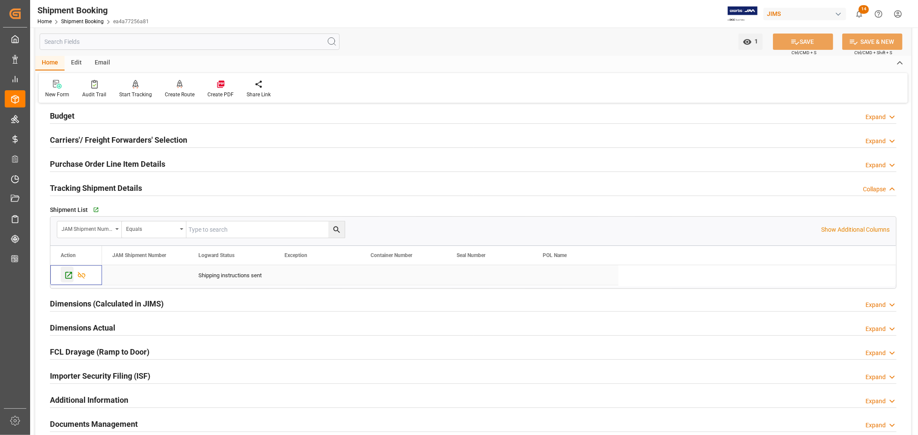
click at [69, 275] on icon "Press SPACE to select this row." at bounding box center [68, 275] width 7 height 7
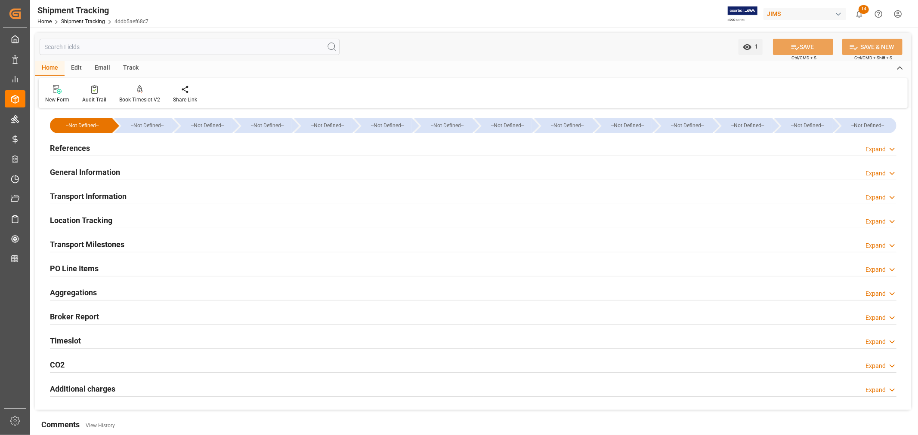
click at [86, 172] on h2 "General Information" at bounding box center [85, 173] width 70 height 12
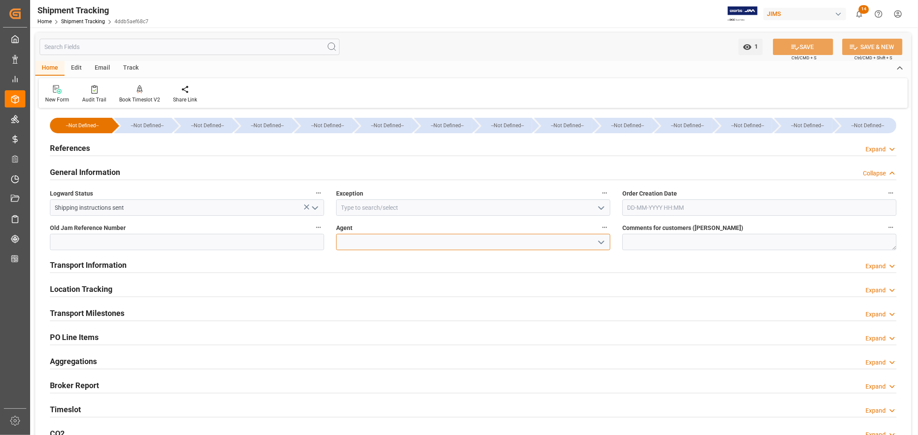
click at [350, 242] on input at bounding box center [473, 242] width 274 height 16
click at [601, 242] on icon "open menu" at bounding box center [601, 243] width 10 height 10
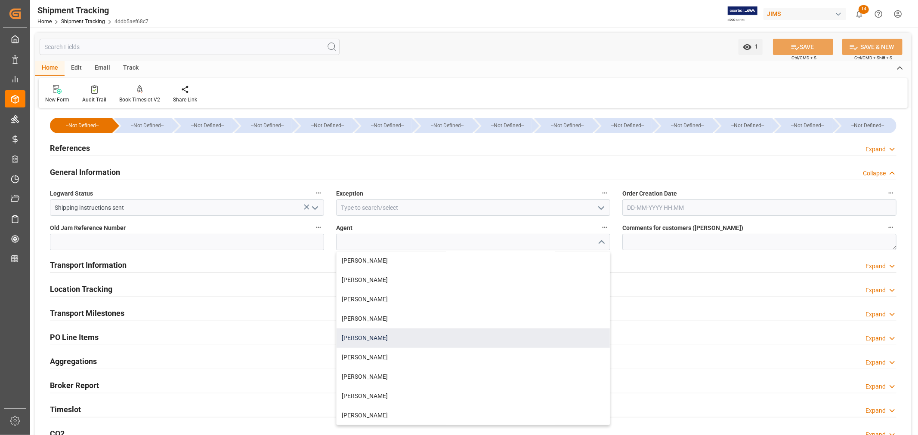
scroll to position [48, 0]
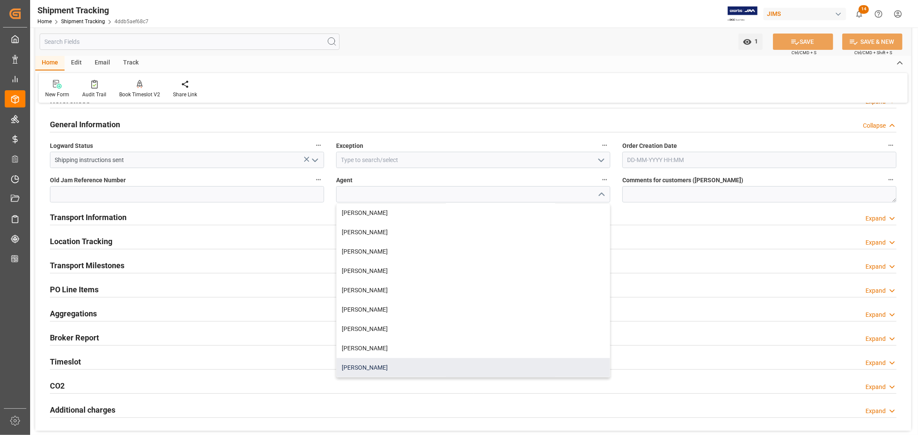
click at [373, 368] on div "[PERSON_NAME]" at bounding box center [472, 367] width 273 height 19
type input "[PERSON_NAME]"
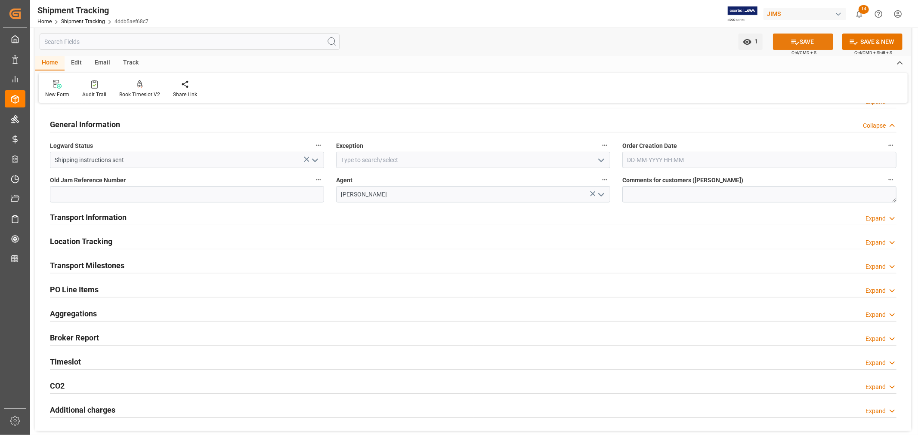
click at [800, 44] on button "SAVE" at bounding box center [803, 42] width 60 height 16
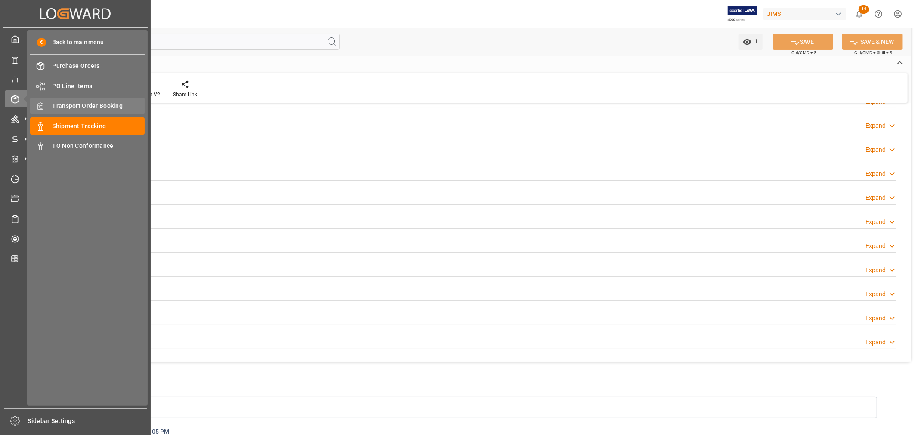
click at [84, 105] on span "Transport Order Booking" at bounding box center [98, 106] width 93 height 9
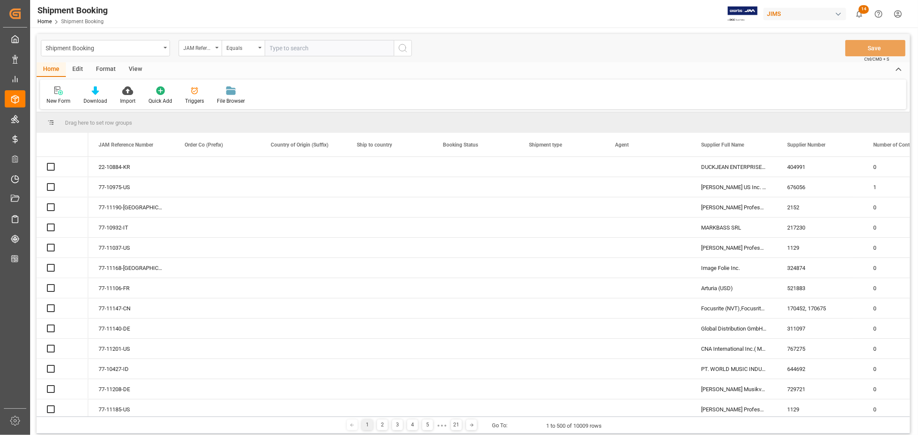
click at [277, 49] on input "text" at bounding box center [329, 48] width 129 height 16
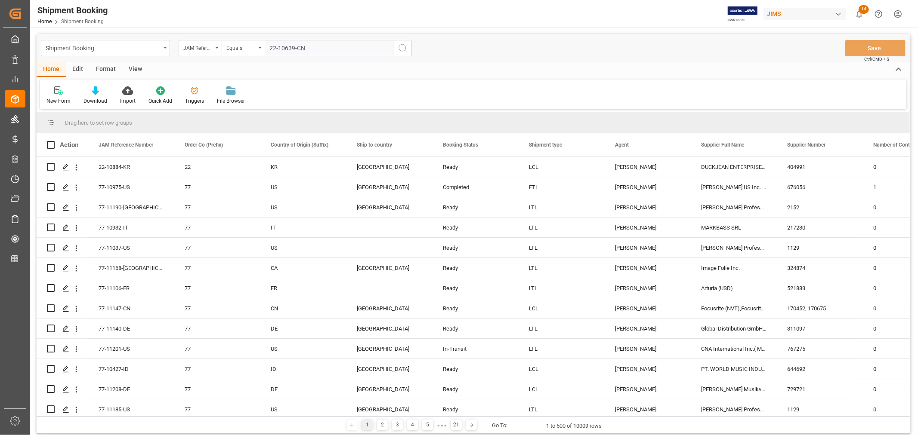
type input "22-10639-CN"
click at [401, 47] on icon "search button" at bounding box center [403, 48] width 10 height 10
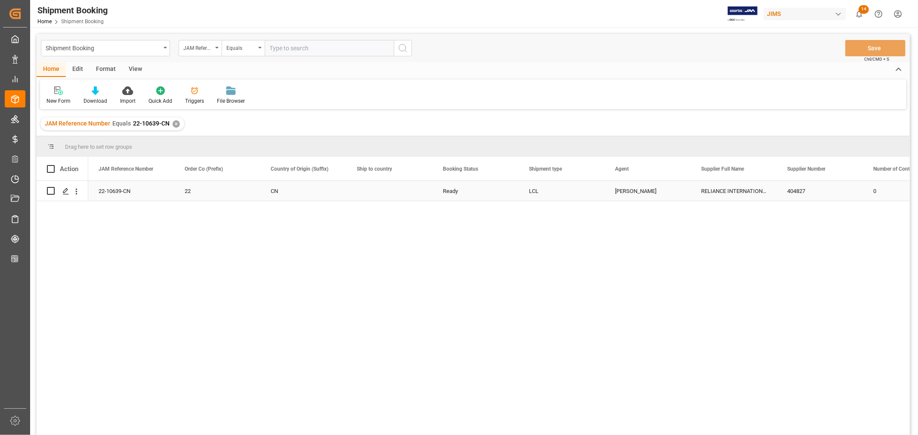
click at [644, 192] on div "[PERSON_NAME]" at bounding box center [647, 192] width 65 height 20
click at [67, 191] on icon "Press SPACE to select this row." at bounding box center [65, 191] width 7 height 7
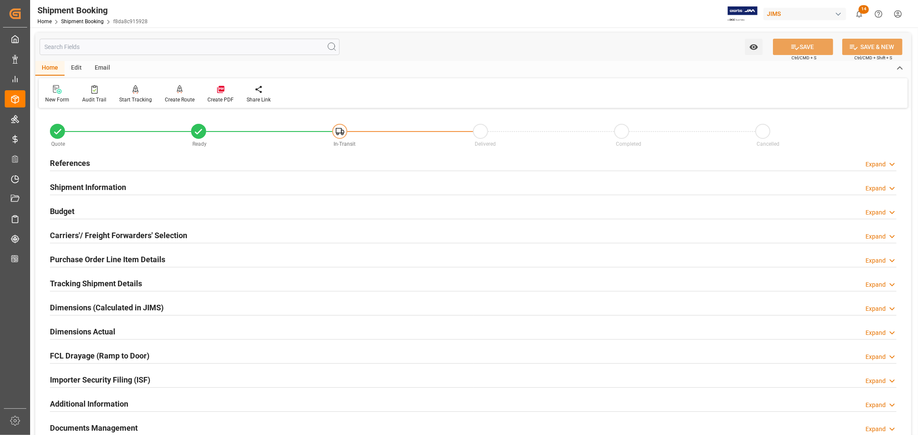
click at [88, 286] on h2 "Tracking Shipment Details" at bounding box center [96, 284] width 92 height 12
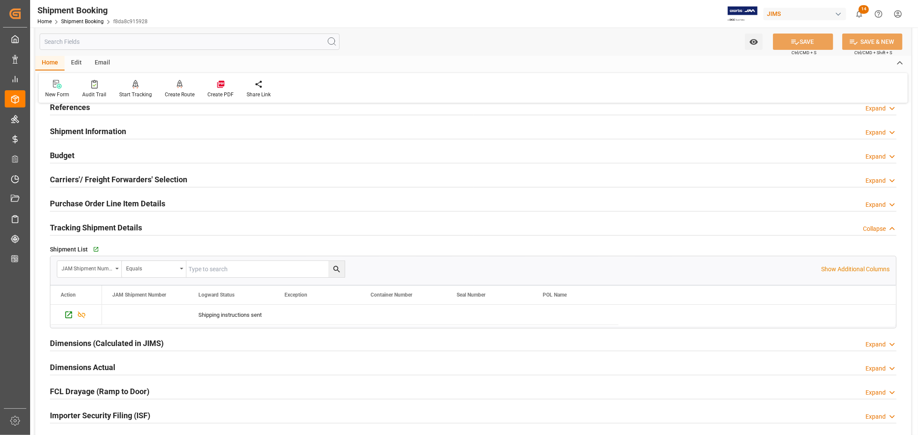
scroll to position [96, 0]
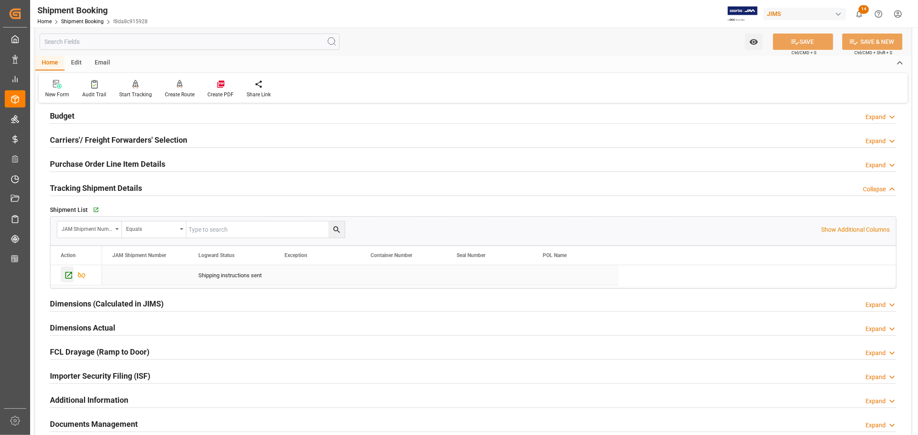
click at [68, 275] on icon "Press SPACE to select this row." at bounding box center [68, 275] width 9 height 9
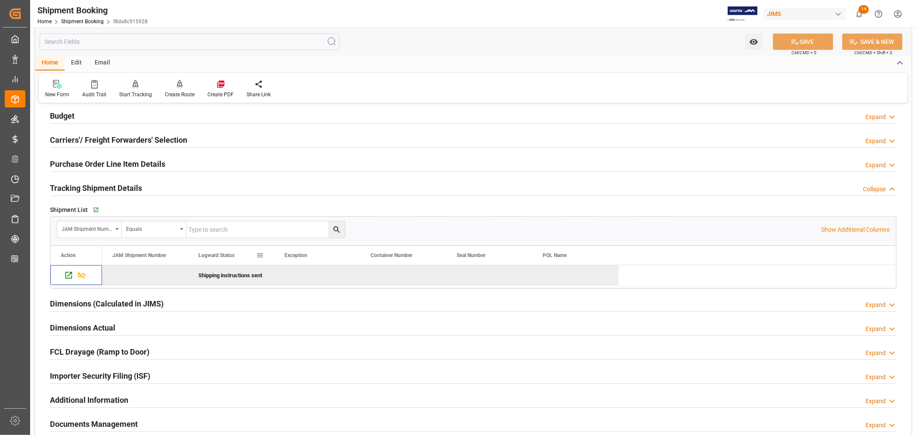
scroll to position [0, 0]
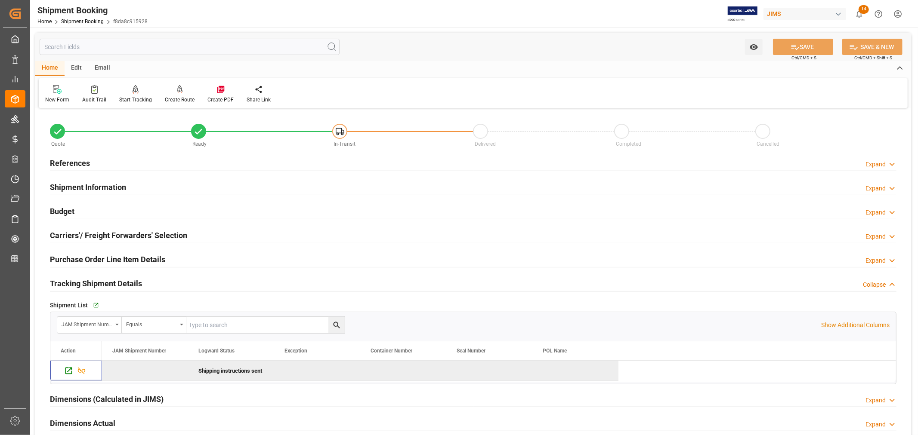
click at [84, 188] on h2 "Shipment Information" at bounding box center [88, 188] width 76 height 12
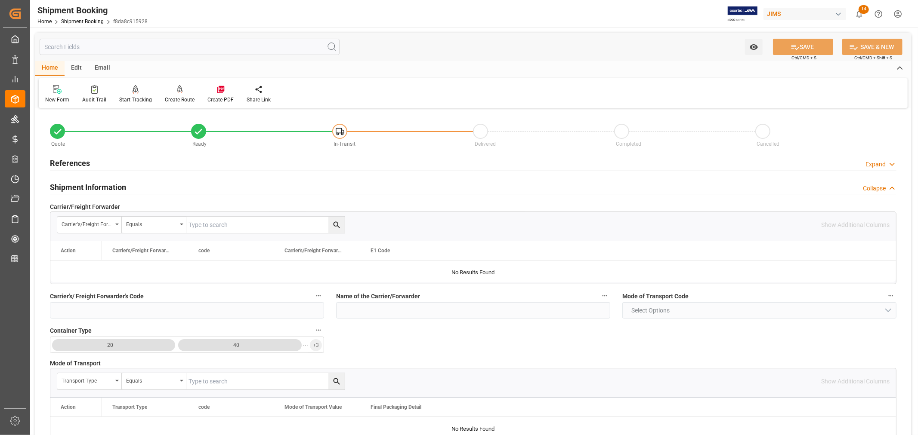
click at [84, 188] on h2 "Shipment Information" at bounding box center [88, 188] width 76 height 12
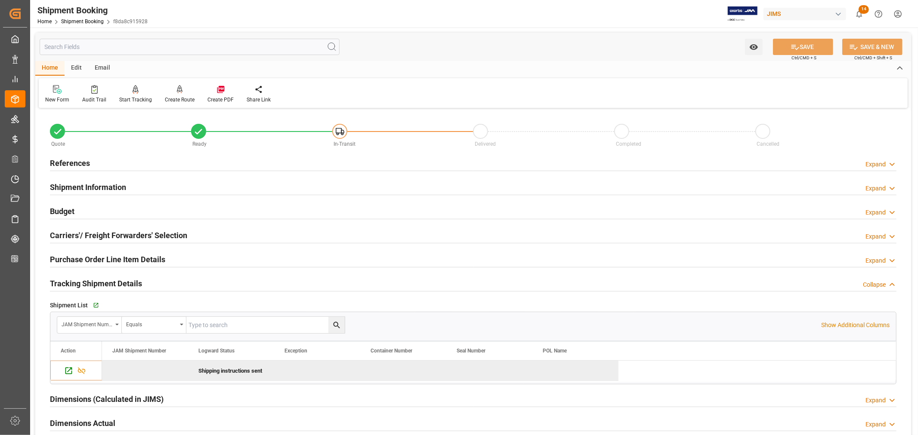
click at [71, 161] on h2 "References" at bounding box center [70, 163] width 40 height 12
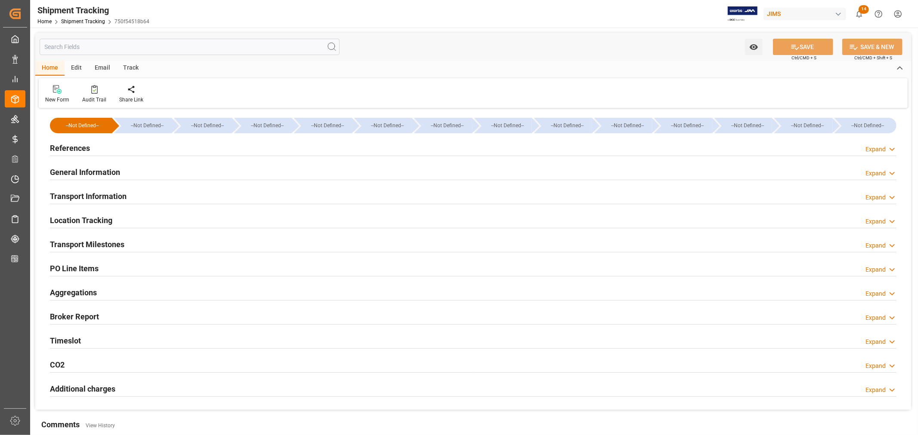
type input "[DATE]"
click at [80, 145] on h2 "References" at bounding box center [70, 148] width 40 height 12
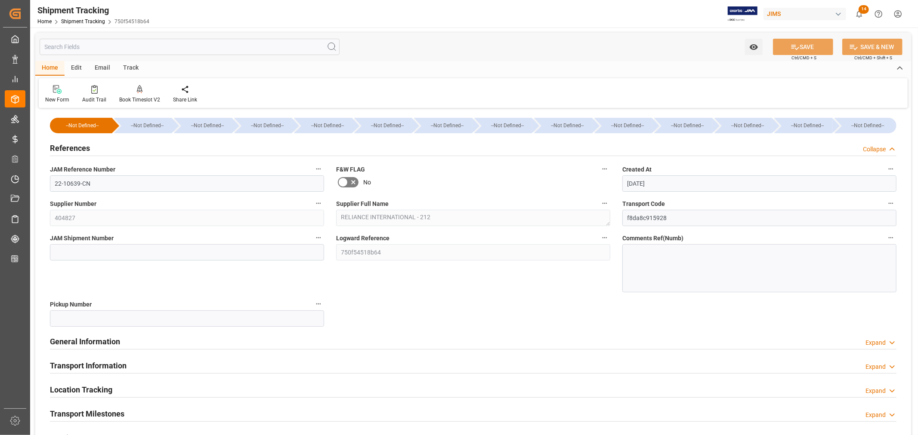
click at [80, 145] on h2 "References" at bounding box center [70, 148] width 40 height 12
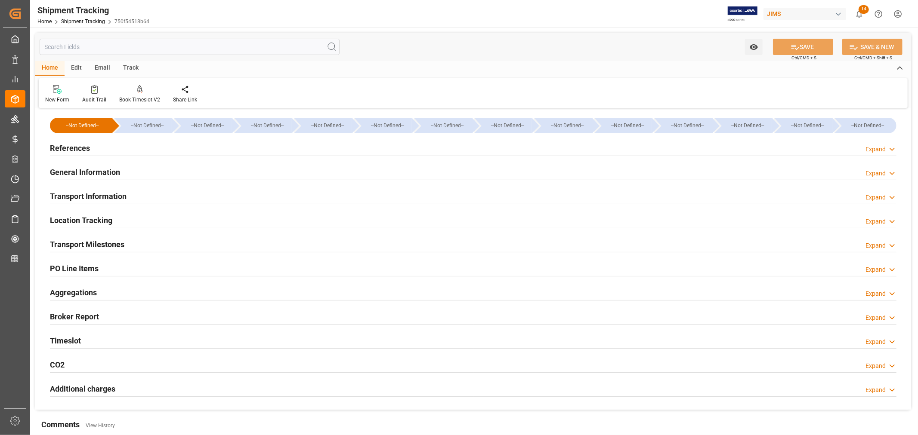
click at [74, 170] on h2 "General Information" at bounding box center [85, 173] width 70 height 12
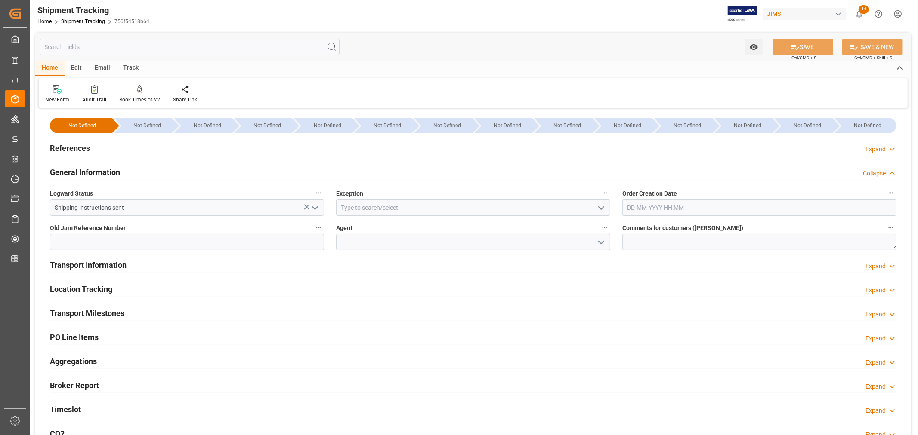
click at [74, 171] on h2 "General Information" at bounding box center [85, 173] width 70 height 12
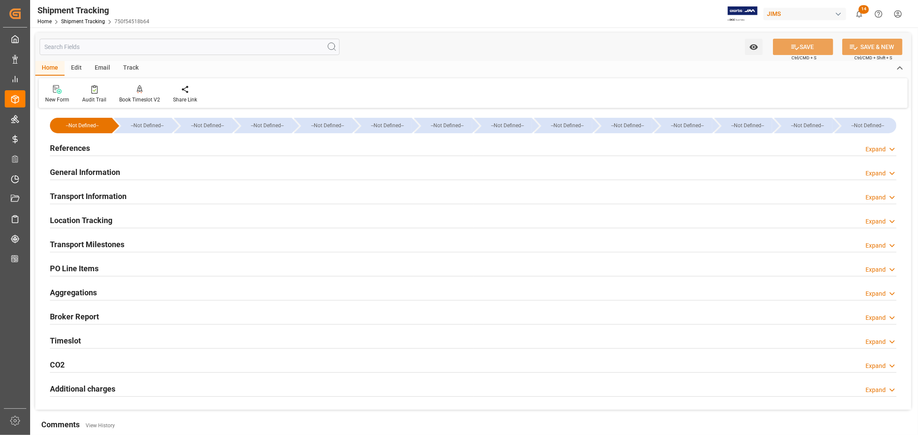
click at [84, 151] on h2 "References" at bounding box center [70, 148] width 40 height 12
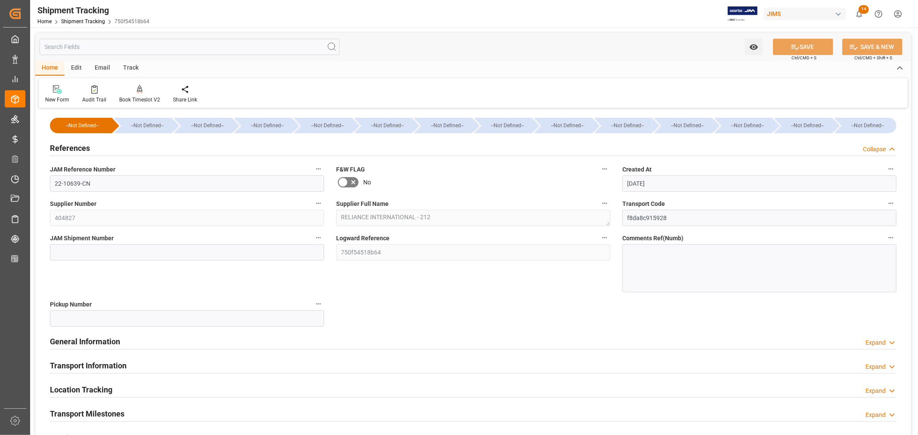
scroll to position [48, 0]
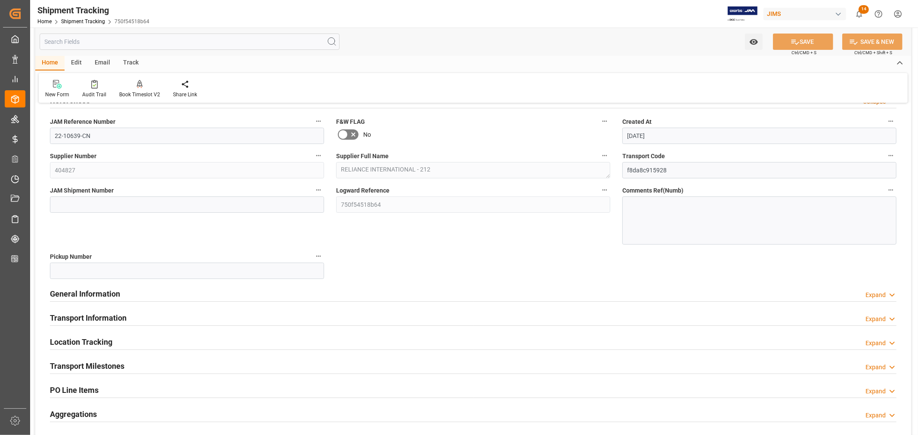
click at [78, 293] on h2 "General Information" at bounding box center [85, 294] width 70 height 12
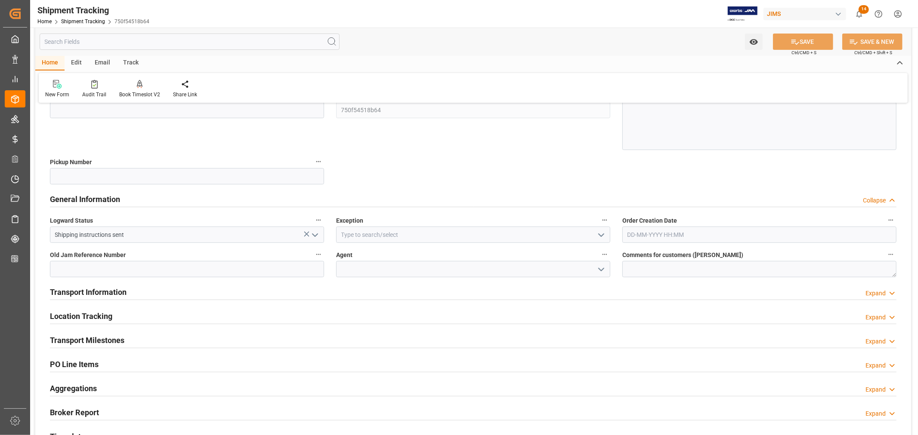
scroll to position [143, 0]
click at [602, 268] on polyline "open menu" at bounding box center [600, 269] width 5 height 3
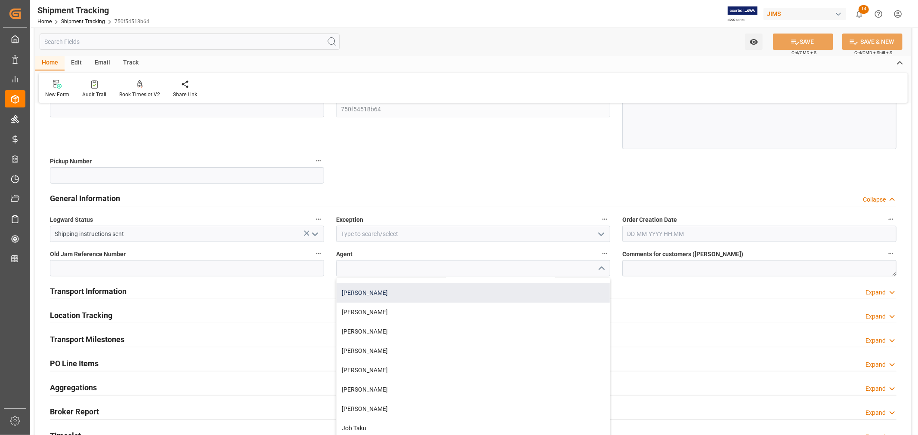
scroll to position [96, 0]
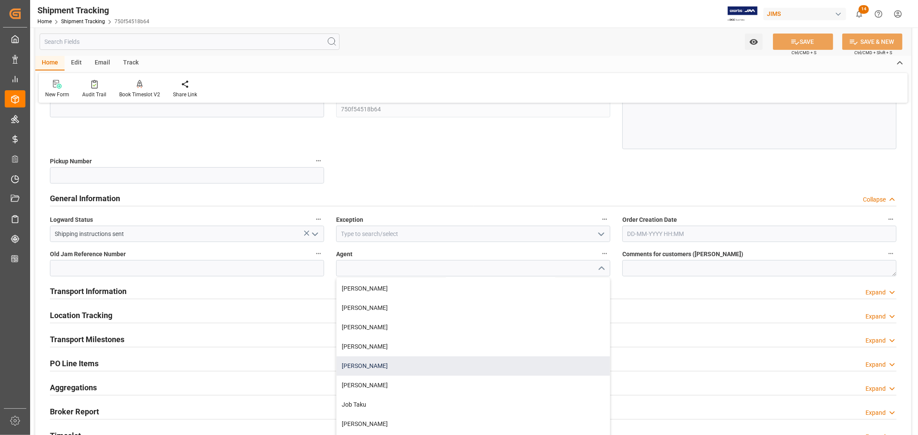
click at [370, 366] on div "[PERSON_NAME]" at bounding box center [472, 366] width 273 height 19
type input "[PERSON_NAME]"
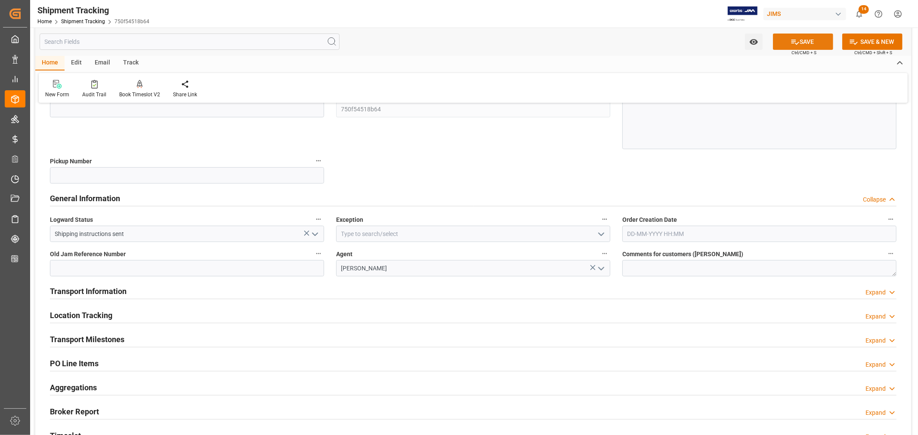
click at [803, 44] on button "SAVE" at bounding box center [803, 42] width 60 height 16
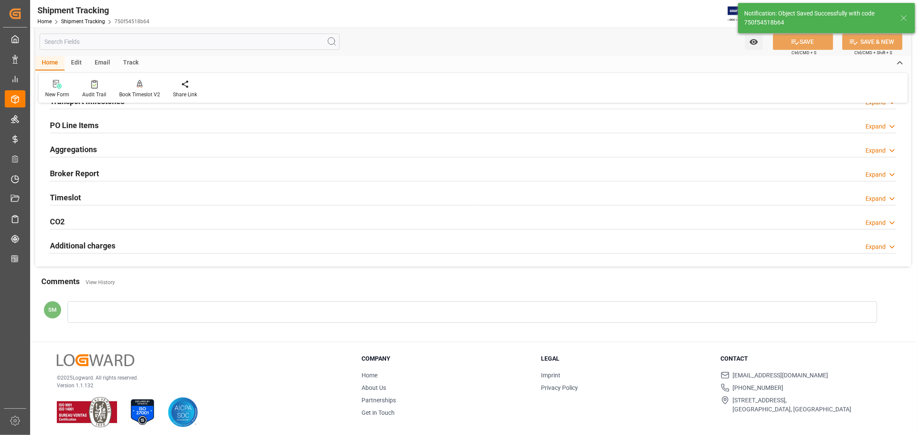
scroll to position [0, 0]
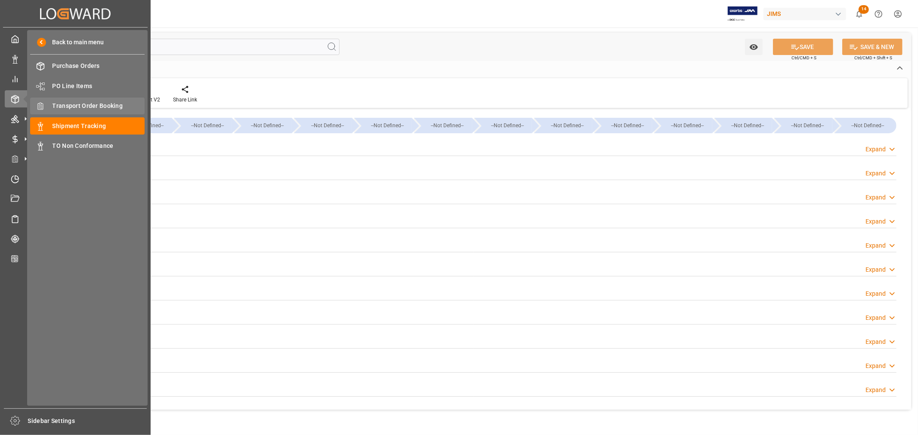
click at [84, 108] on span "Transport Order Booking" at bounding box center [98, 106] width 93 height 9
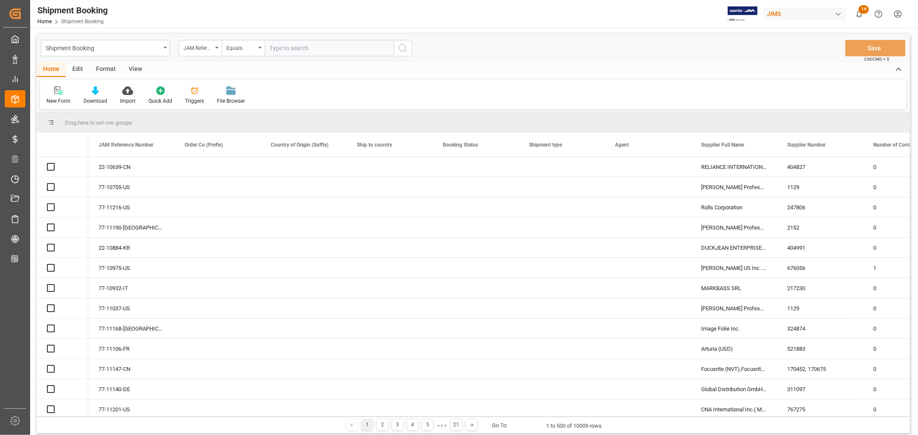
click at [293, 49] on input "text" at bounding box center [329, 48] width 129 height 16
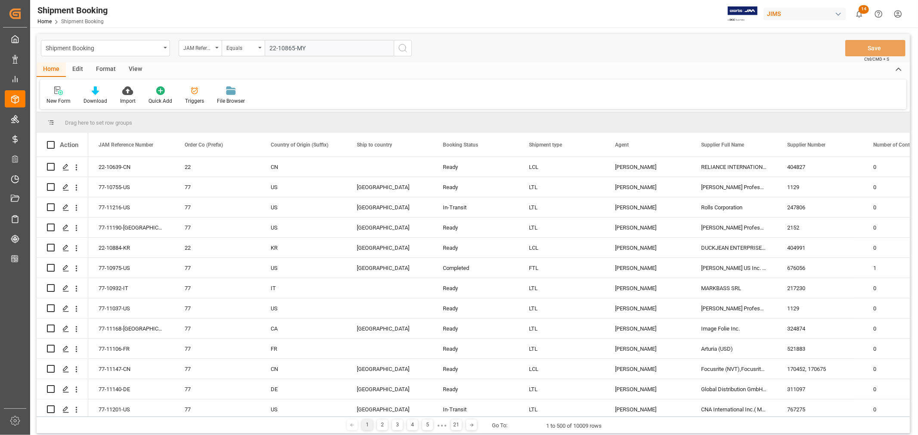
type input "22-10865-MY"
click at [401, 49] on icon "search button" at bounding box center [403, 48] width 10 height 10
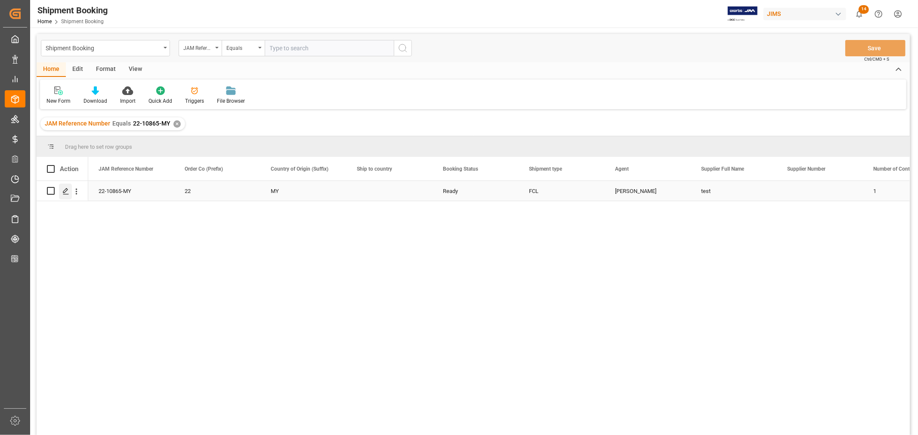
click at [63, 193] on icon "Press SPACE to select this row." at bounding box center [65, 191] width 7 height 7
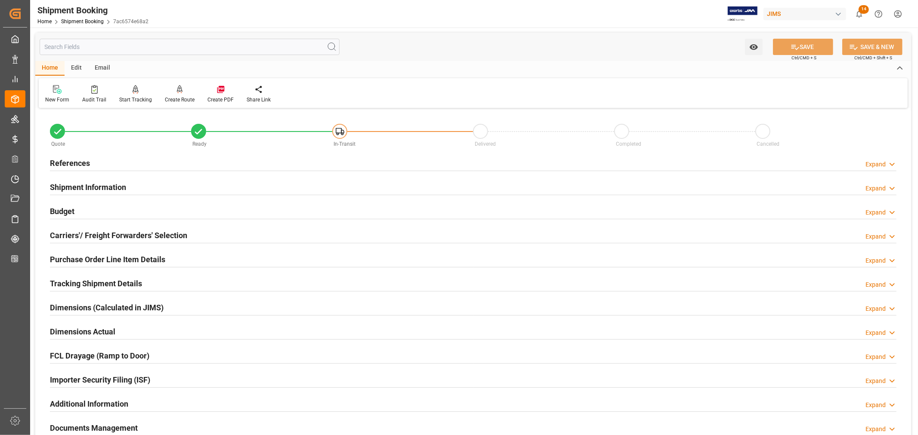
click at [89, 286] on h2 "Tracking Shipment Details" at bounding box center [96, 284] width 92 height 12
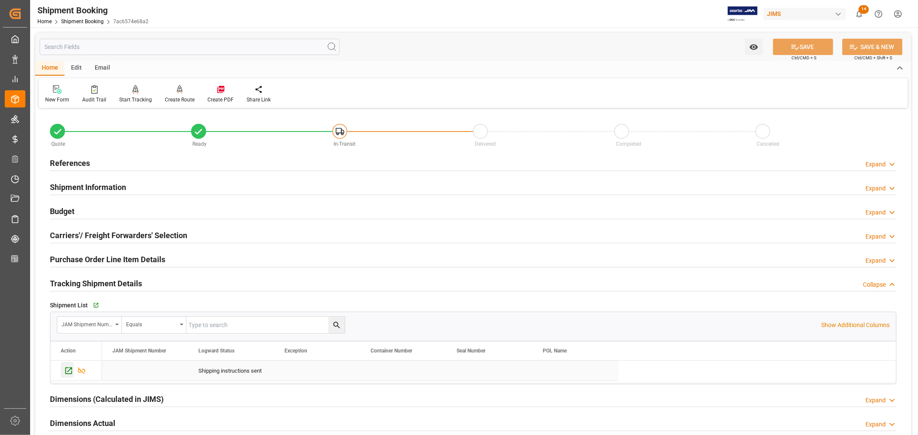
click at [64, 372] on icon "Press SPACE to select this row." at bounding box center [68, 371] width 9 height 9
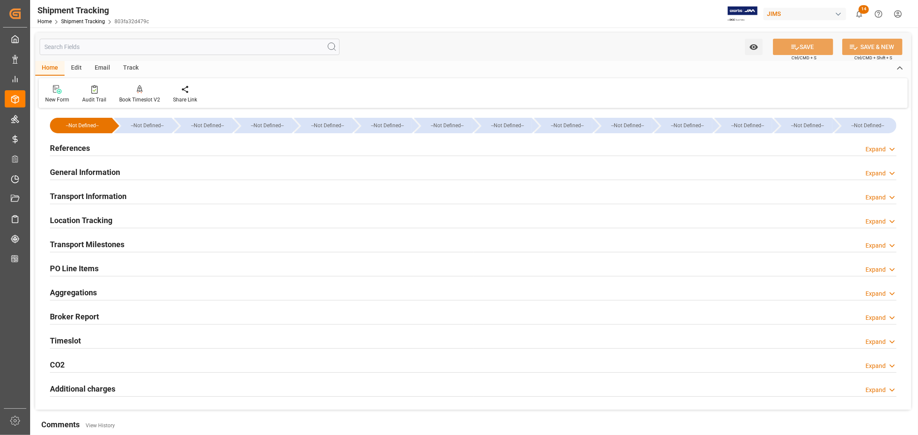
click at [84, 174] on h2 "General Information" at bounding box center [85, 173] width 70 height 12
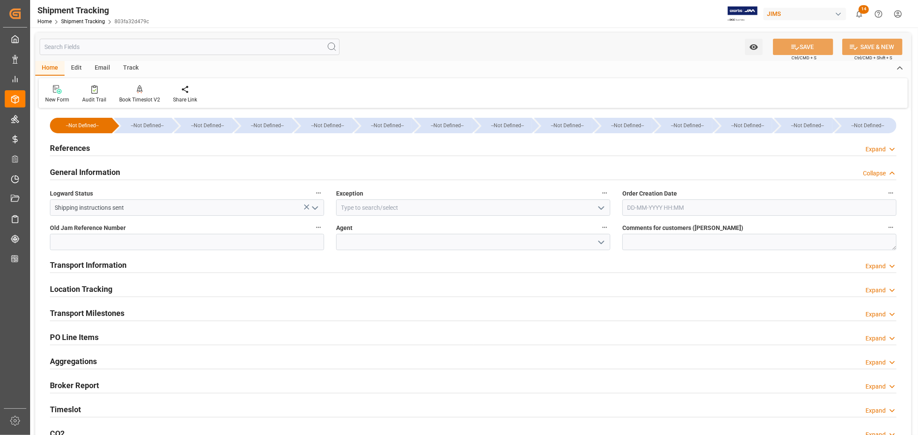
click at [314, 207] on icon "open menu" at bounding box center [315, 208] width 10 height 10
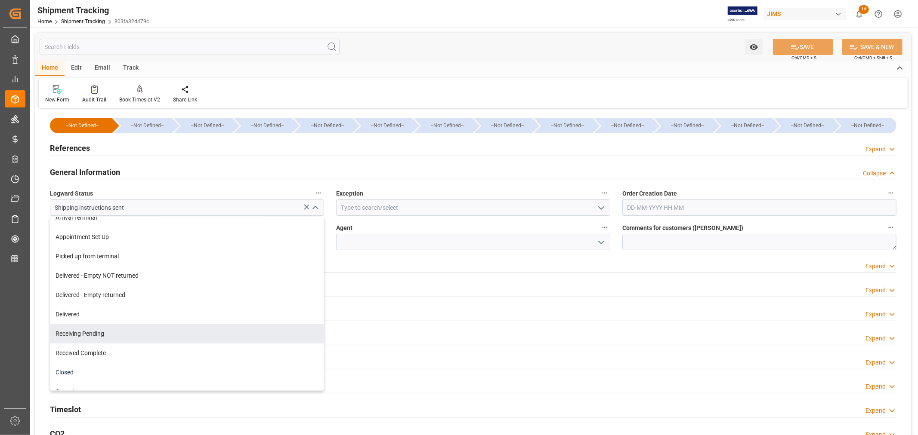
scroll to position [136, 0]
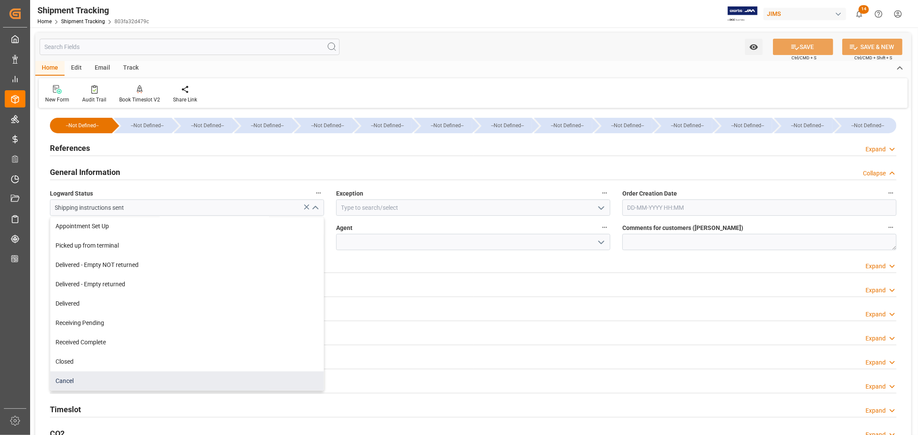
click at [67, 386] on div "Cancel" at bounding box center [186, 381] width 273 height 19
type input "Cancel"
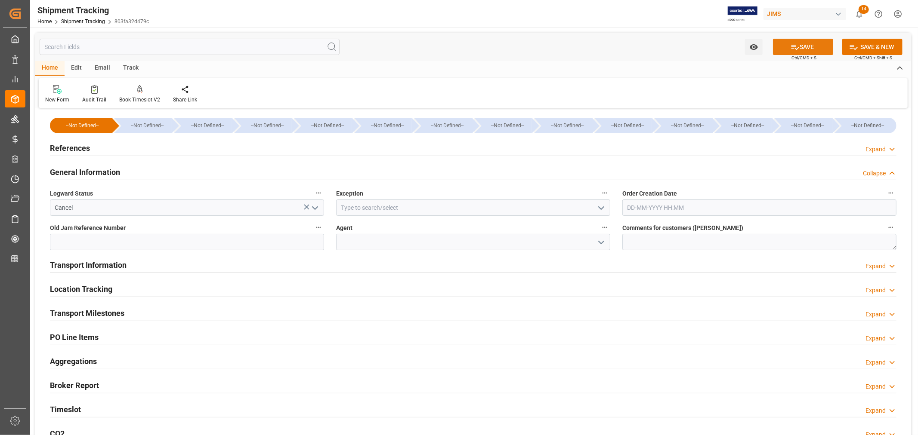
drag, startPoint x: 808, startPoint y: 44, endPoint x: 814, endPoint y: 42, distance: 7.2
click at [809, 44] on button "SAVE" at bounding box center [803, 47] width 60 height 16
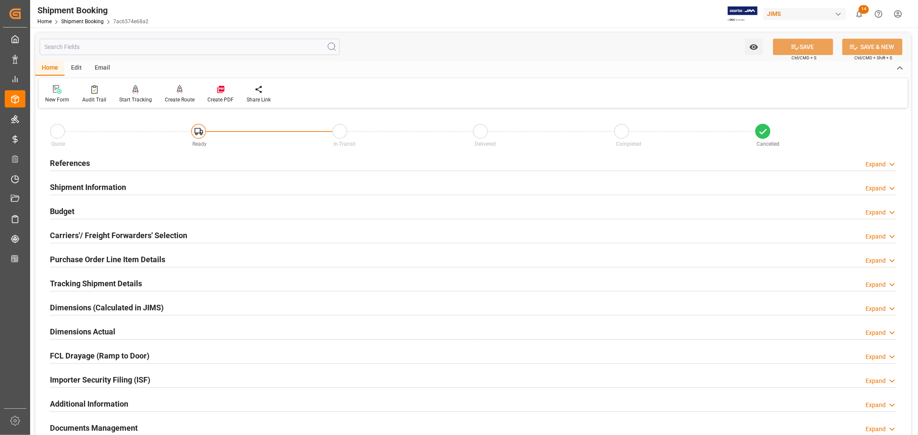
click at [71, 162] on h2 "References" at bounding box center [70, 163] width 40 height 12
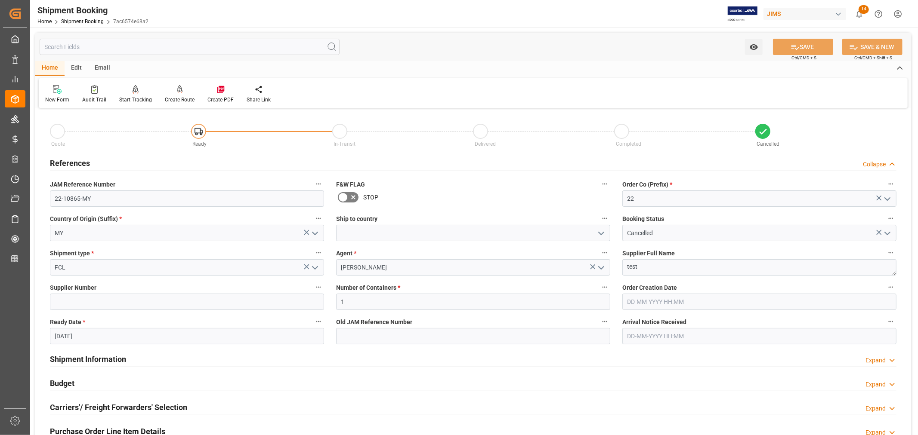
click at [71, 162] on h2 "References" at bounding box center [70, 163] width 40 height 12
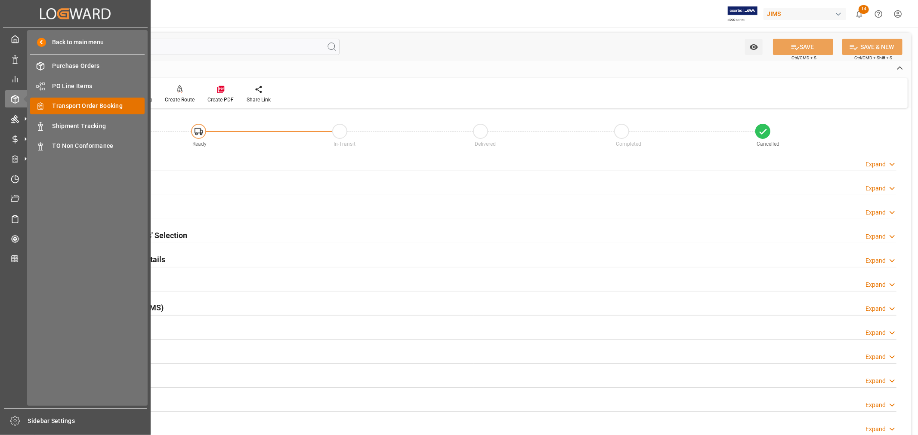
click at [95, 105] on span "Transport Order Booking" at bounding box center [98, 106] width 93 height 9
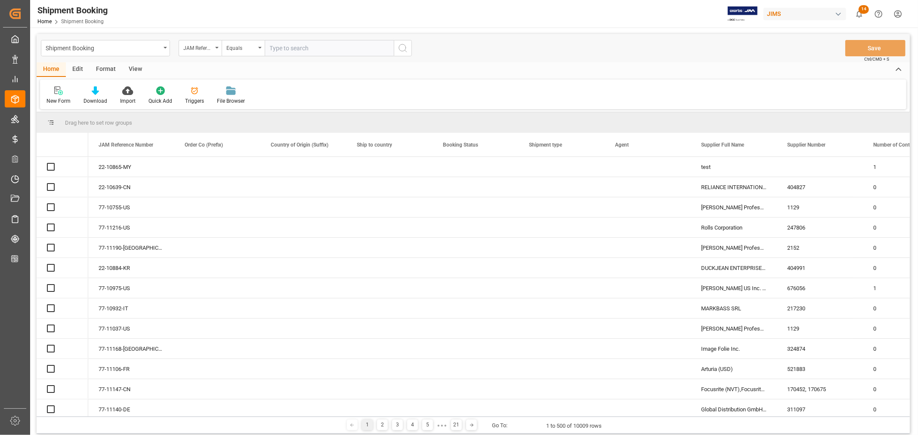
click at [286, 45] on input "text" at bounding box center [329, 48] width 129 height 16
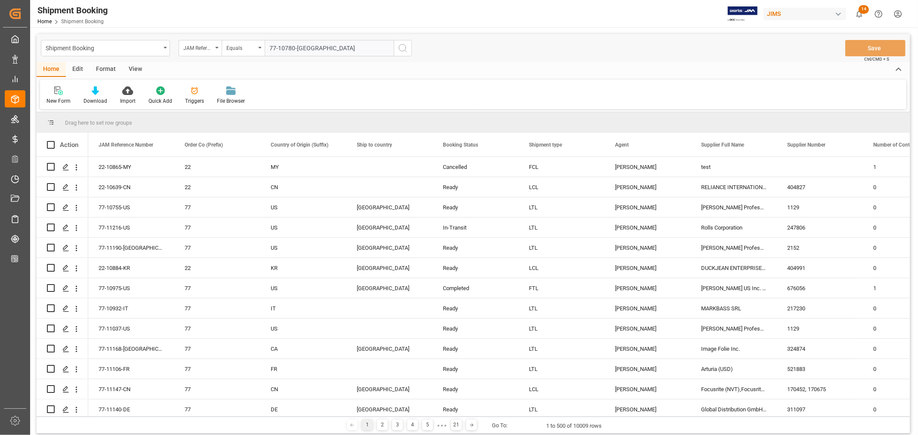
type input "77-10780-[GEOGRAPHIC_DATA]"
click at [406, 46] on icon "search button" at bounding box center [403, 48] width 10 height 10
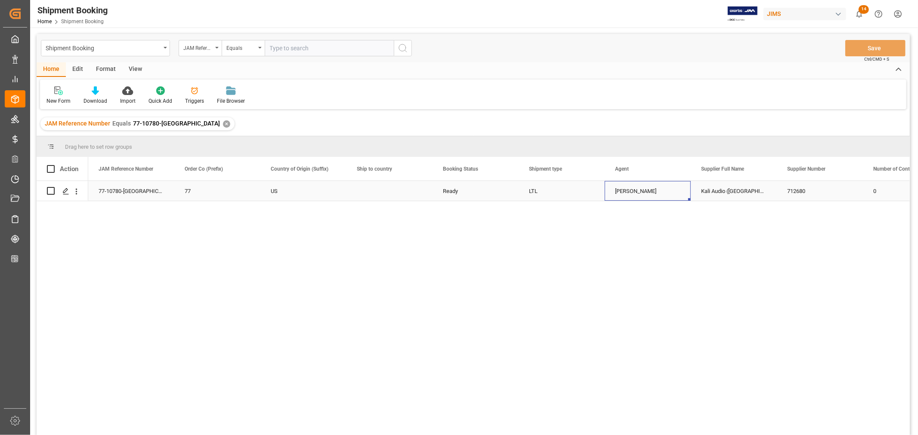
click at [632, 191] on div "[PERSON_NAME]" at bounding box center [647, 192] width 65 height 20
click at [63, 191] on icon "Press SPACE to select this row." at bounding box center [65, 191] width 7 height 7
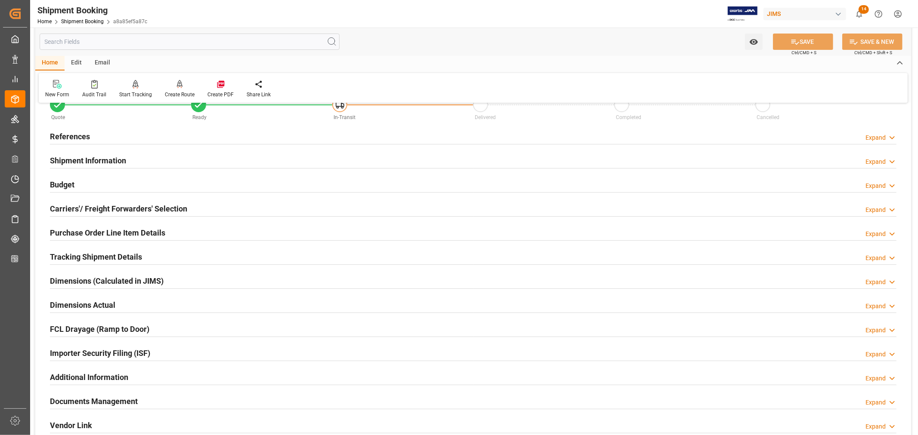
scroll to position [48, 0]
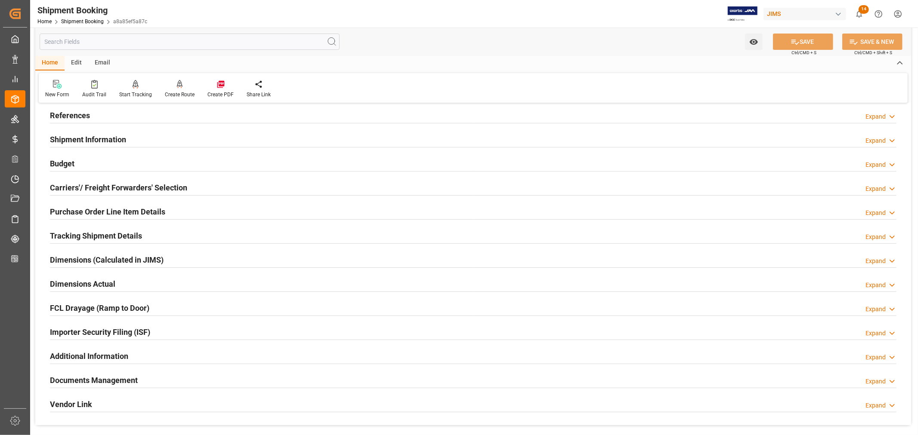
click at [76, 234] on h2 "Tracking Shipment Details" at bounding box center [96, 236] width 92 height 12
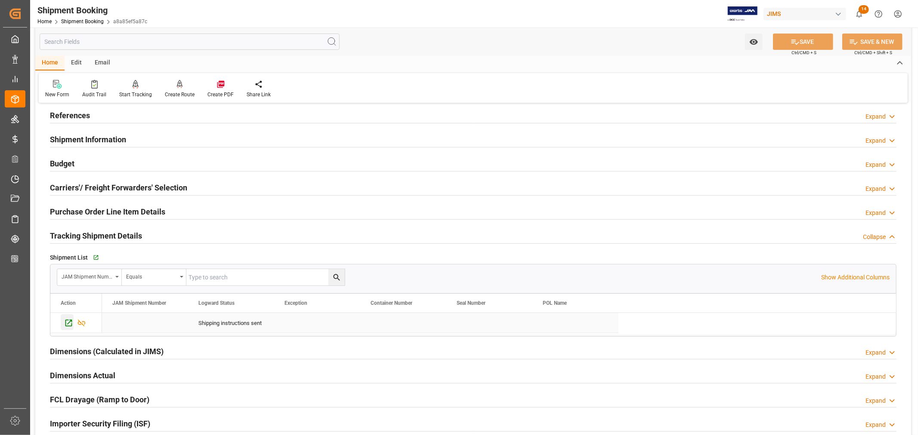
click at [66, 324] on icon "Press SPACE to select this row." at bounding box center [68, 323] width 7 height 7
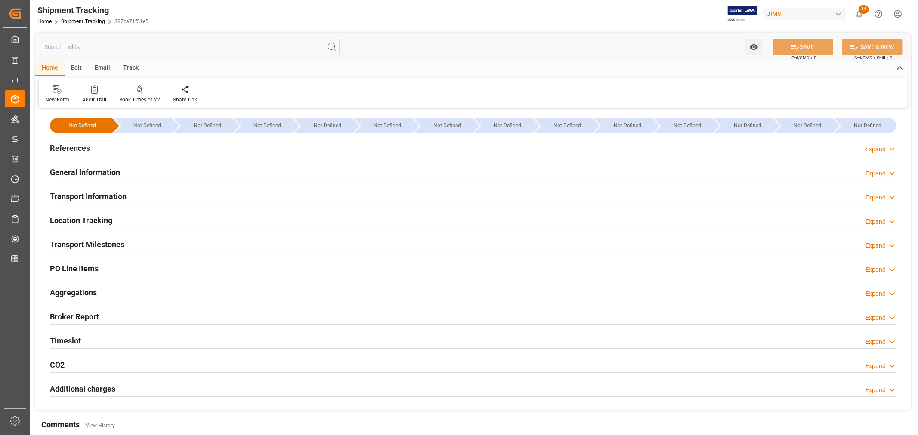
click at [98, 167] on h2 "General Information" at bounding box center [85, 173] width 70 height 12
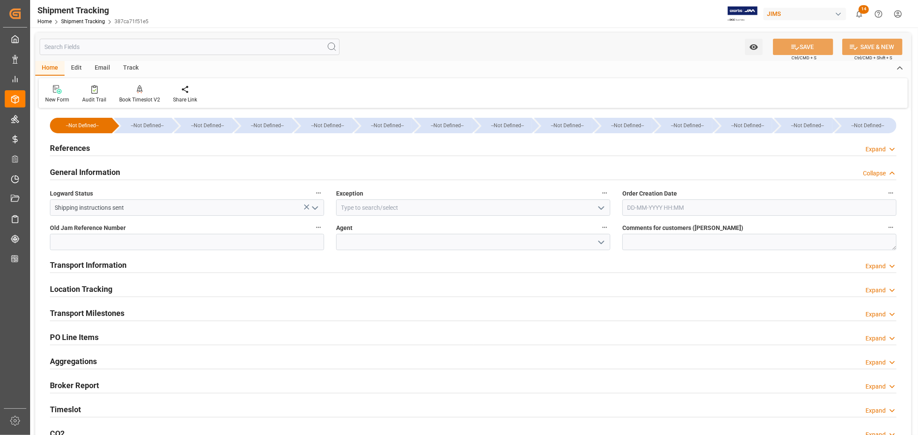
click at [600, 244] on icon "open menu" at bounding box center [601, 243] width 10 height 10
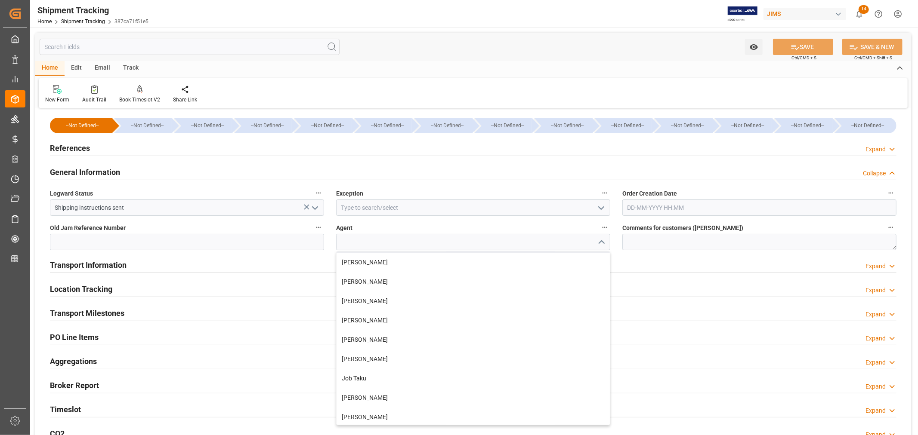
scroll to position [143, 0]
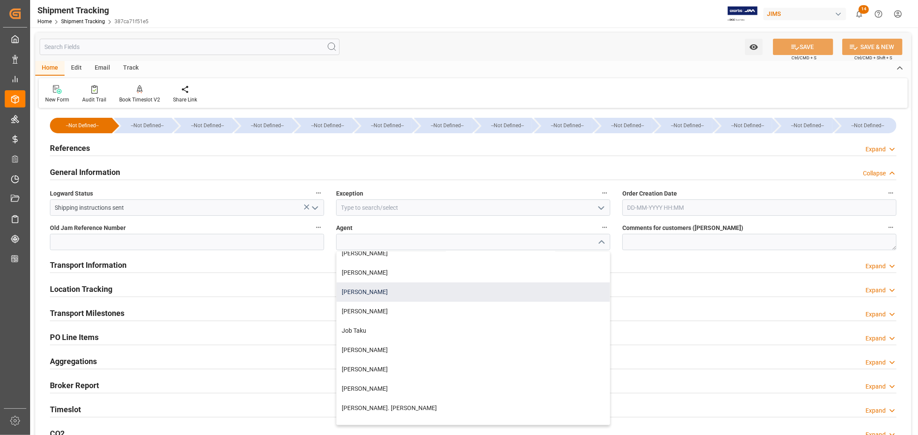
click at [371, 294] on div "[PERSON_NAME]" at bounding box center [472, 292] width 273 height 19
type input "[PERSON_NAME]"
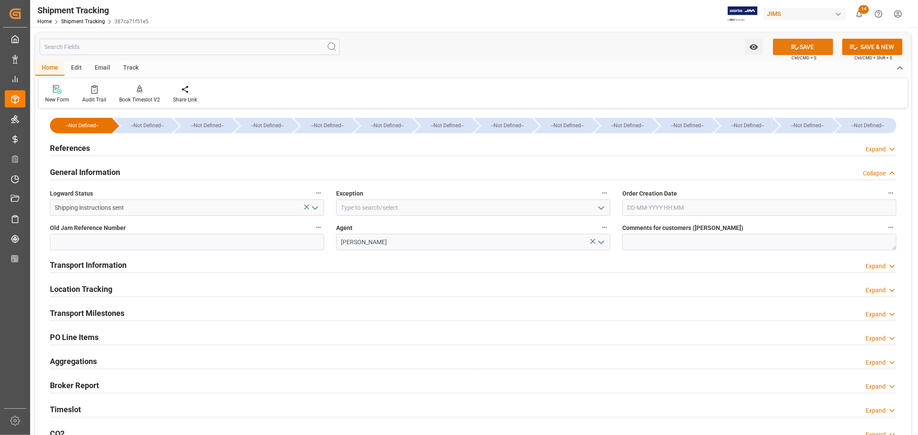
click at [796, 49] on icon at bounding box center [794, 47] width 9 height 9
